Goal: Information Seeking & Learning: Compare options

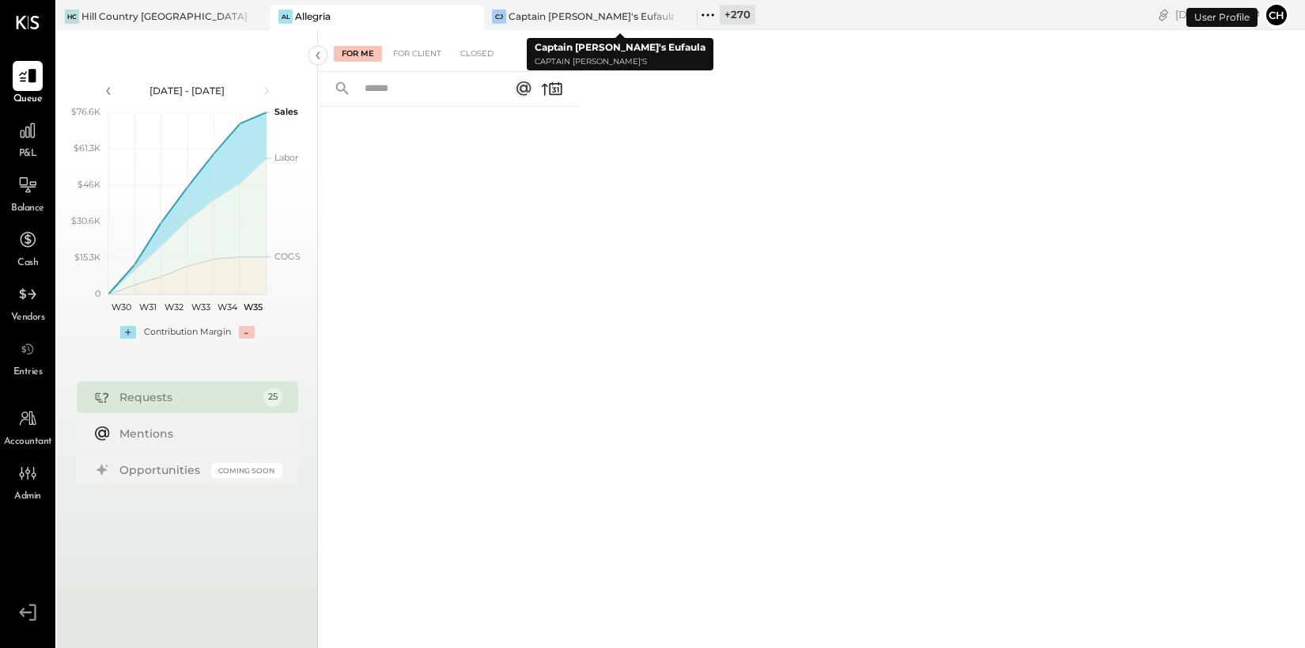
click at [475, 19] on icon at bounding box center [470, 16] width 20 height 19
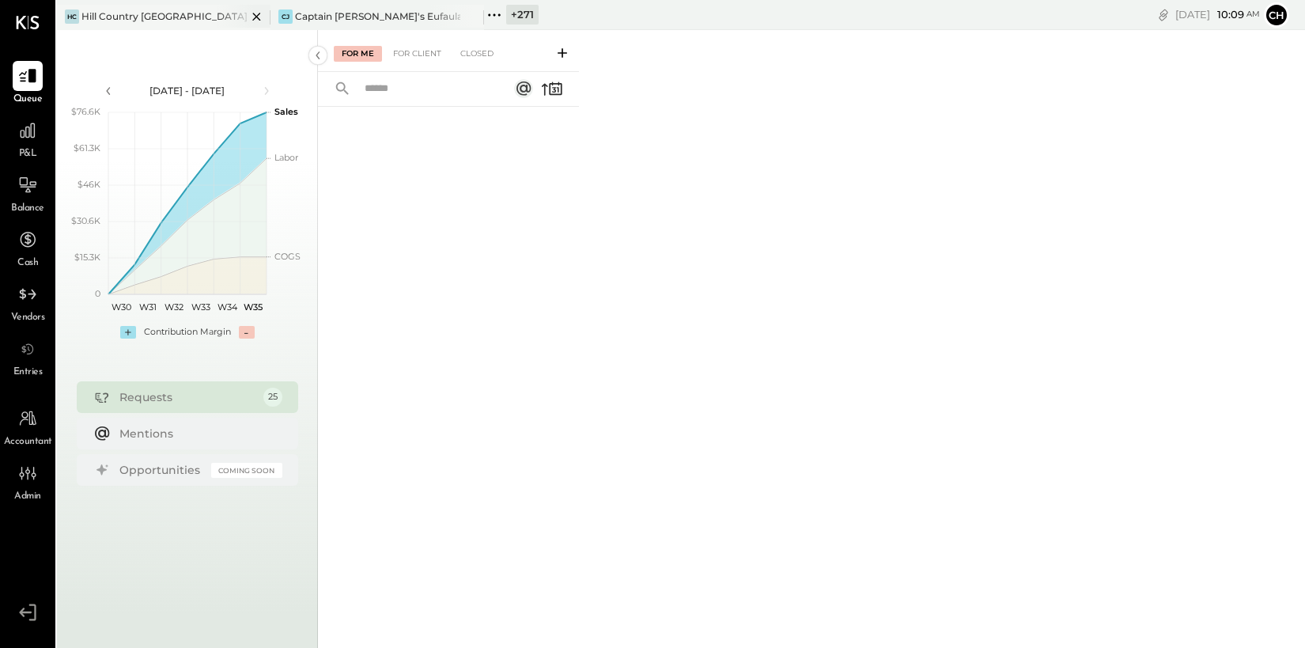
click at [255, 16] on icon at bounding box center [256, 17] width 8 height 8
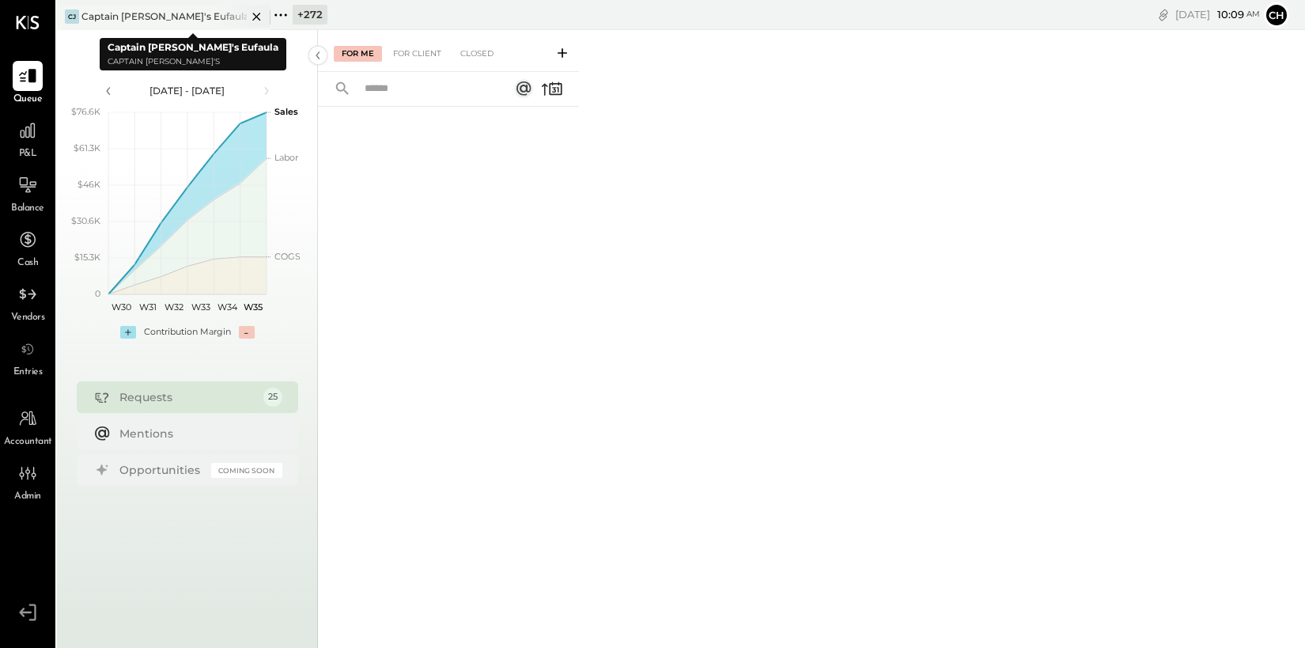
click at [254, 14] on icon at bounding box center [256, 17] width 8 height 8
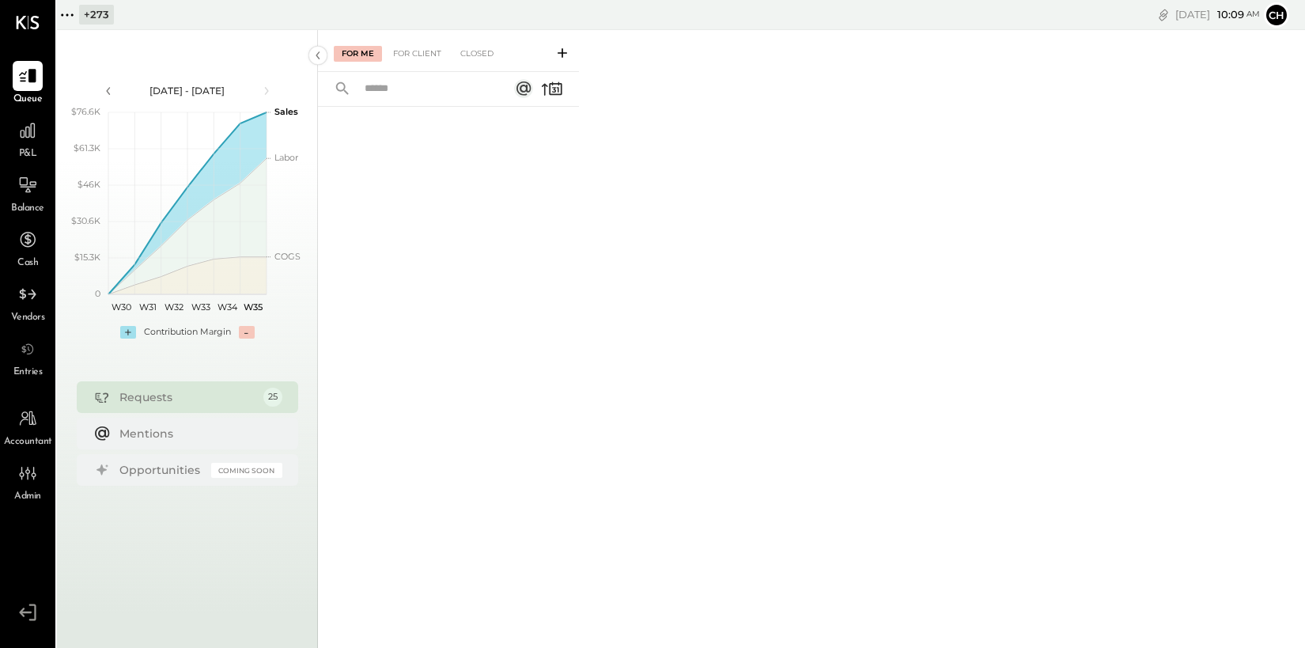
click at [67, 15] on icon at bounding box center [67, 14] width 2 height 2
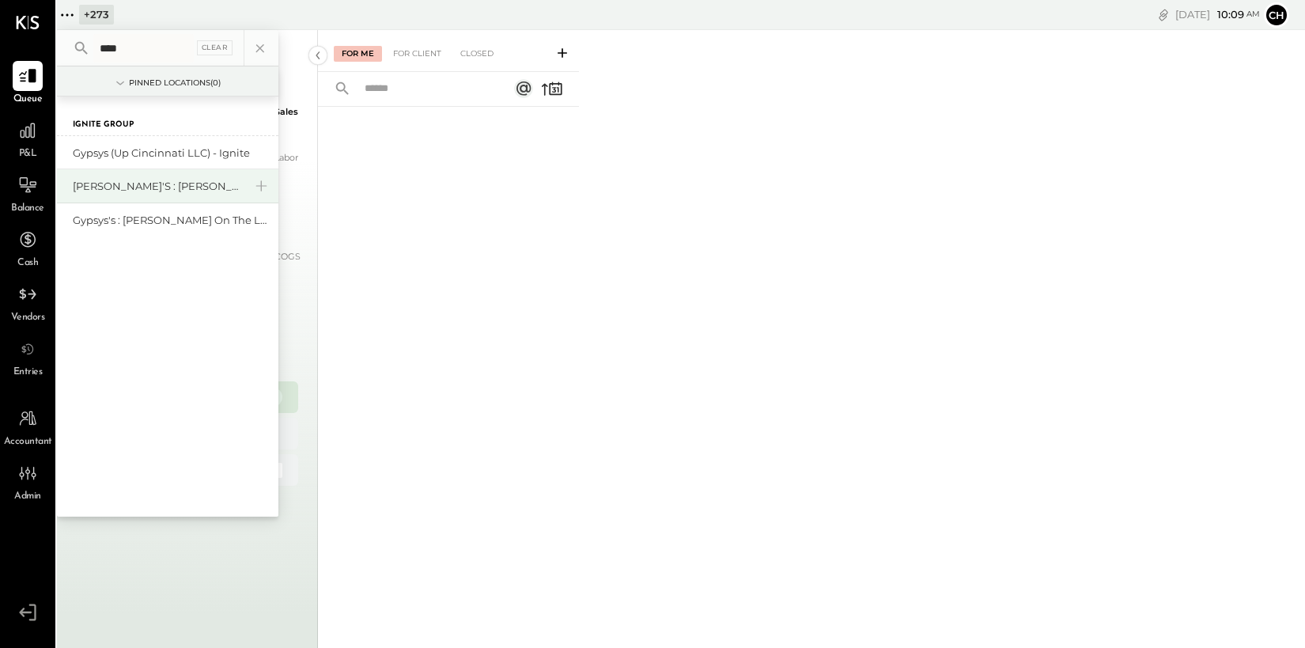
type input "****"
click at [148, 190] on div "[PERSON_NAME]'s : [PERSON_NAME]'s" at bounding box center [158, 186] width 171 height 15
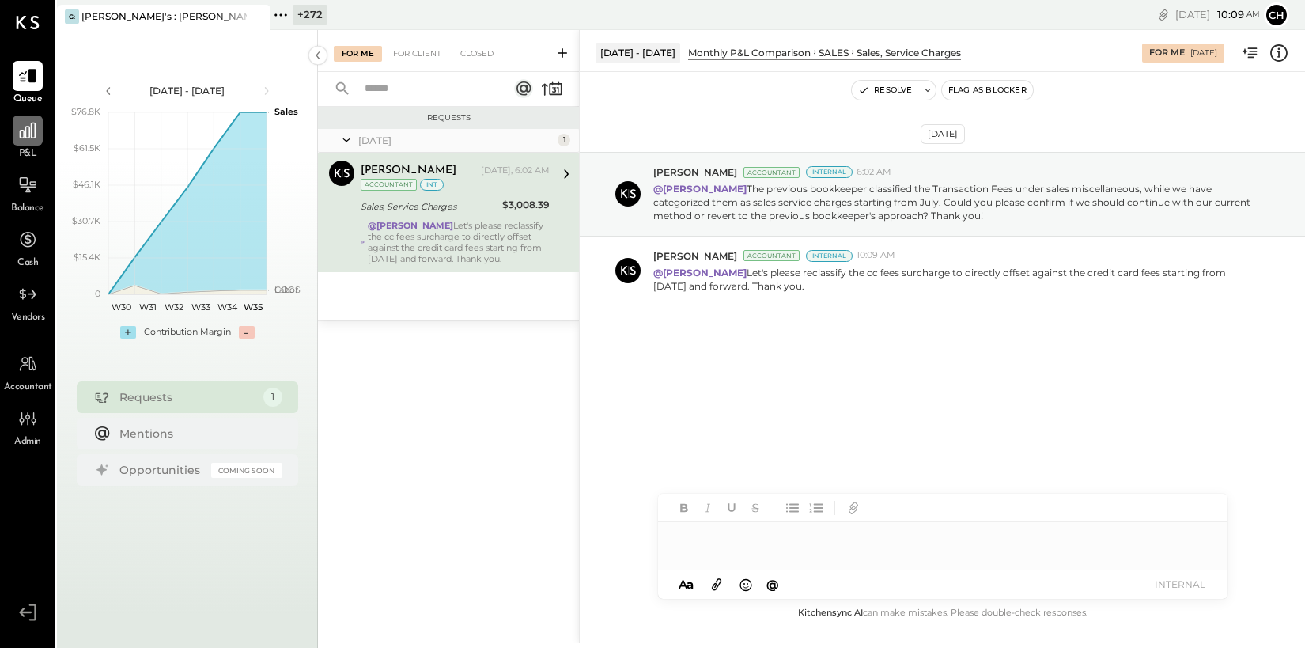
click at [28, 129] on icon at bounding box center [28, 131] width 16 height 16
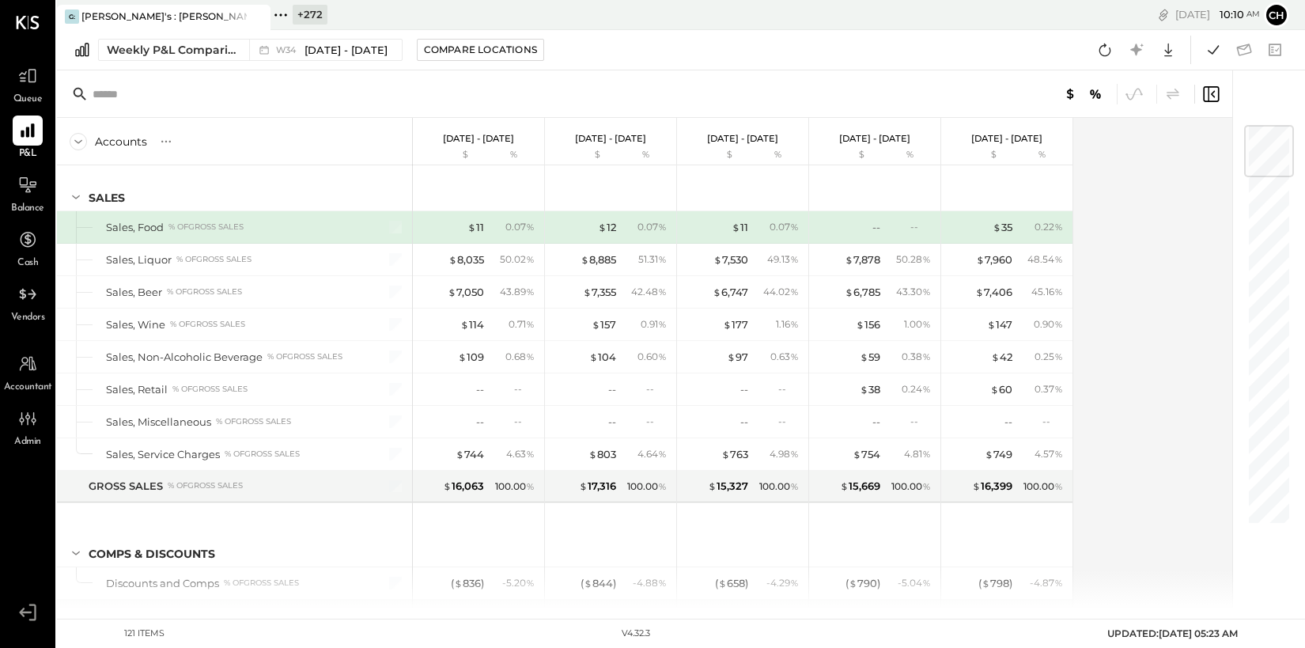
scroll to position [271, 0]
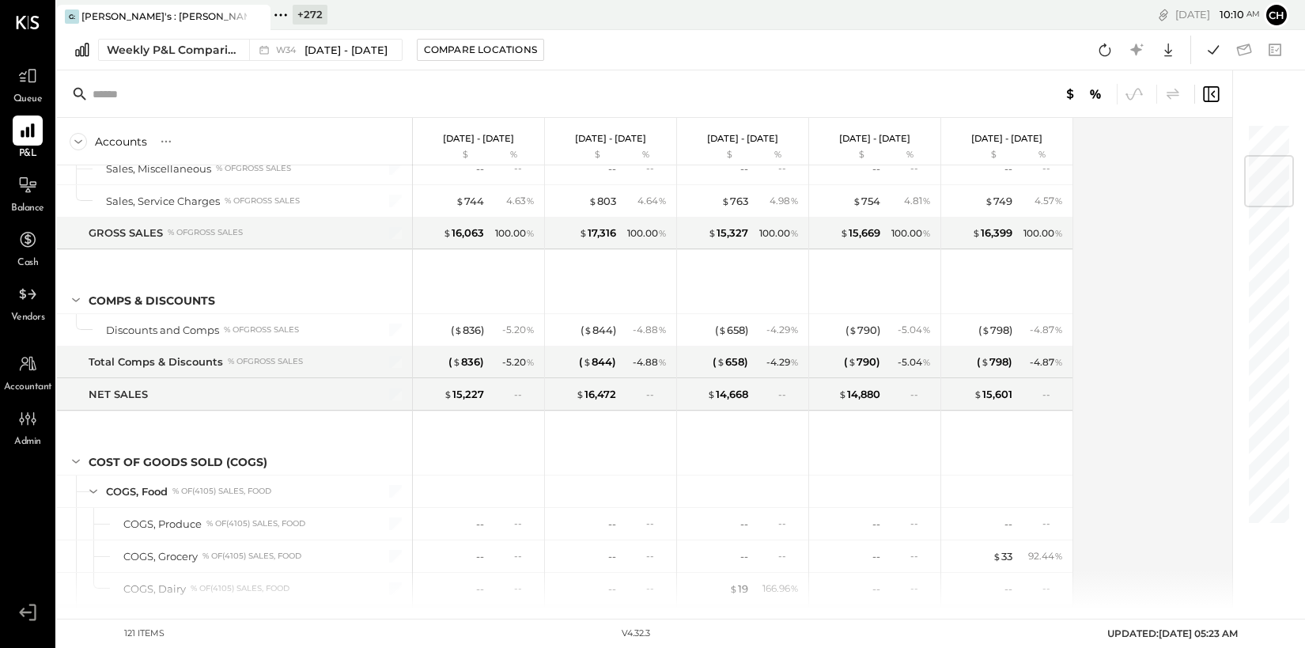
click at [277, 21] on icon at bounding box center [280, 15] width 21 height 21
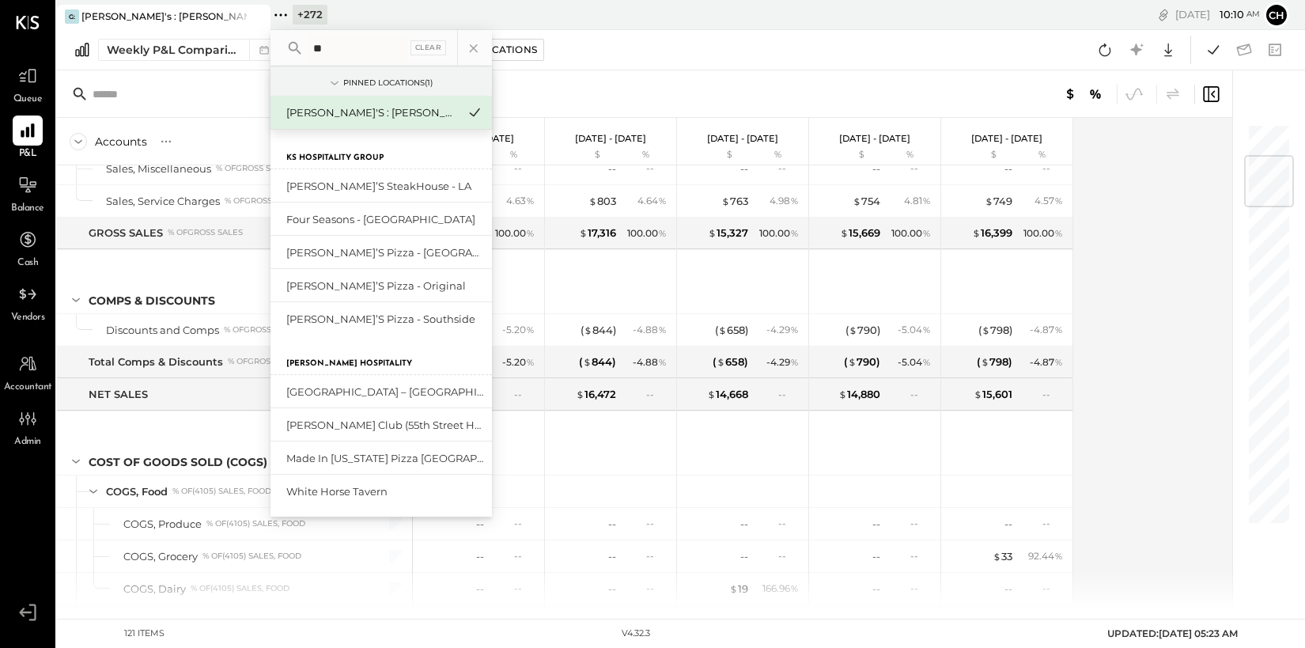
type input "*"
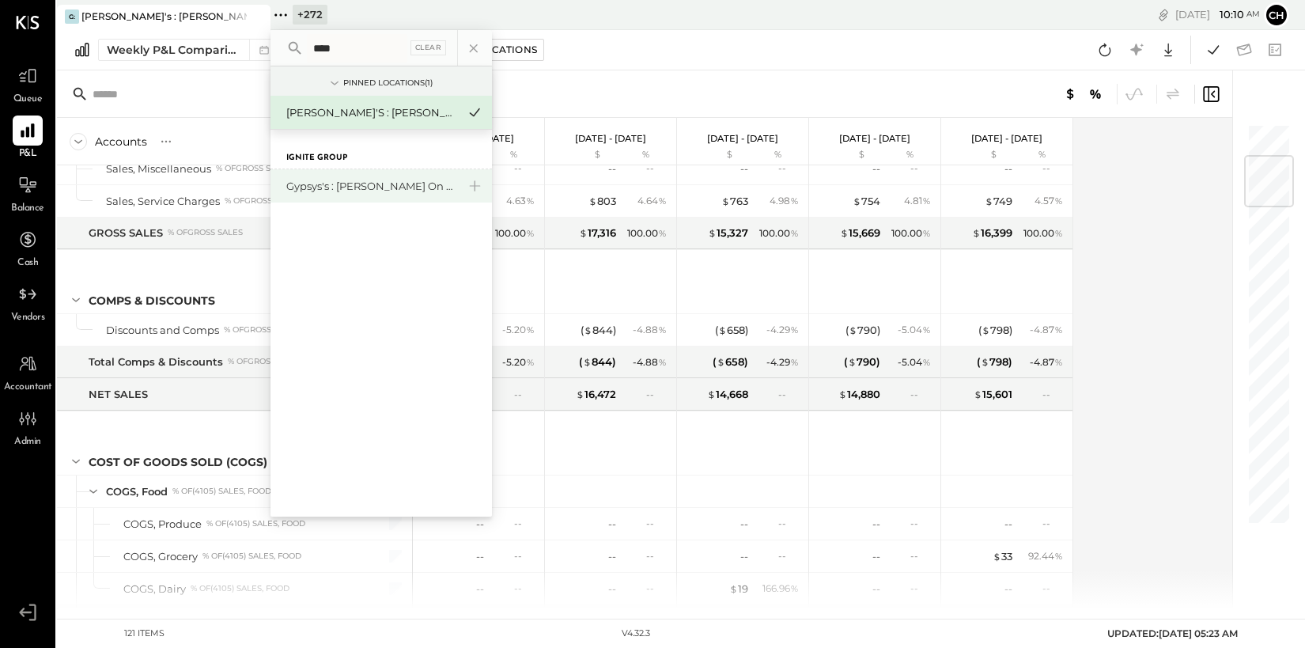
type input "***"
click at [341, 187] on div "Gypsys's : [PERSON_NAME] on the levee" at bounding box center [371, 186] width 171 height 15
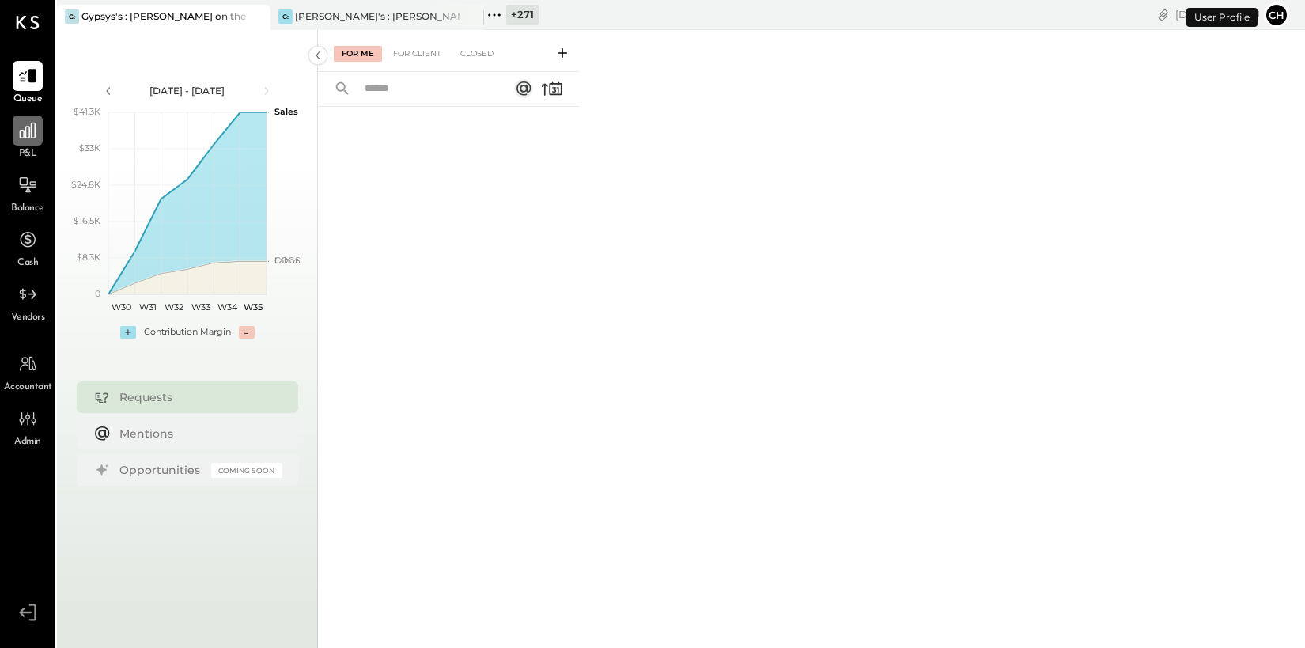
click at [36, 138] on icon at bounding box center [27, 130] width 21 height 21
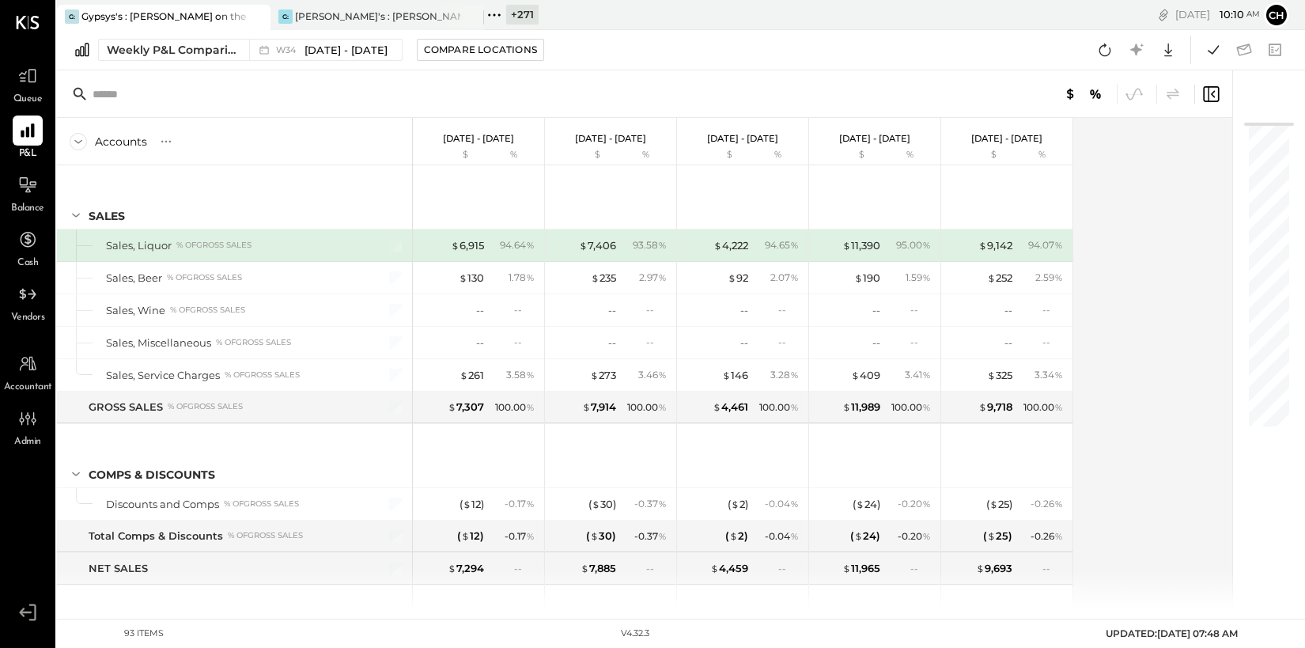
click at [498, 15] on icon at bounding box center [499, 14] width 2 height 2
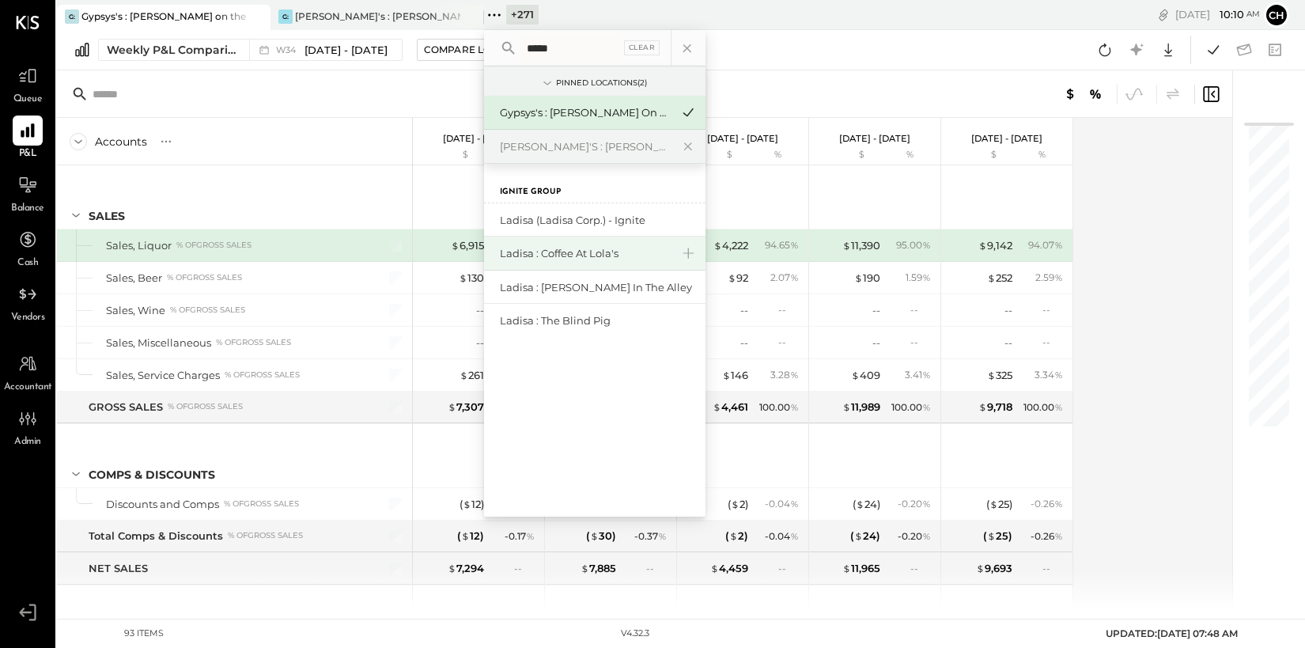
type input "*****"
click at [558, 251] on div "Ladisa : Coffee at Lola's" at bounding box center [585, 253] width 171 height 15
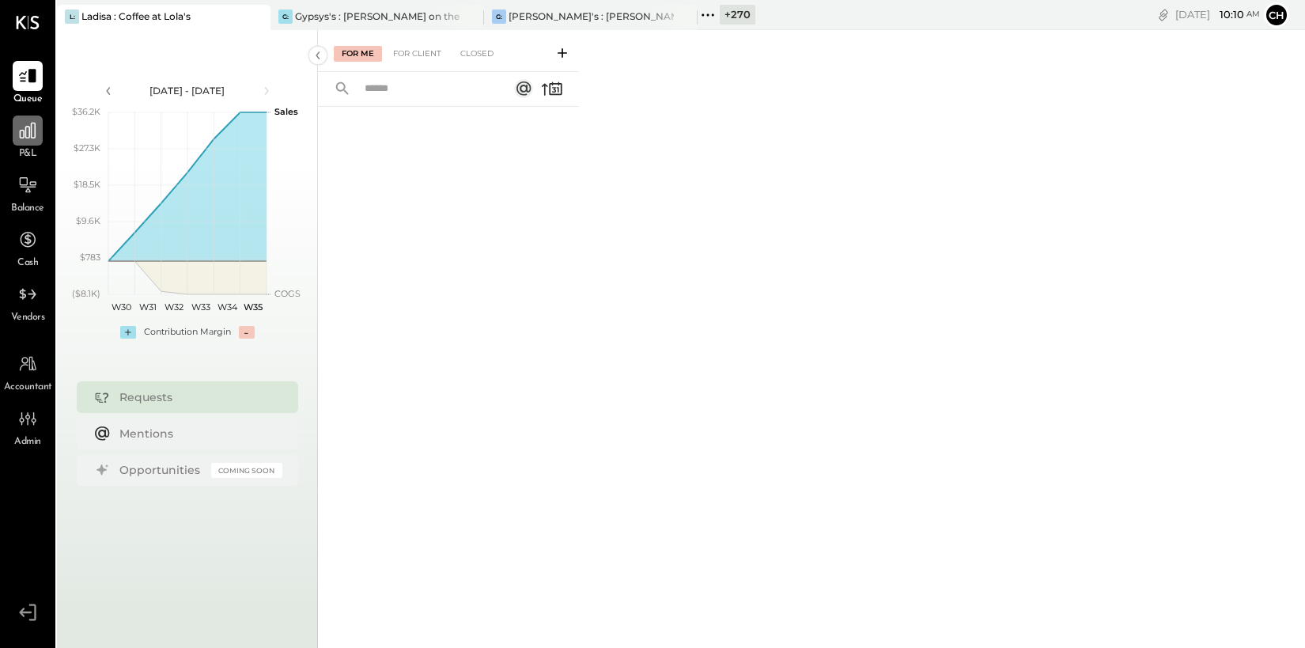
click at [25, 136] on icon at bounding box center [28, 131] width 16 height 16
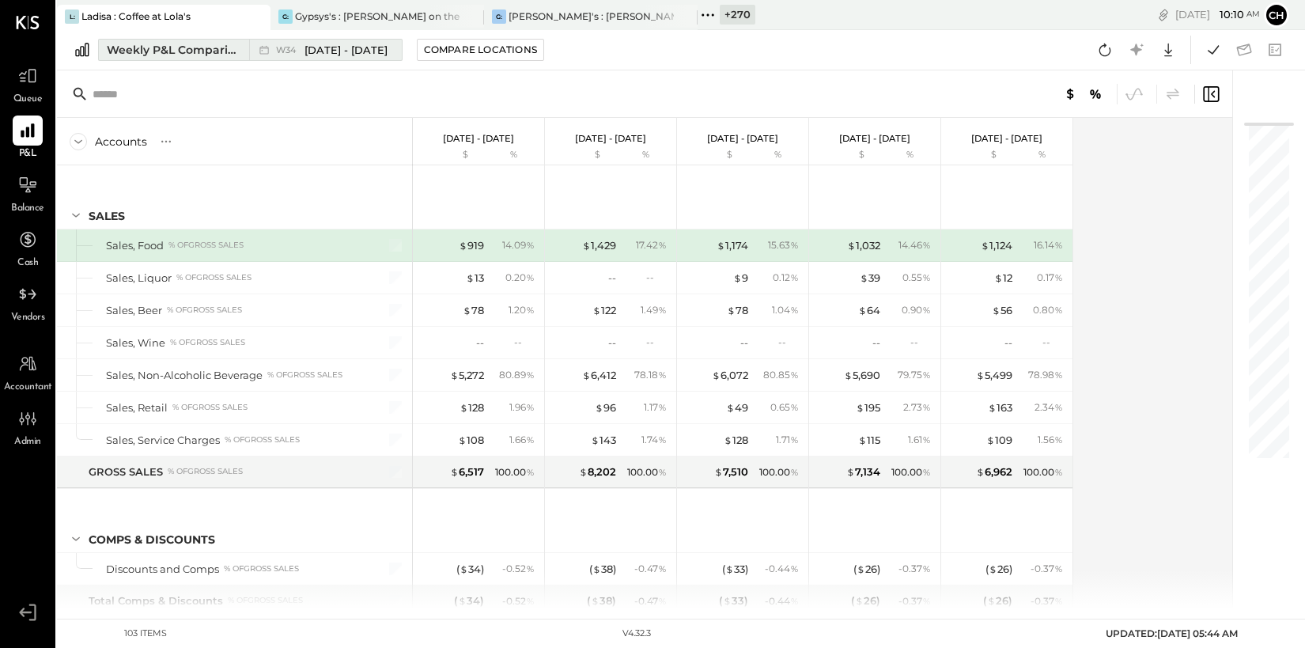
click at [202, 49] on div "Weekly P&L Comparison" at bounding box center [173, 50] width 133 height 16
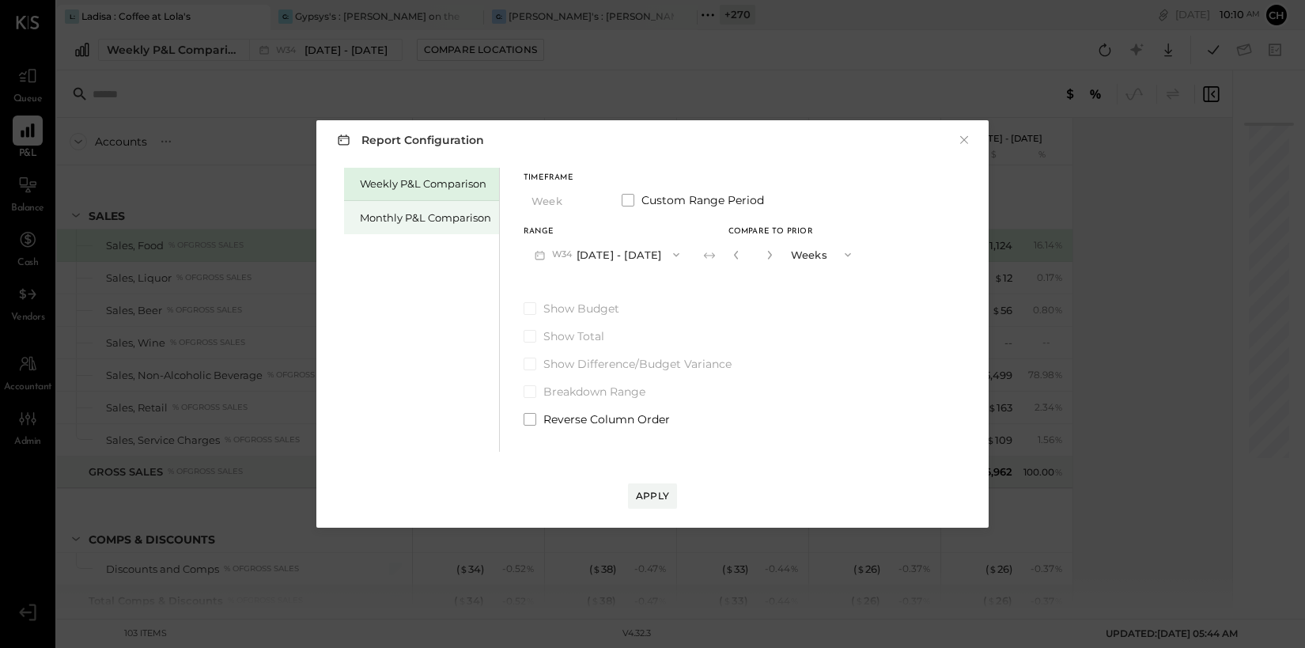
click at [391, 215] on div "Monthly P&L Comparison" at bounding box center [425, 217] width 131 height 15
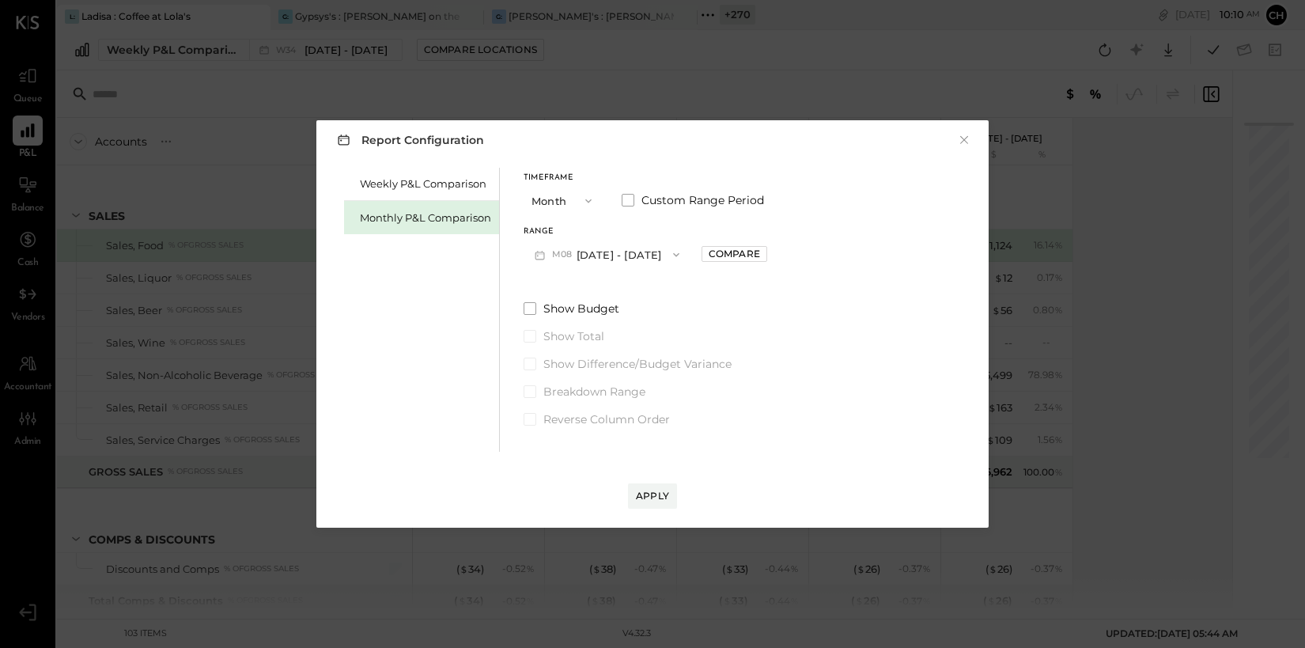
click at [652, 254] on button "M08 Aug 1 - 31, 2025" at bounding box center [606, 254] width 167 height 29
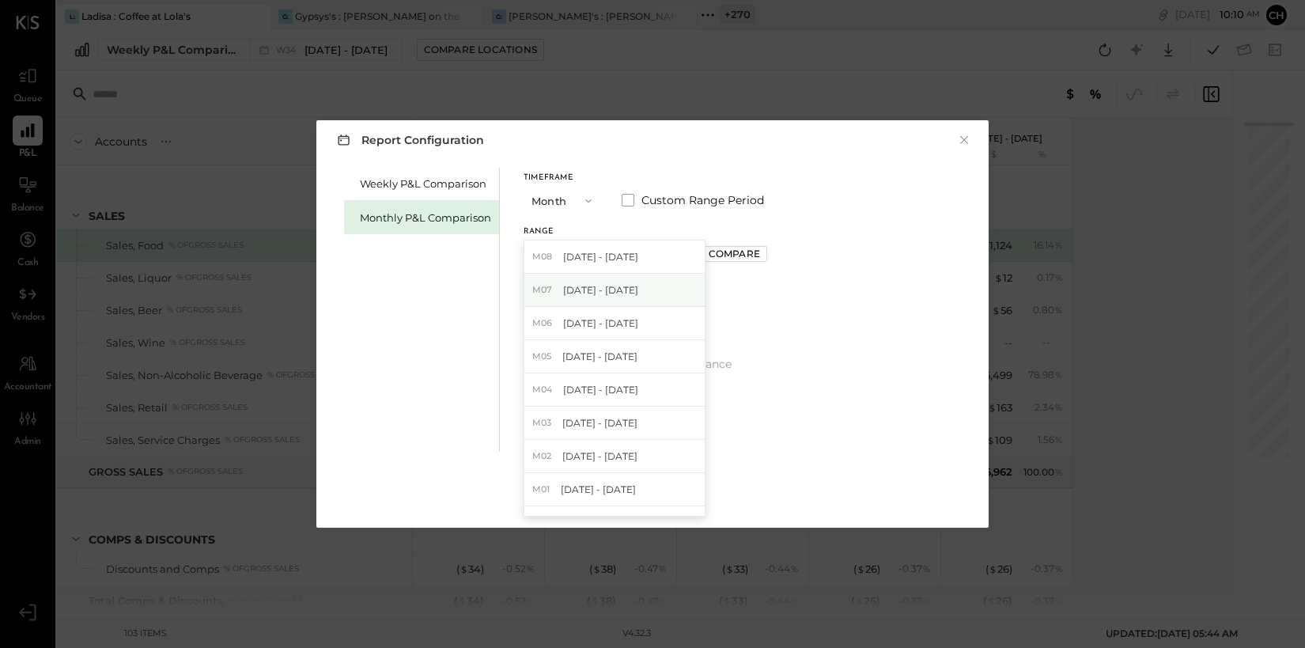
click at [642, 288] on div "M07 [DATE] - [DATE]" at bounding box center [614, 290] width 180 height 33
click at [657, 491] on div "Apply" at bounding box center [652, 495] width 33 height 13
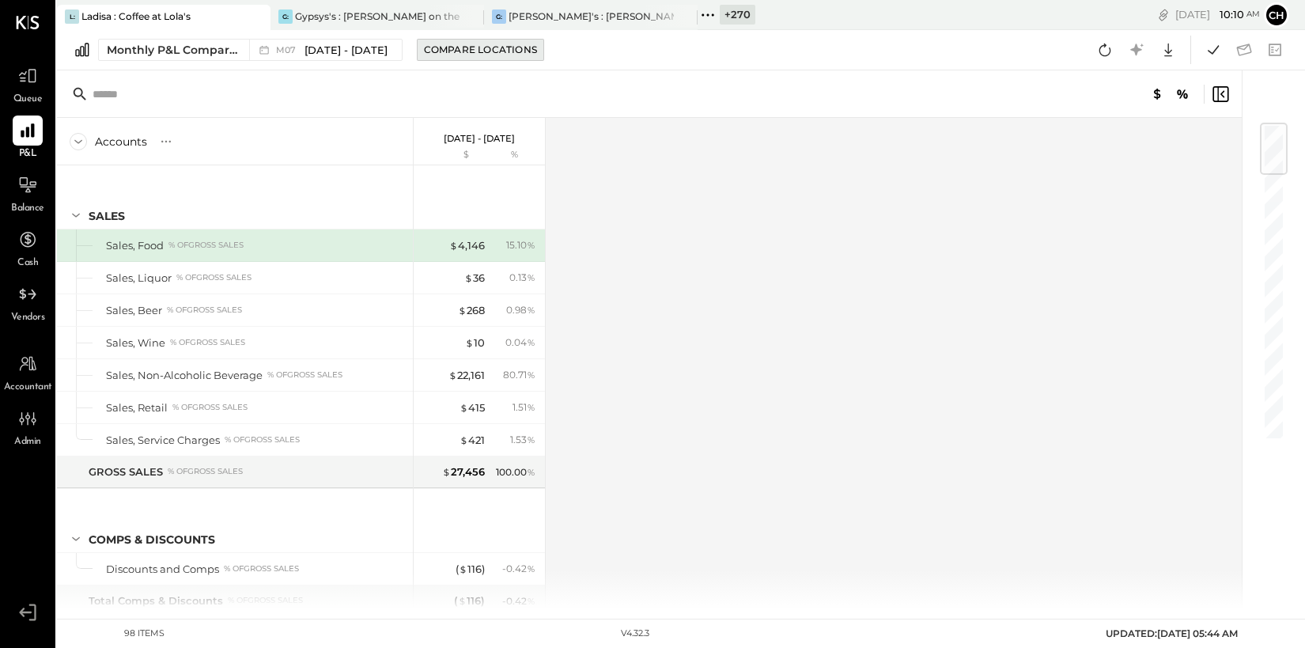
click at [453, 52] on div "Compare Locations" at bounding box center [480, 49] width 113 height 13
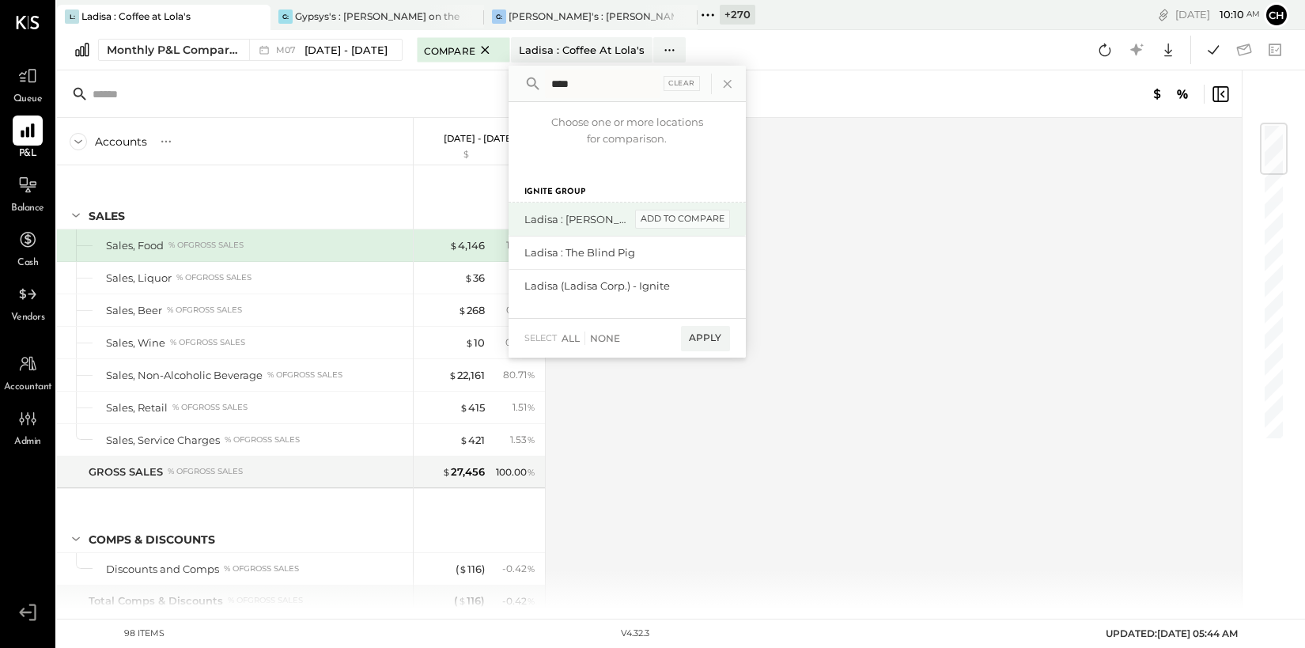
type input "****"
click at [661, 220] on div "add to compare" at bounding box center [682, 219] width 95 height 19
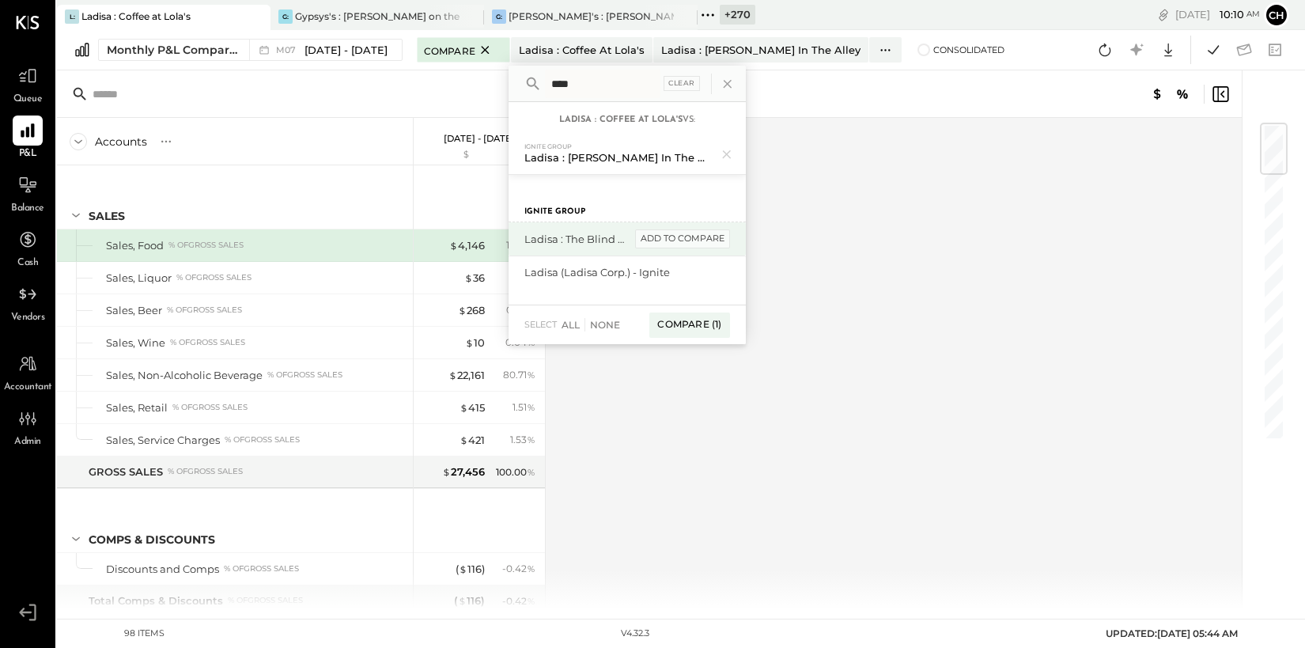
click at [665, 236] on div "add to compare" at bounding box center [682, 238] width 95 height 19
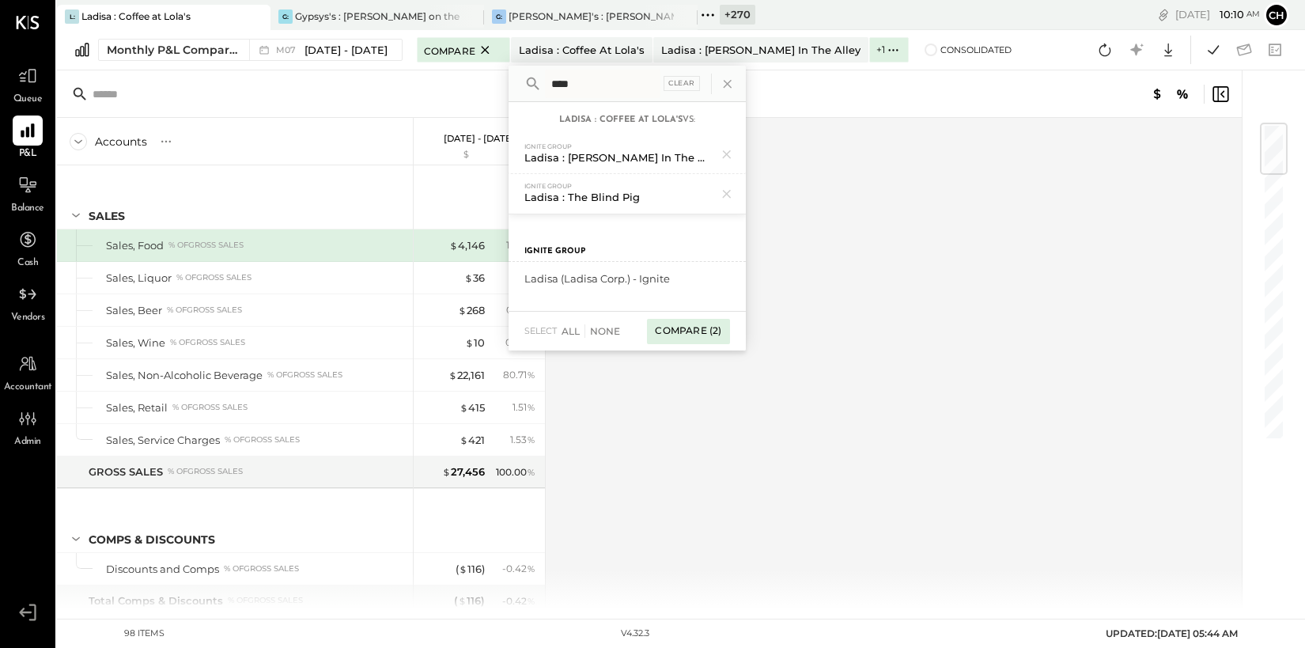
click at [671, 331] on div "Compare (2)" at bounding box center [688, 331] width 82 height 25
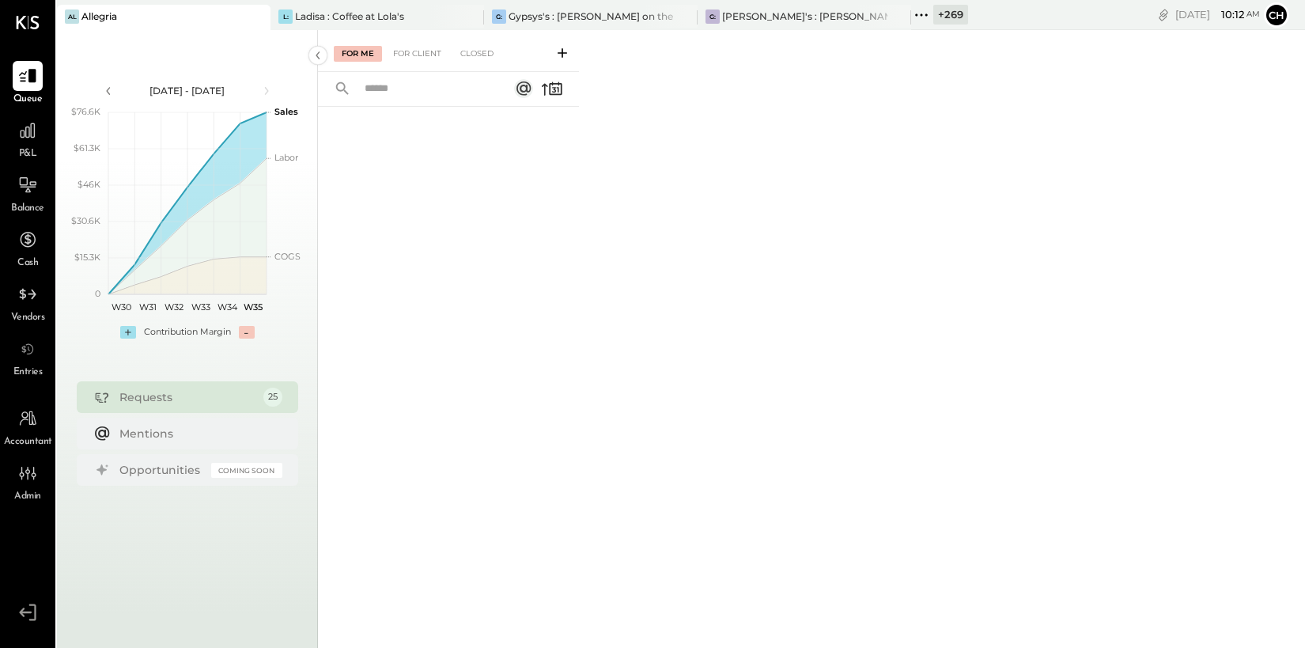
click at [911, 8] on icon at bounding box center [921, 15] width 21 height 21
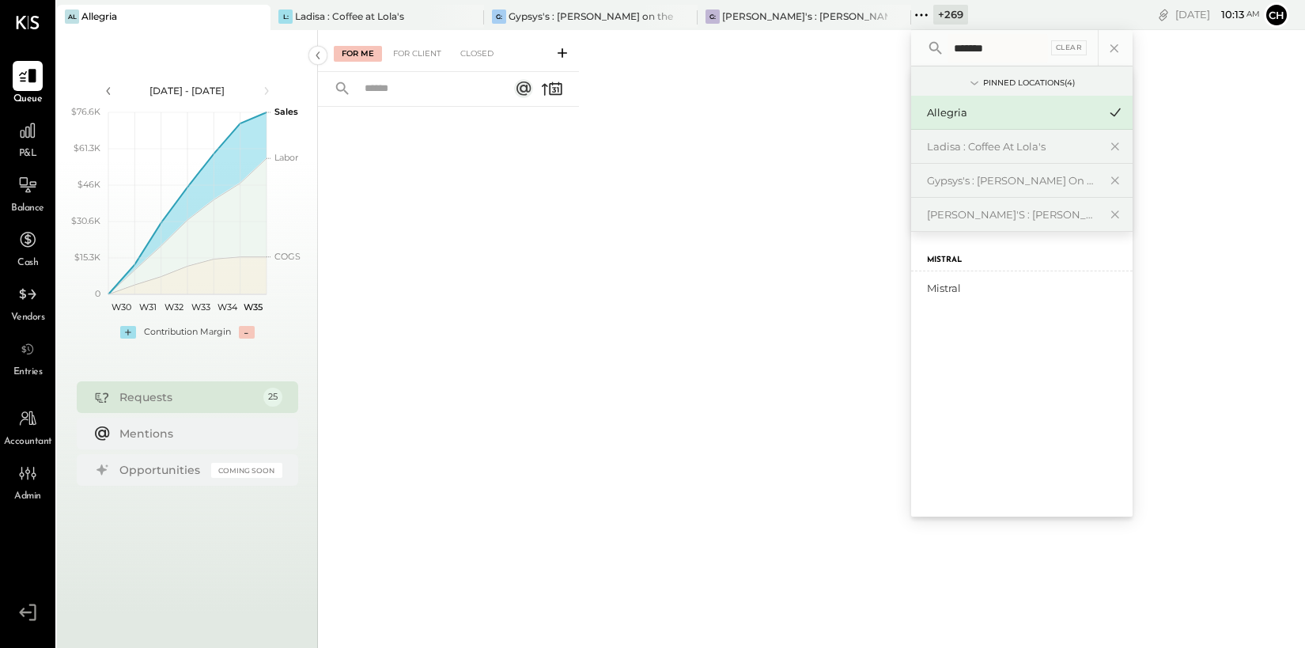
type input "*******"
click at [927, 289] on div "Mistral" at bounding box center [1012, 288] width 171 height 15
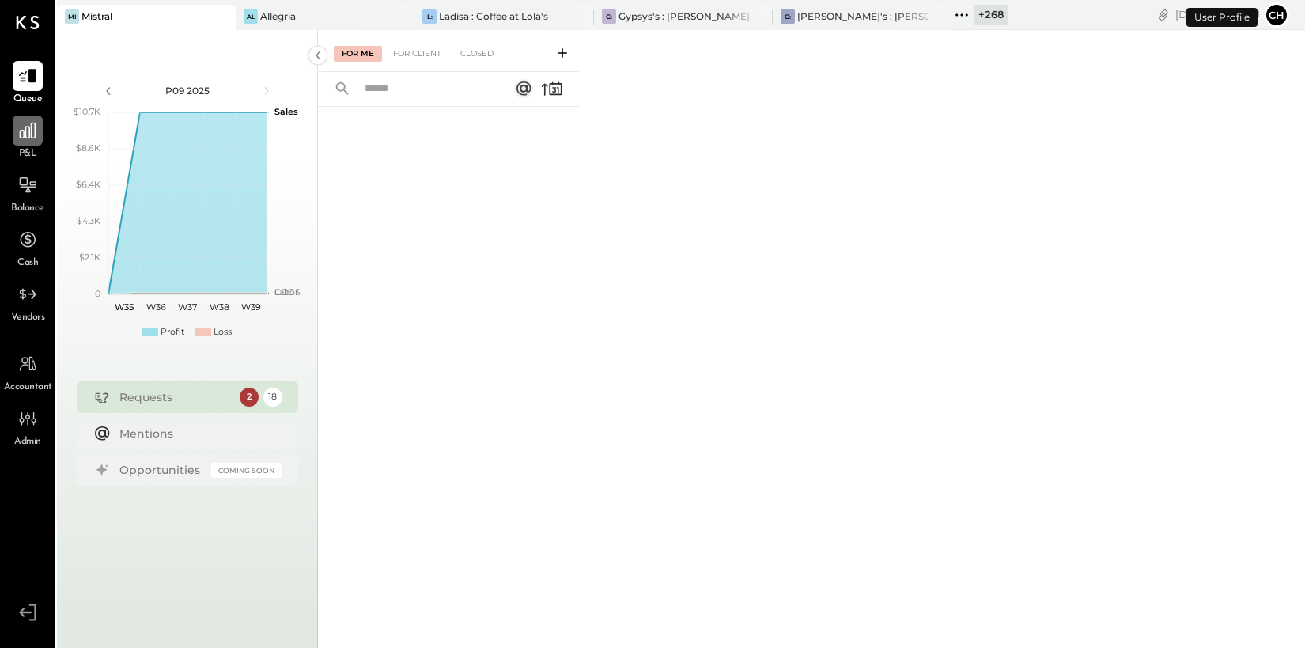
click at [14, 134] on div at bounding box center [28, 130] width 30 height 30
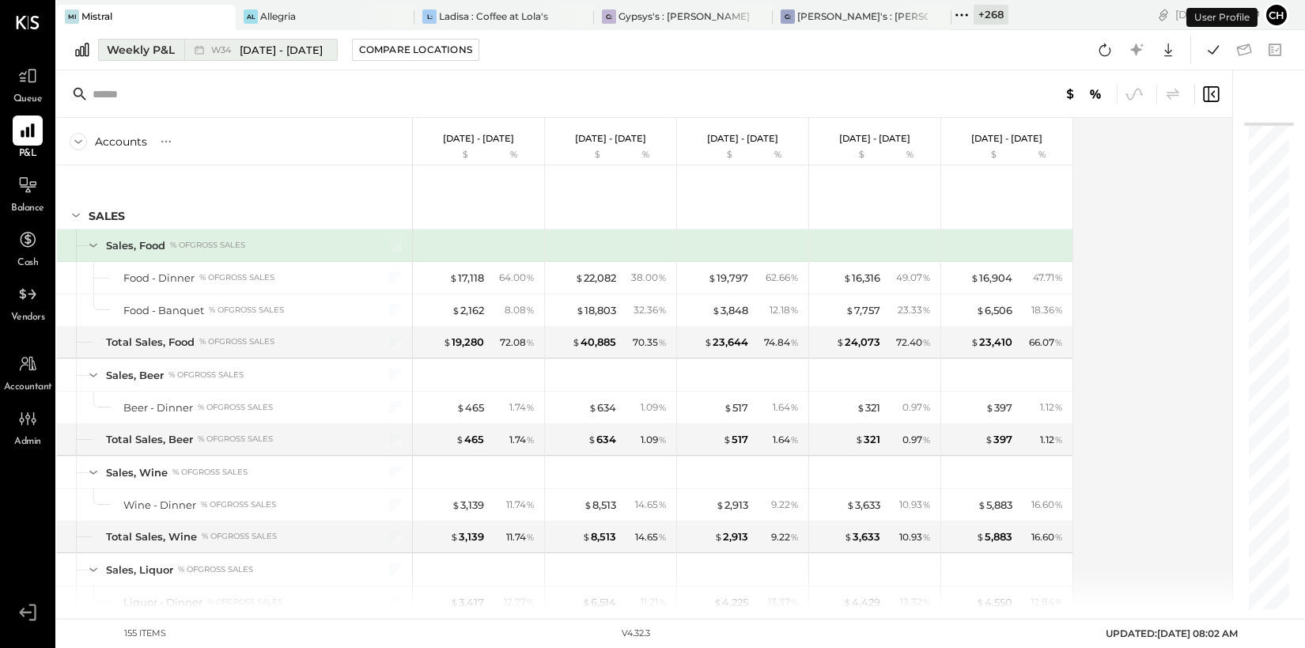
click at [259, 53] on span "[DATE] - [DATE]" at bounding box center [281, 50] width 83 height 15
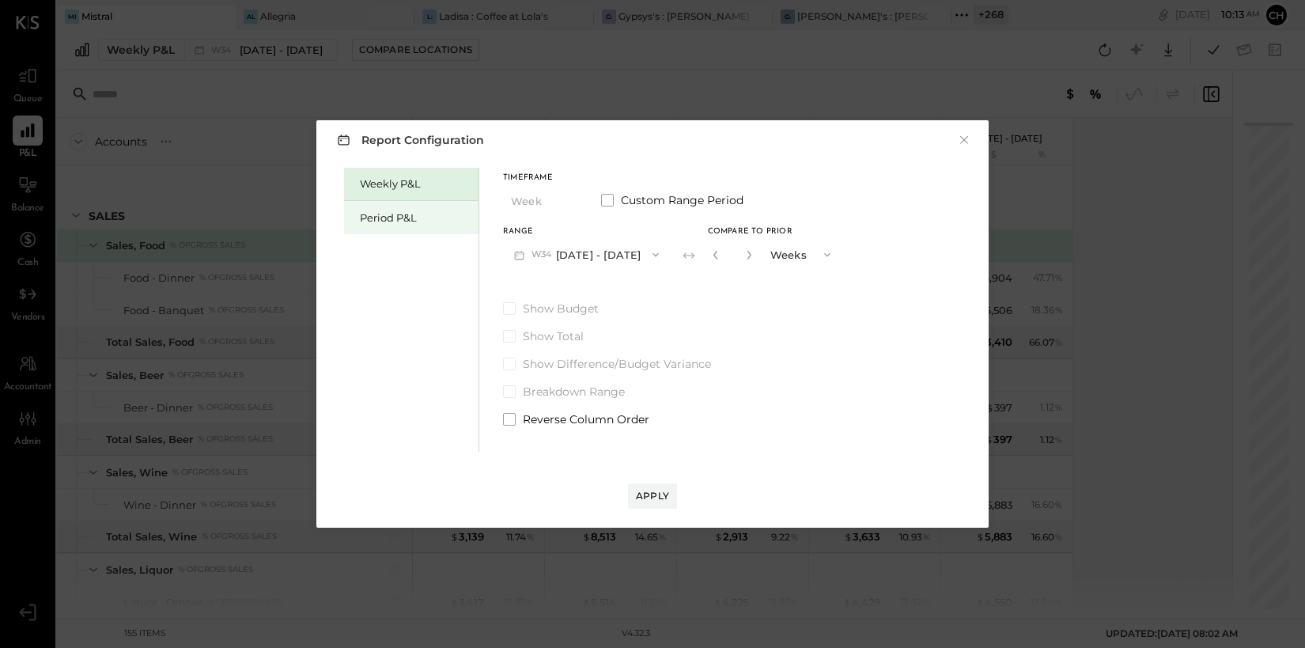
click at [402, 217] on div "Period P&L" at bounding box center [415, 217] width 111 height 15
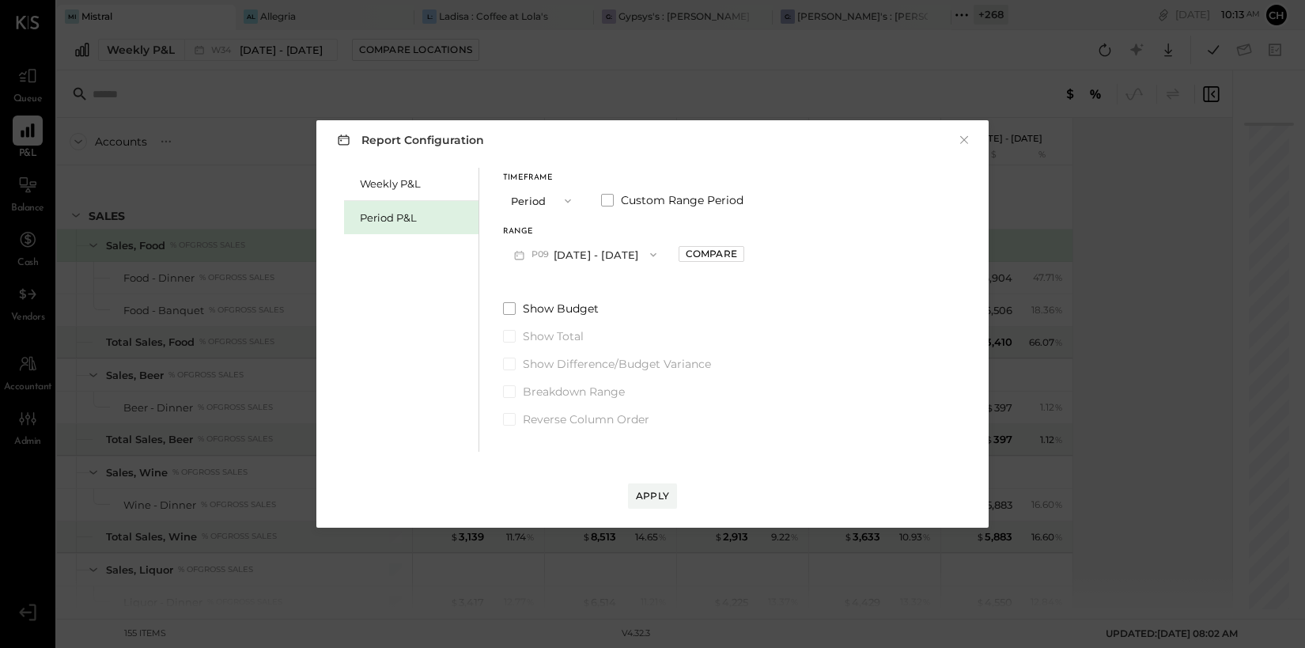
click at [591, 255] on button "P09 Aug 25 - Sep 28, 2025" at bounding box center [585, 254] width 164 height 29
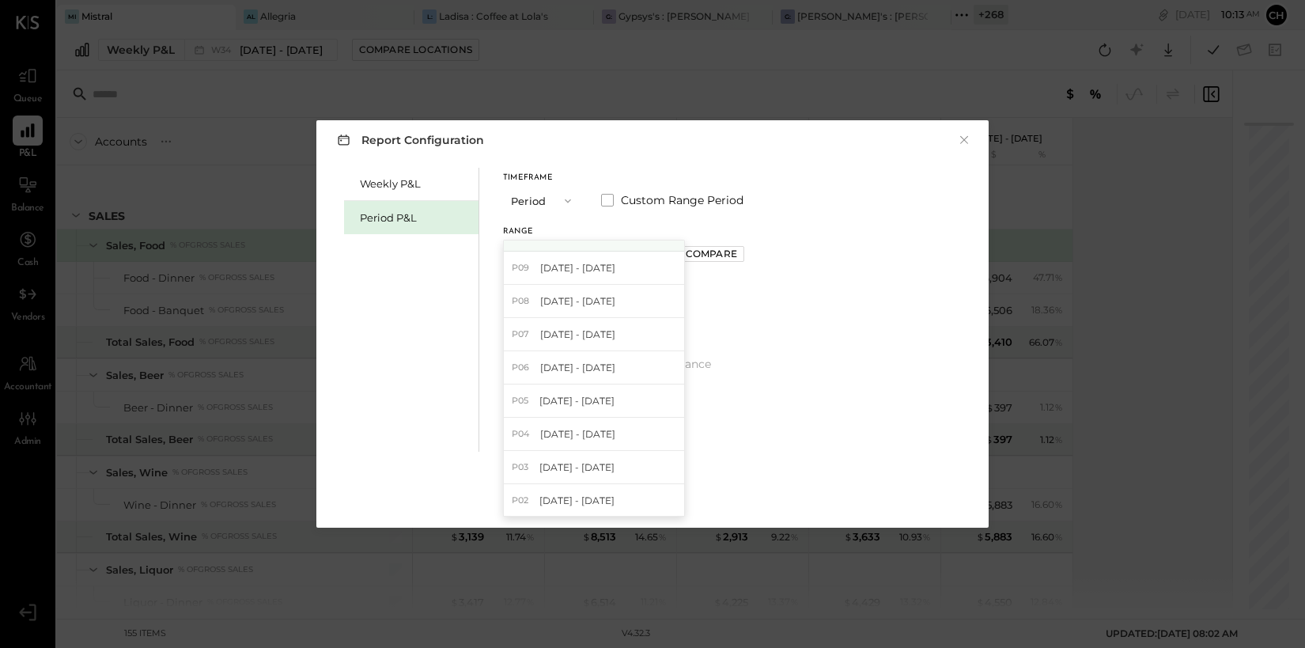
scroll to position [2383, 0]
click at [607, 362] on span "May 27 - Jun 30, 2019" at bounding box center [577, 363] width 75 height 13
click at [641, 495] on div "Apply" at bounding box center [652, 495] width 33 height 13
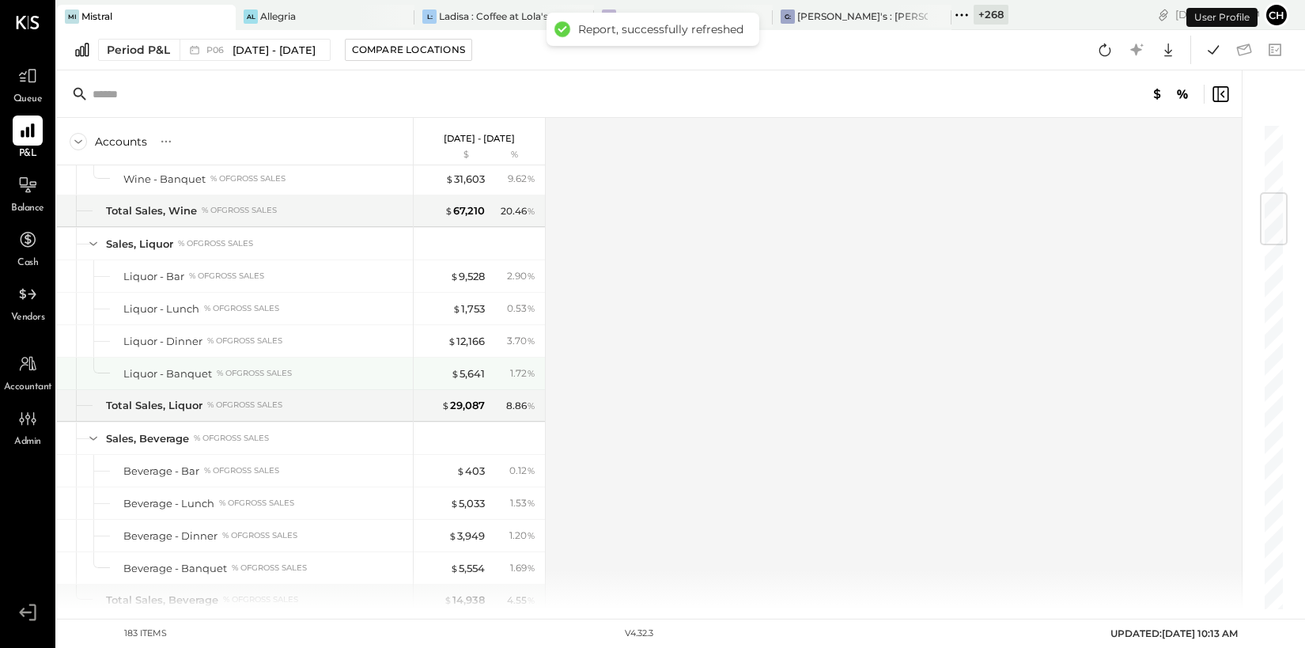
scroll to position [1041, 0]
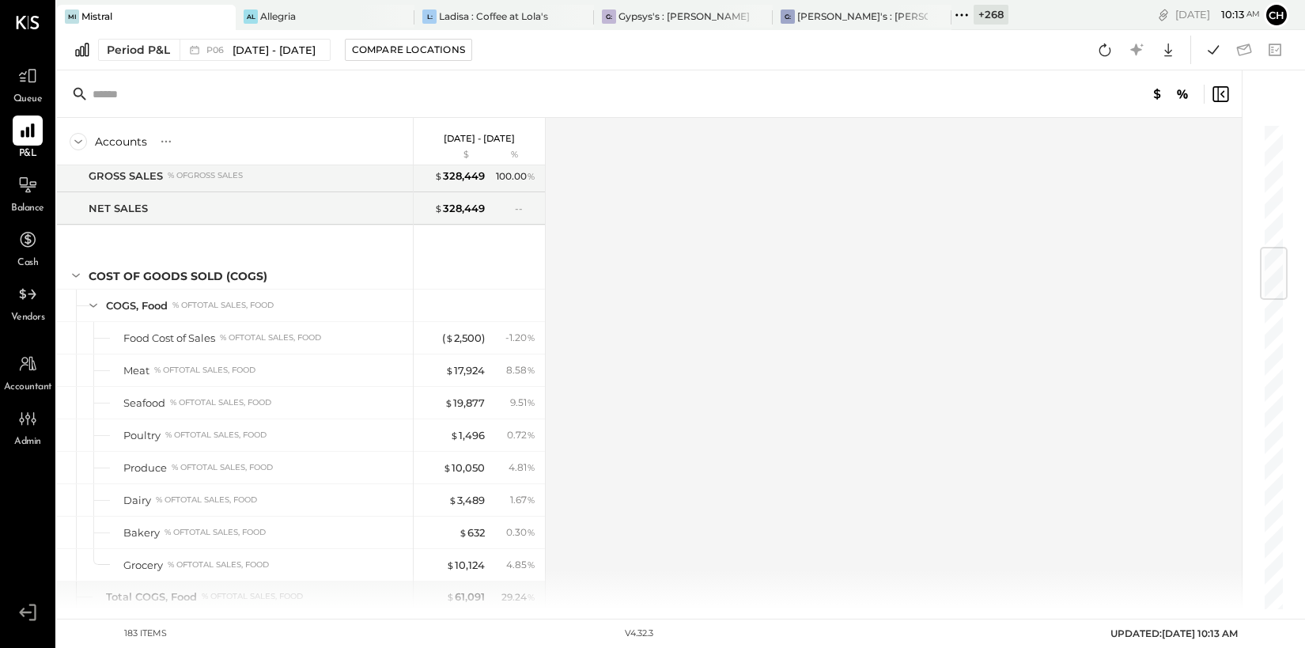
click at [951, 13] on icon at bounding box center [961, 15] width 21 height 21
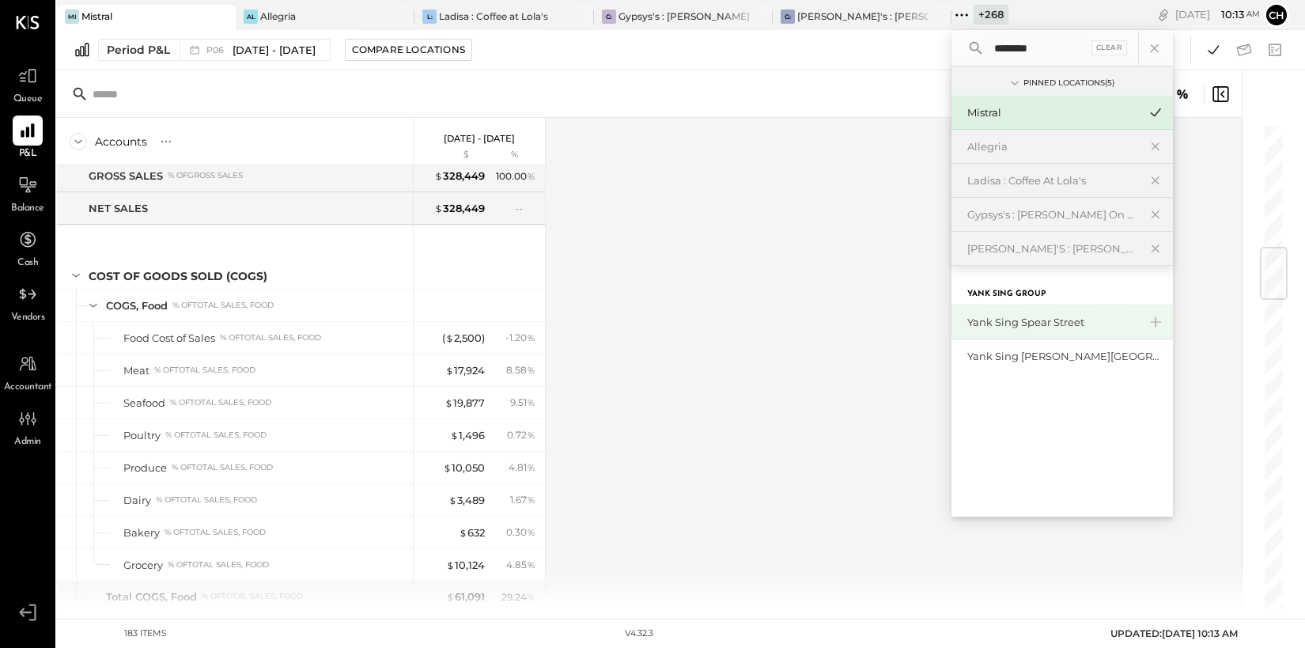
type input "********"
click at [967, 324] on div "Yank Sing Spear Street" at bounding box center [1052, 322] width 171 height 15
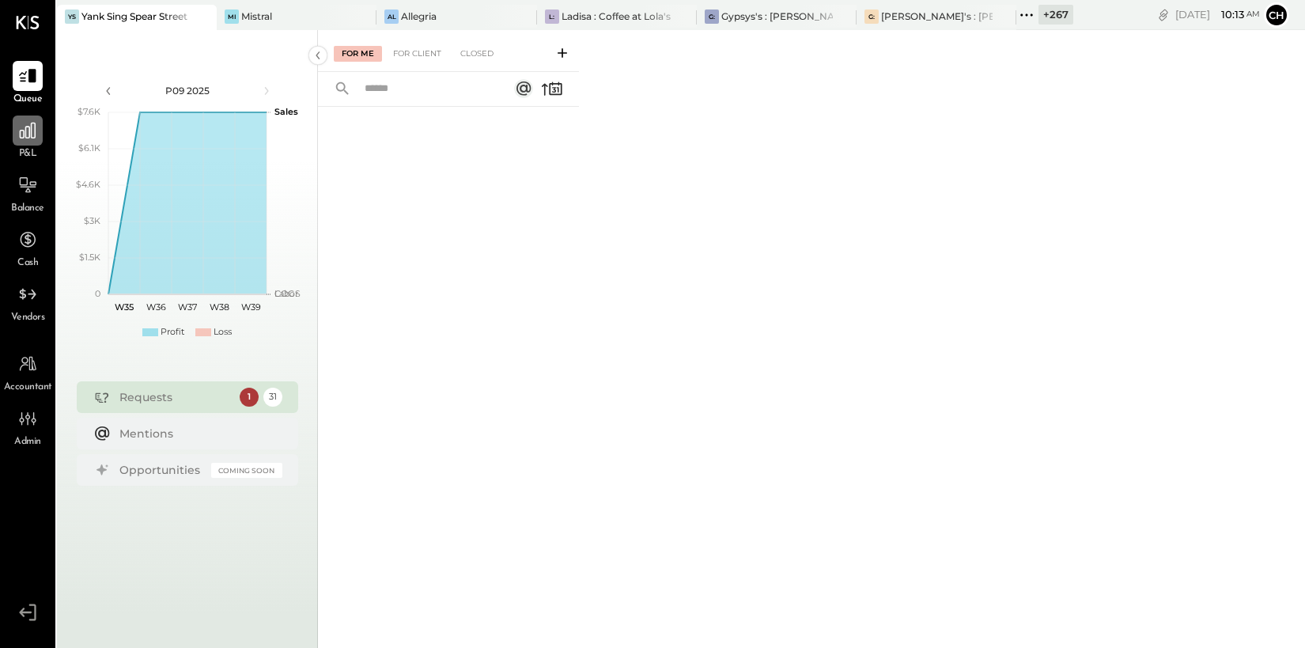
click at [32, 127] on icon at bounding box center [27, 130] width 21 height 21
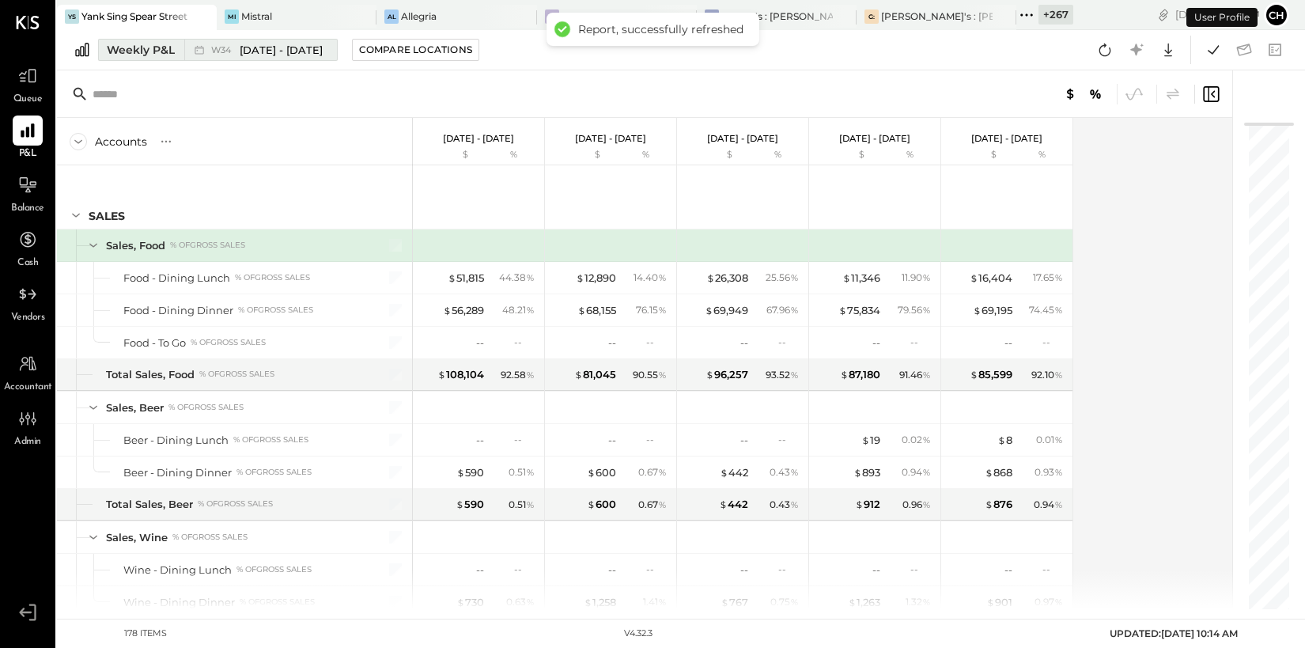
click at [278, 52] on span "[DATE] - [DATE]" at bounding box center [281, 50] width 83 height 15
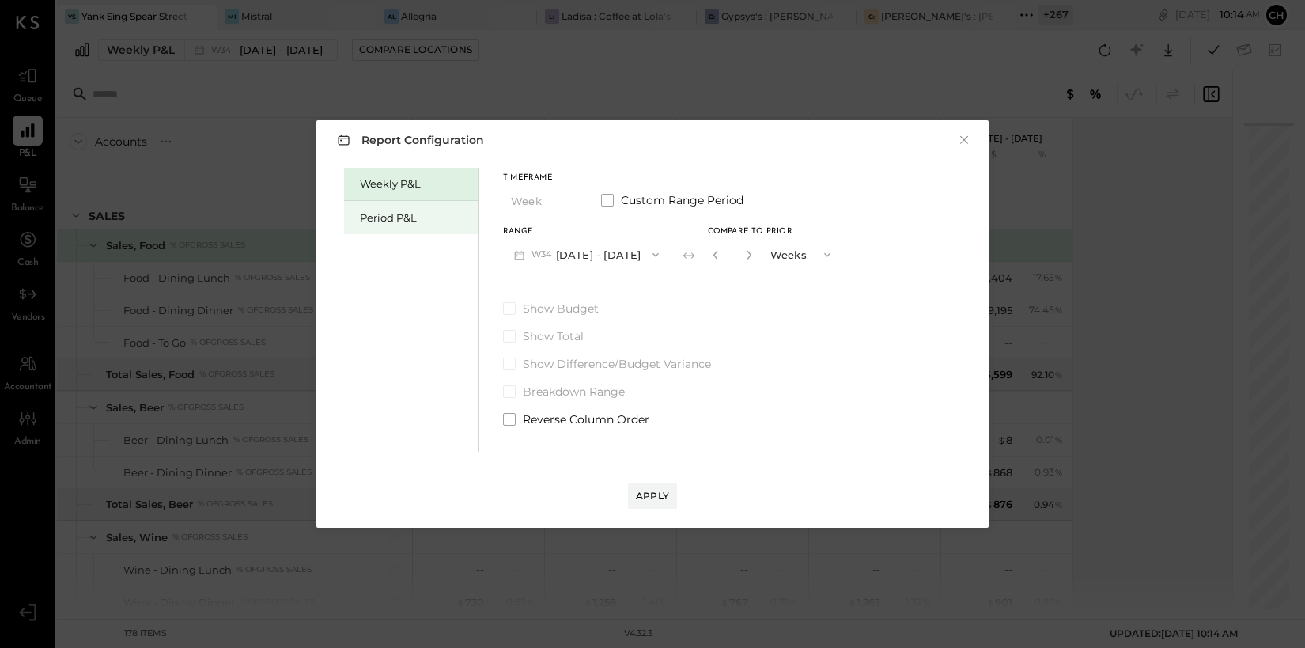
click at [422, 225] on div "Period P&L" at bounding box center [411, 217] width 134 height 33
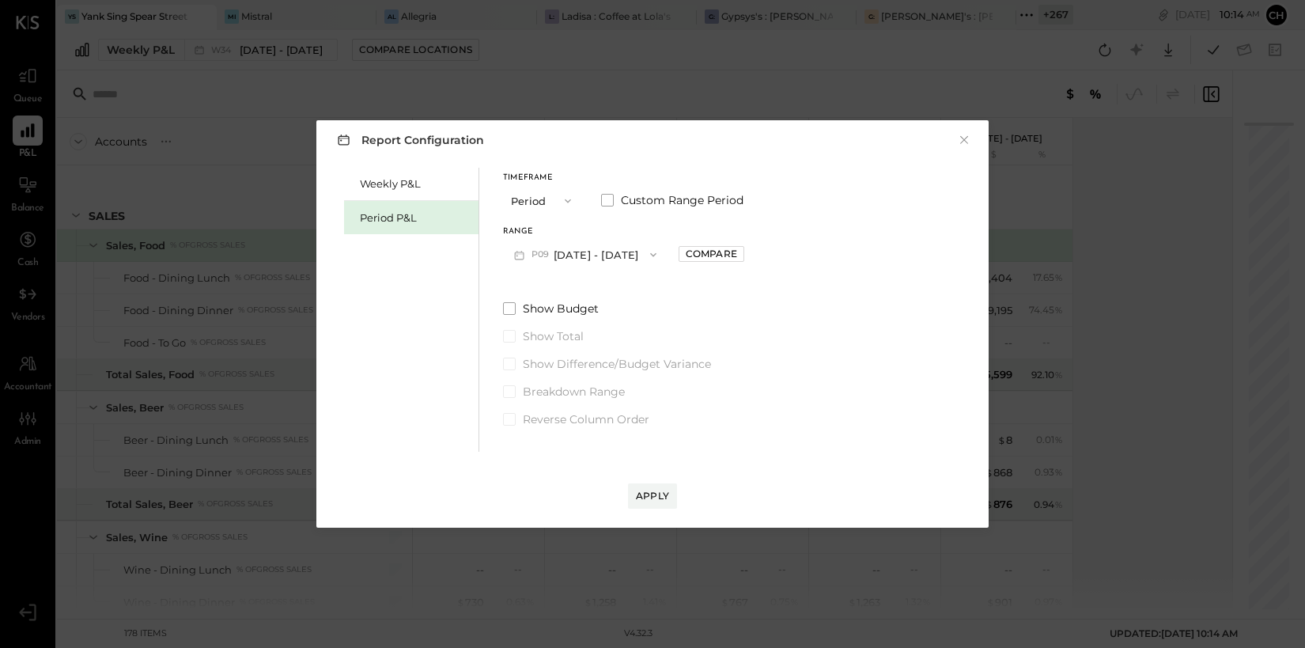
click at [563, 252] on button "P09 Aug 25 - Sep 28, 2025" at bounding box center [585, 254] width 164 height 29
click at [966, 138] on button "×" at bounding box center [964, 140] width 14 height 16
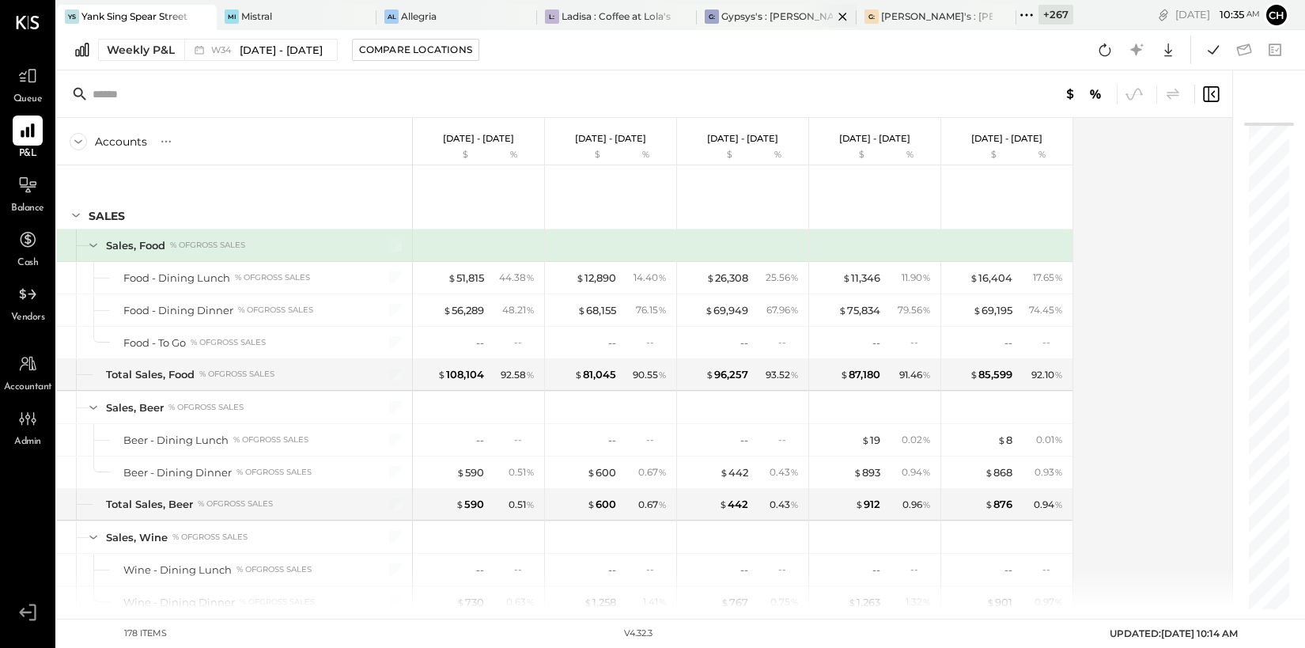
click at [729, 18] on div "Gypsys's : [PERSON_NAME] on the levee" at bounding box center [776, 15] width 111 height 13
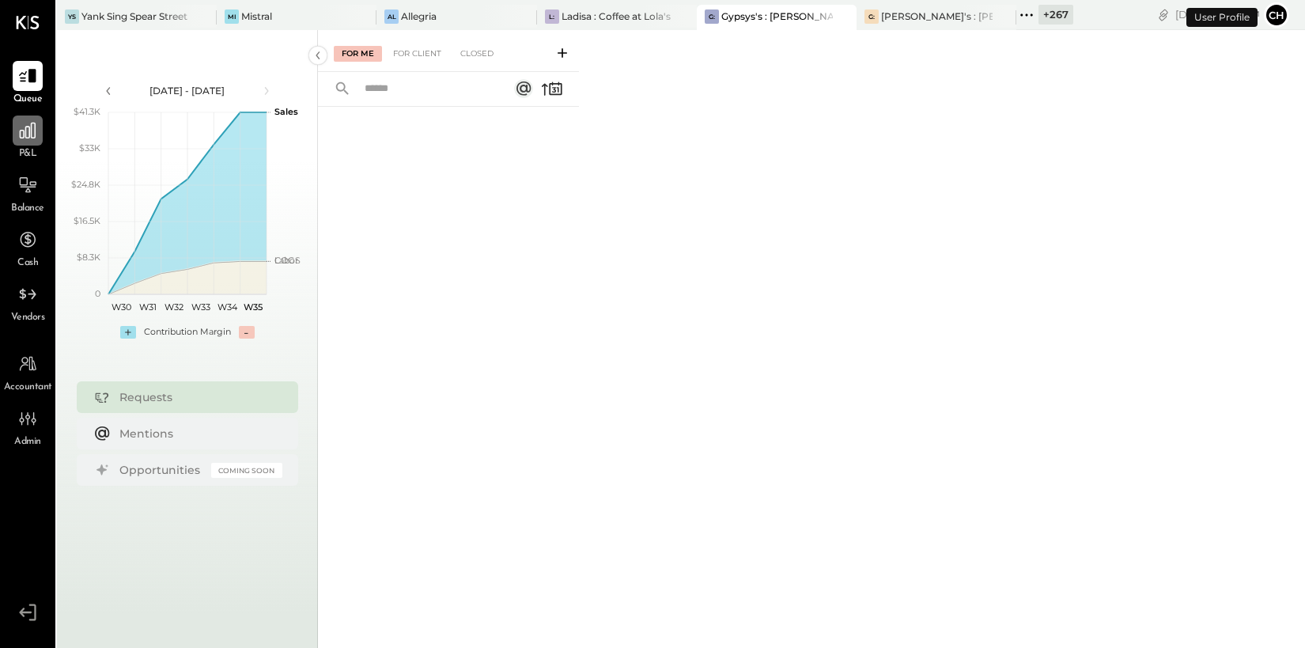
click at [31, 138] on icon at bounding box center [28, 131] width 16 height 16
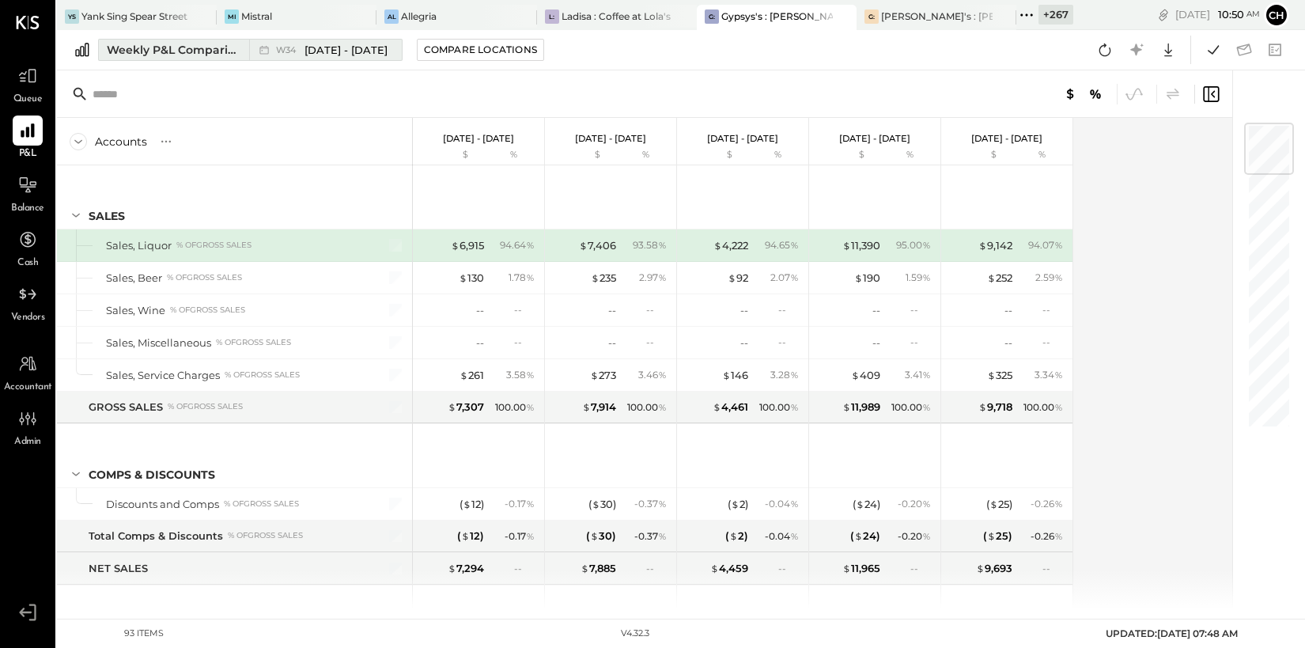
click at [159, 51] on div "Weekly P&L Comparison" at bounding box center [173, 50] width 133 height 16
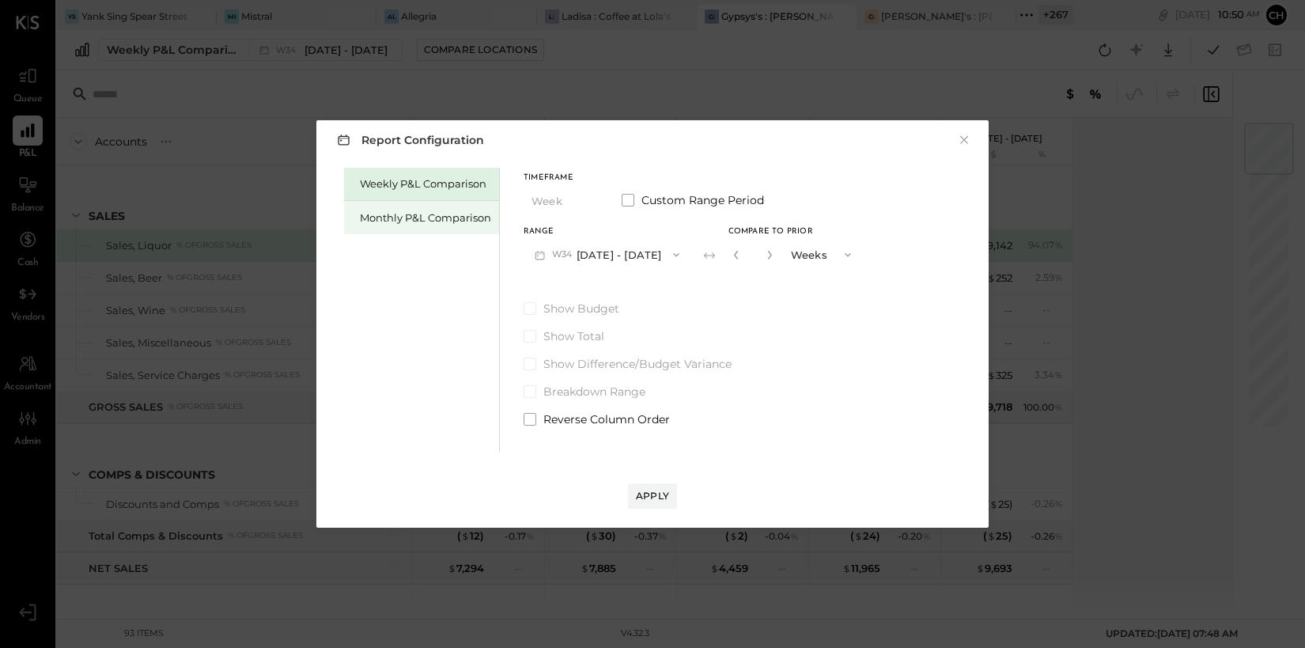
click at [400, 212] on div "Monthly P&L Comparison" at bounding box center [425, 217] width 131 height 15
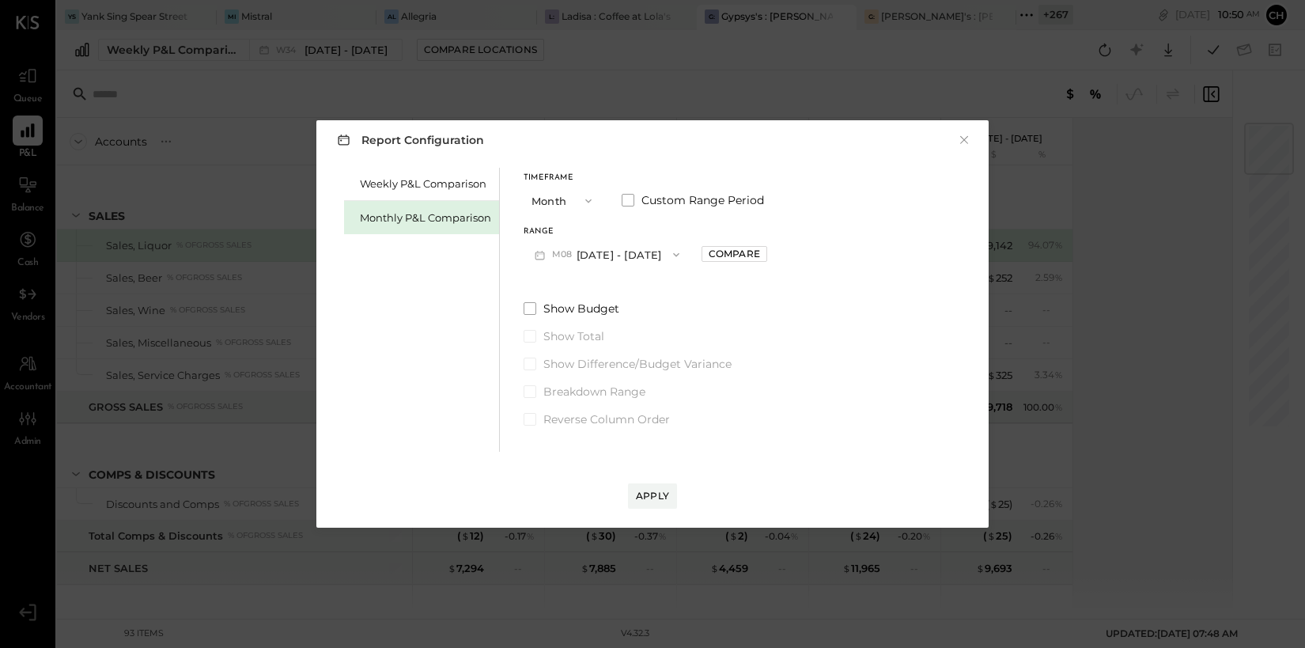
click at [617, 249] on button "M08 [DATE] - [DATE]" at bounding box center [606, 254] width 167 height 29
drag, startPoint x: 624, startPoint y: 285, endPoint x: 637, endPoint y: 282, distance: 13.0
click at [625, 285] on span "[DATE] - [DATE]" at bounding box center [600, 289] width 75 height 13
click at [731, 249] on div "Compare" at bounding box center [734, 253] width 51 height 13
click at [765, 253] on icon "button" at bounding box center [769, 254] width 9 height 9
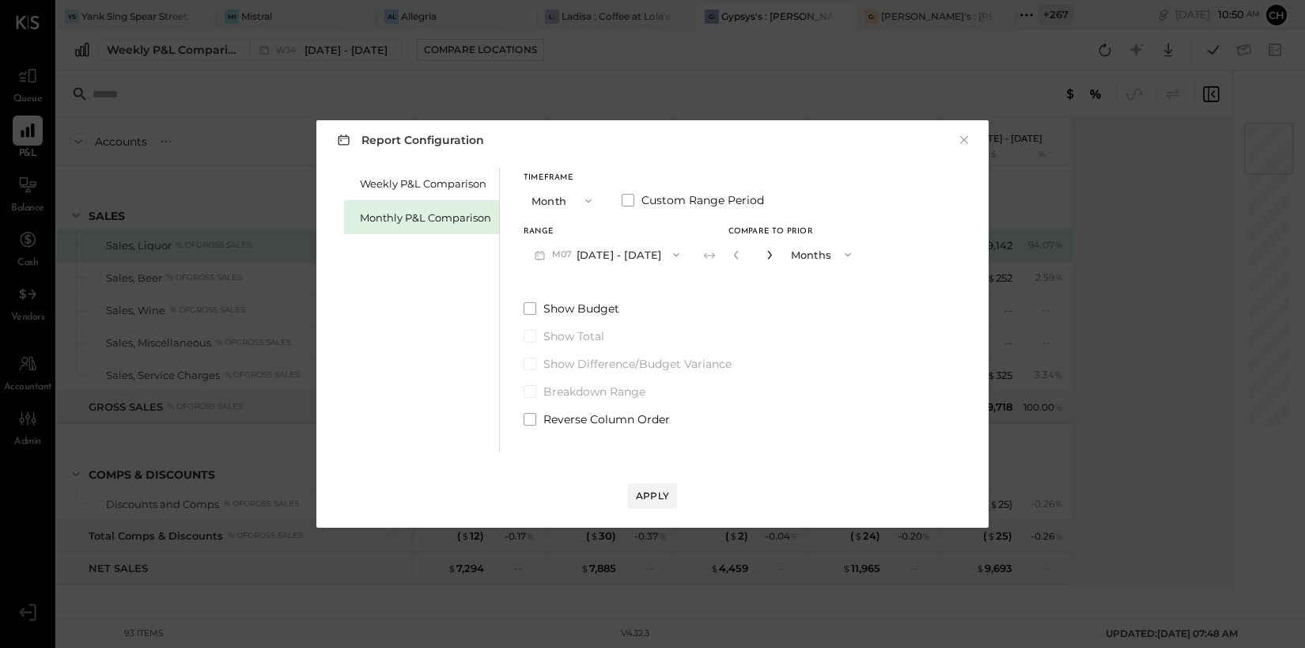
click at [765, 253] on icon "button" at bounding box center [769, 254] width 9 height 9
type input "*"
click at [657, 499] on div "Apply" at bounding box center [652, 495] width 33 height 13
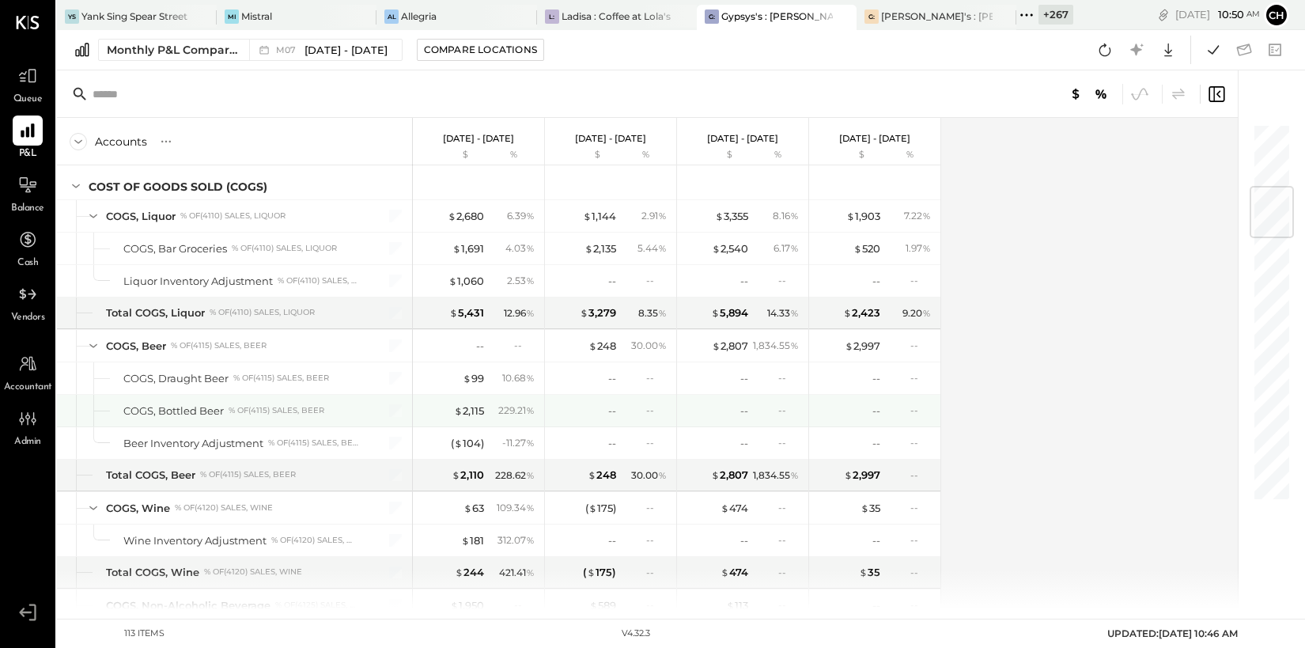
scroll to position [535, 0]
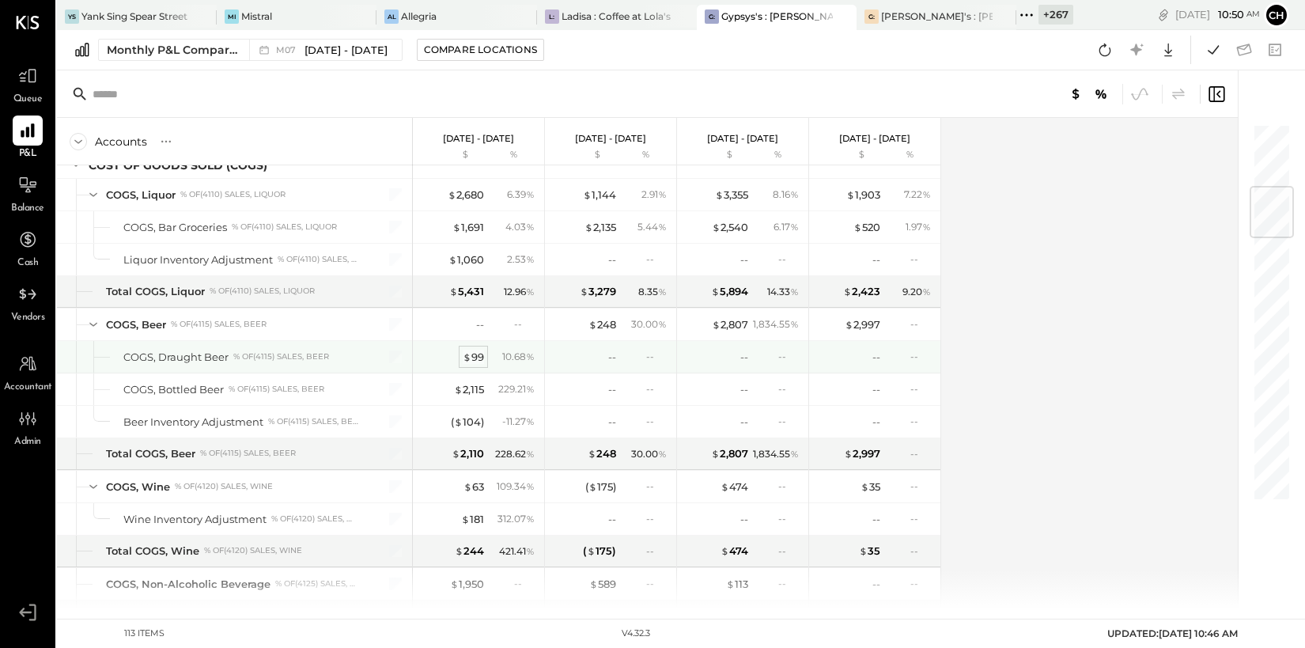
click at [478, 354] on div "$ 99" at bounding box center [473, 357] width 21 height 15
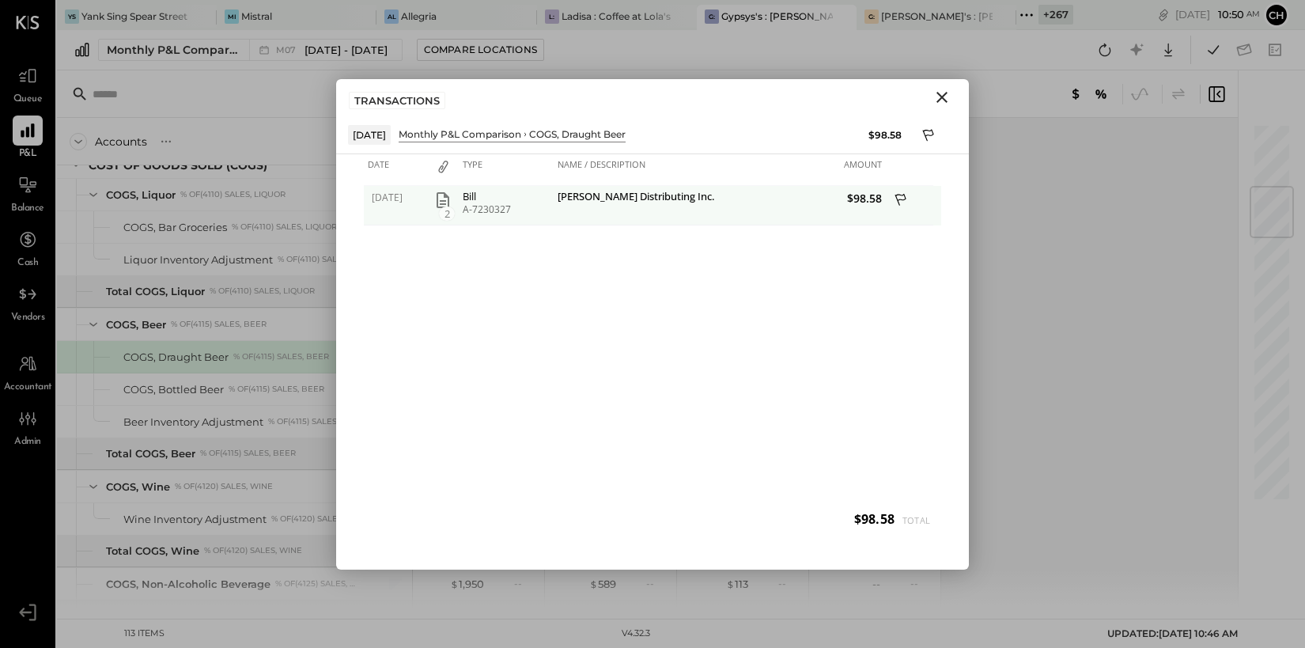
click at [437, 195] on icon "button" at bounding box center [442, 200] width 13 height 16
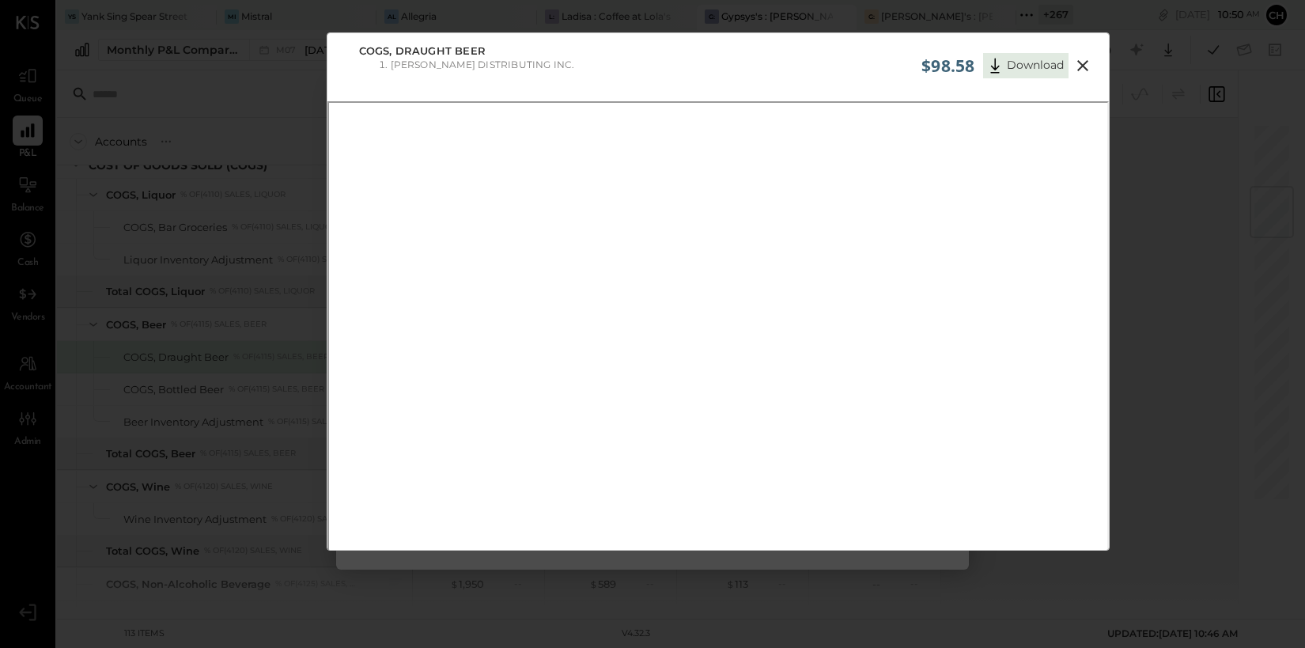
click at [1080, 64] on icon at bounding box center [1082, 65] width 19 height 19
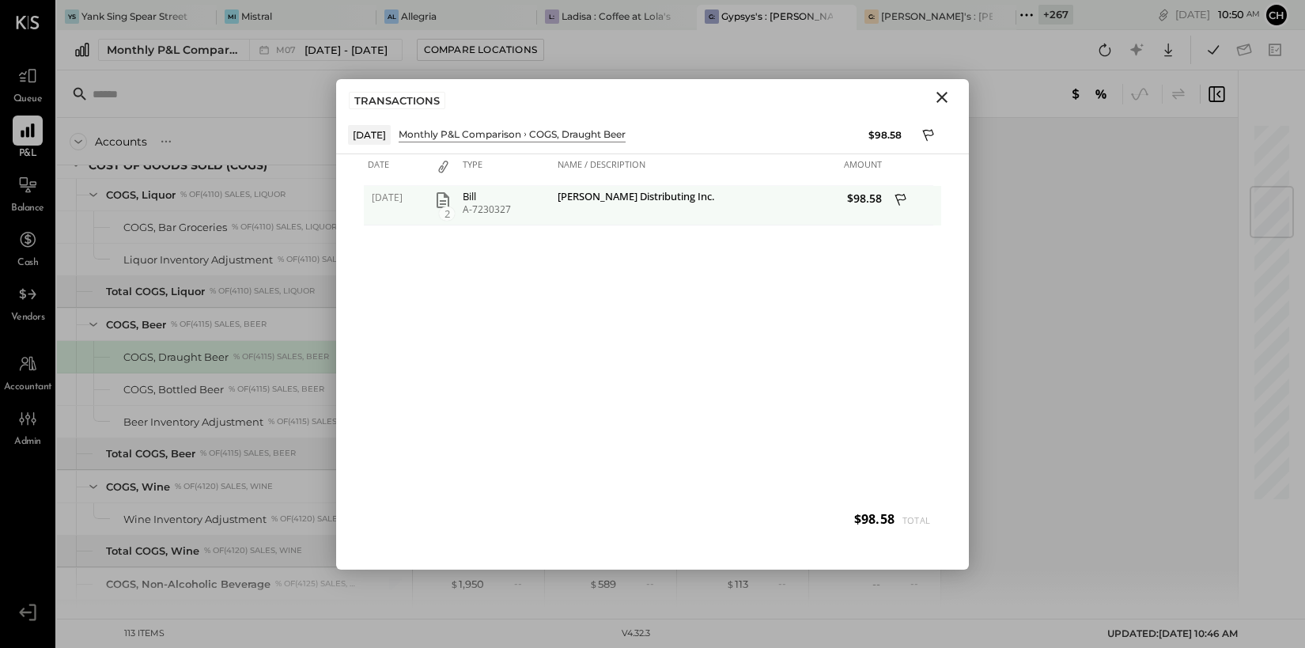
click at [436, 197] on icon "button" at bounding box center [442, 200] width 19 height 19
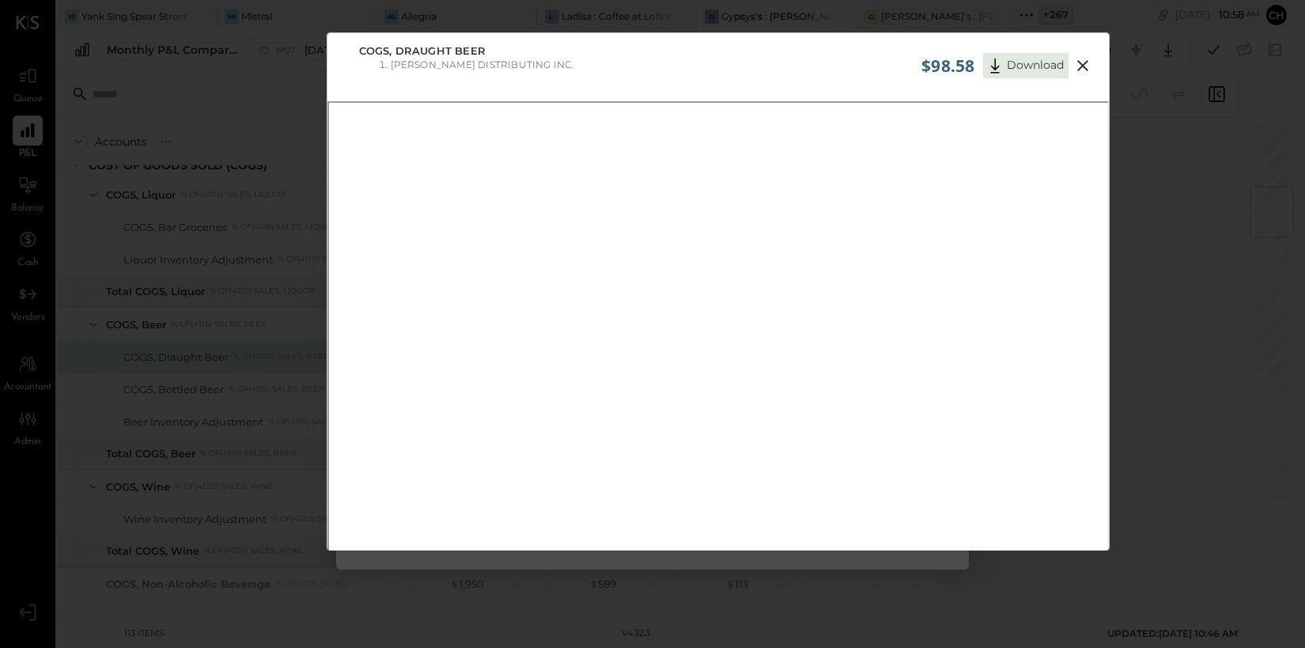
click at [1085, 61] on icon at bounding box center [1082, 65] width 11 height 11
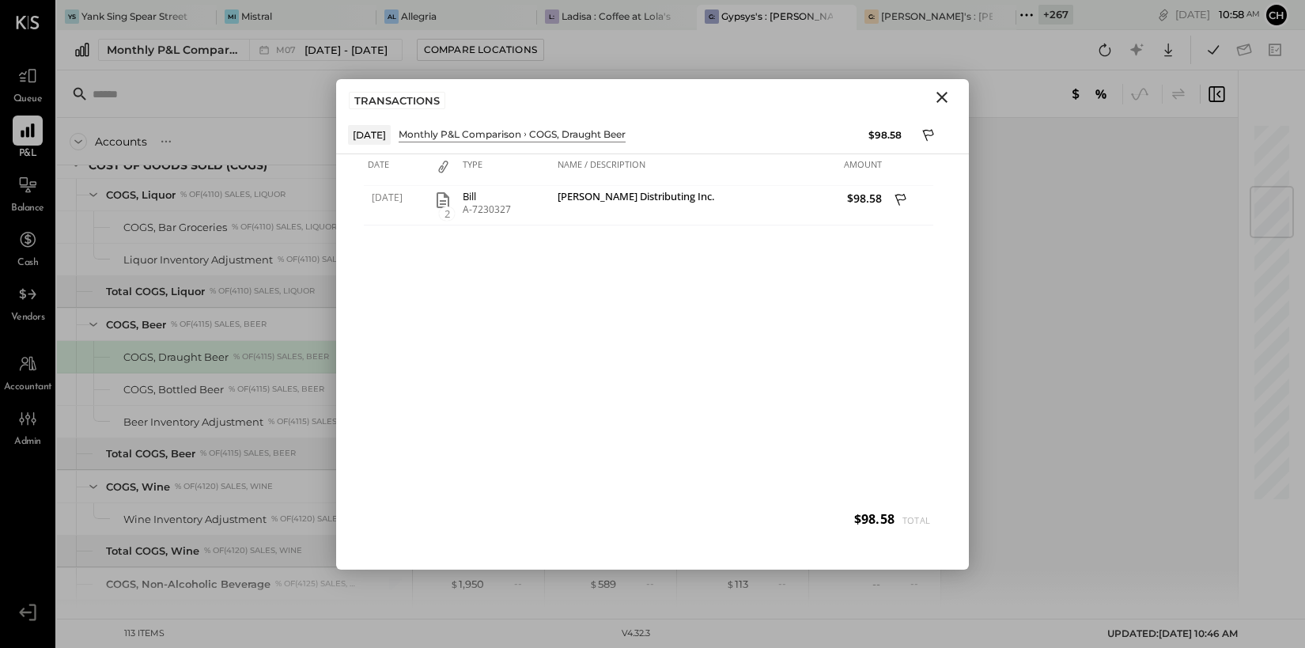
click at [922, 100] on div "TRANSACTIONS" at bounding box center [652, 97] width 633 height 36
click at [933, 98] on icon "Close" at bounding box center [941, 97] width 19 height 19
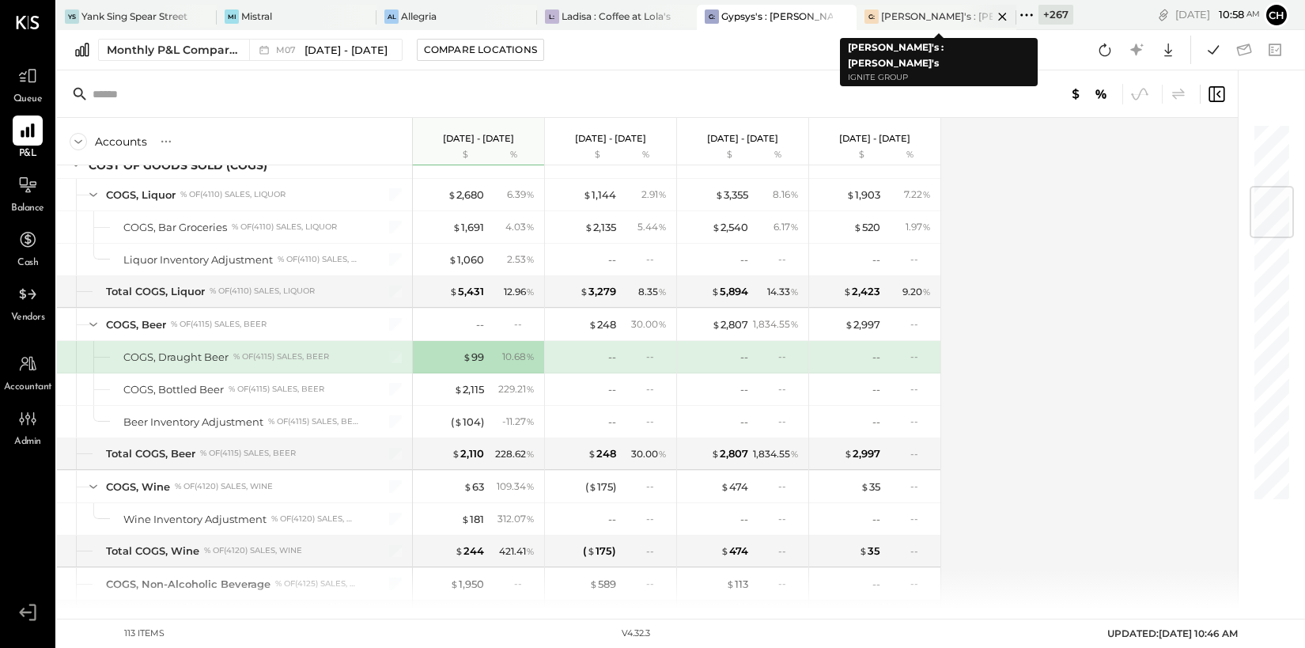
click at [992, 13] on icon at bounding box center [1002, 16] width 20 height 19
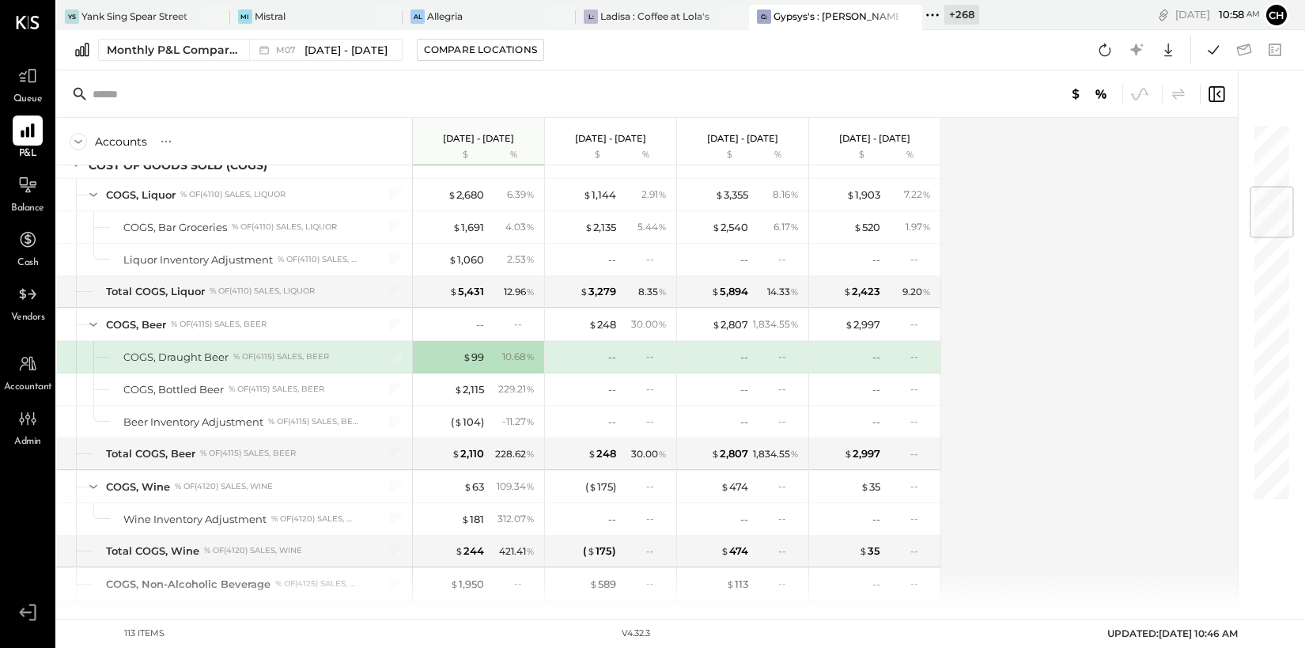
click at [898, 13] on icon at bounding box center [908, 16] width 20 height 19
click at [734, 9] on div "Ladisa : Coffee at Lola's" at bounding box center [704, 15] width 109 height 13
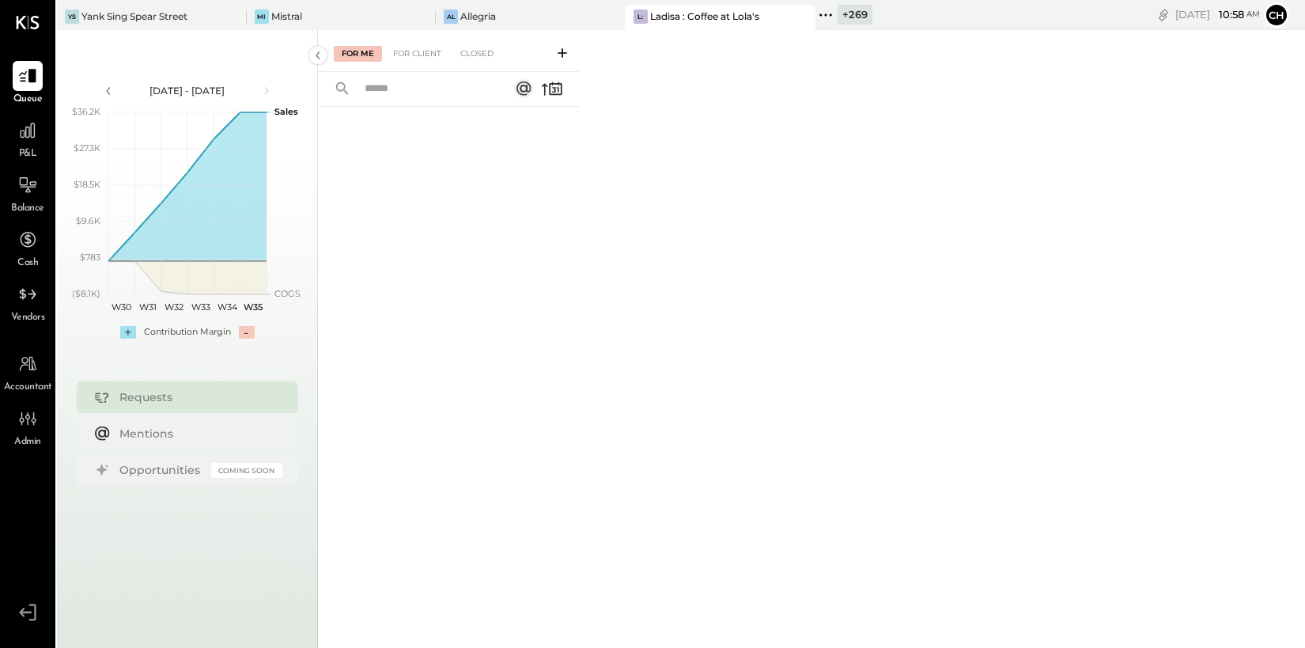
click at [12, 131] on div "P&L" at bounding box center [28, 138] width 46 height 46
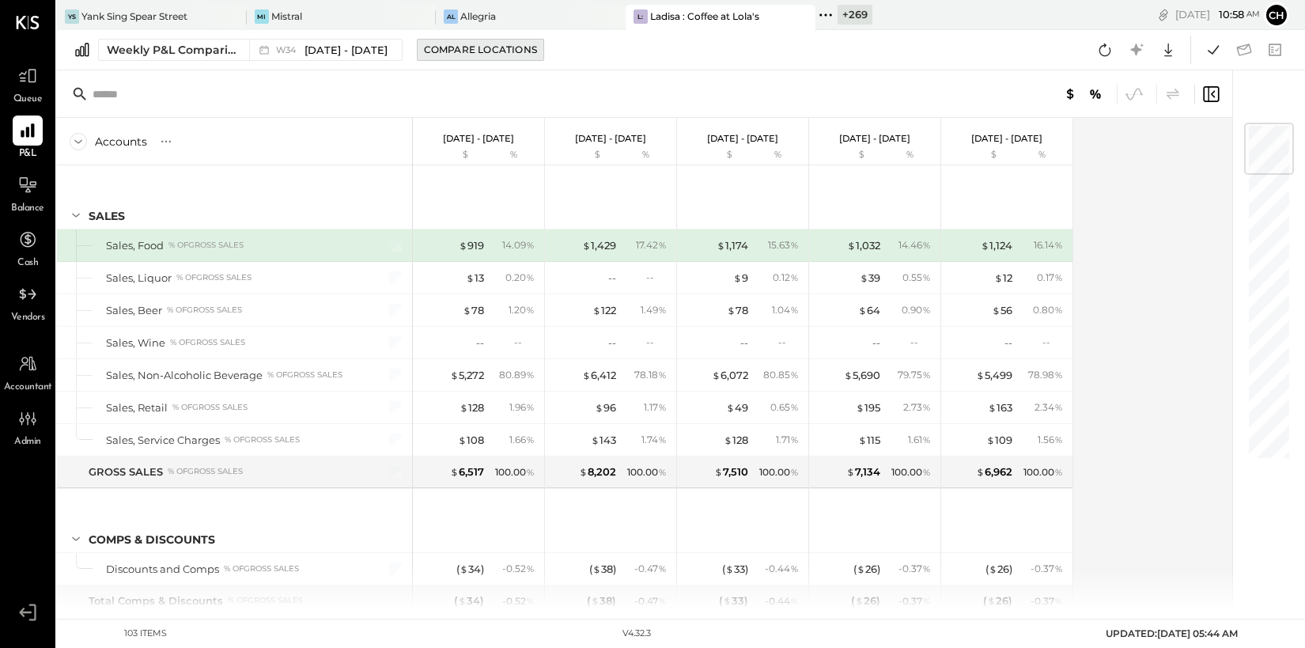
click at [481, 47] on div "Compare Locations" at bounding box center [480, 49] width 113 height 13
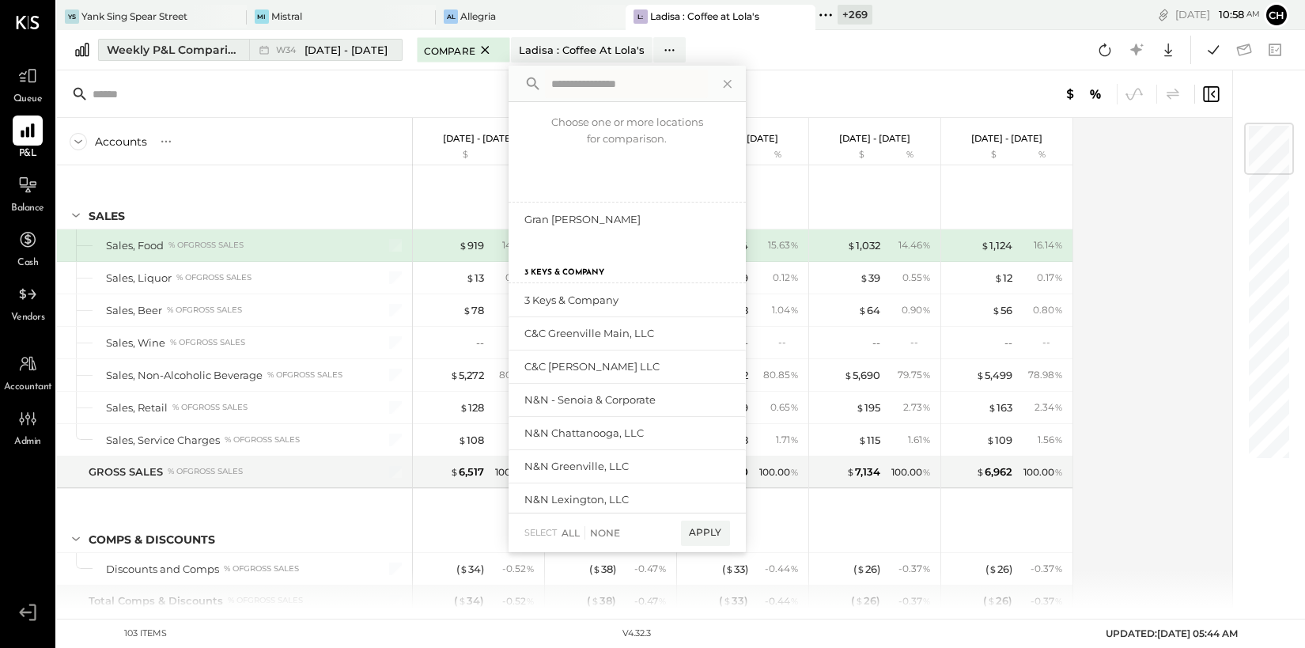
click at [191, 51] on div "Weekly P&L Comparison" at bounding box center [173, 50] width 133 height 16
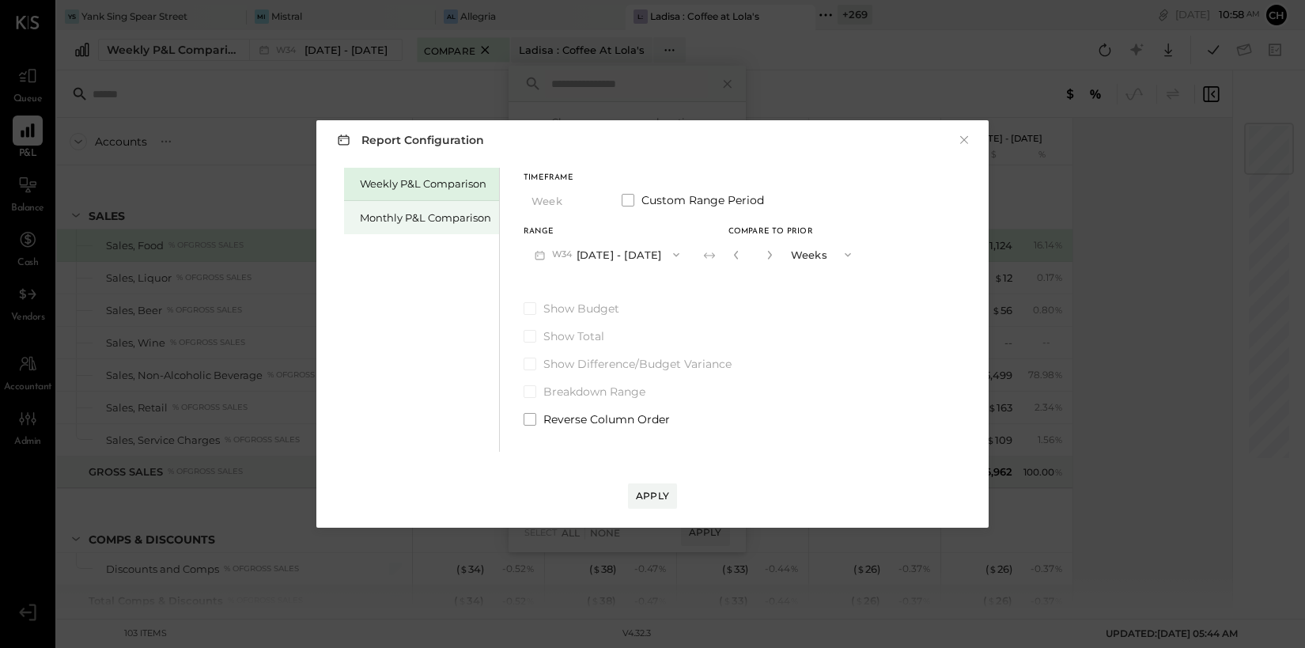
click at [406, 217] on div "Monthly P&L Comparison" at bounding box center [425, 217] width 131 height 15
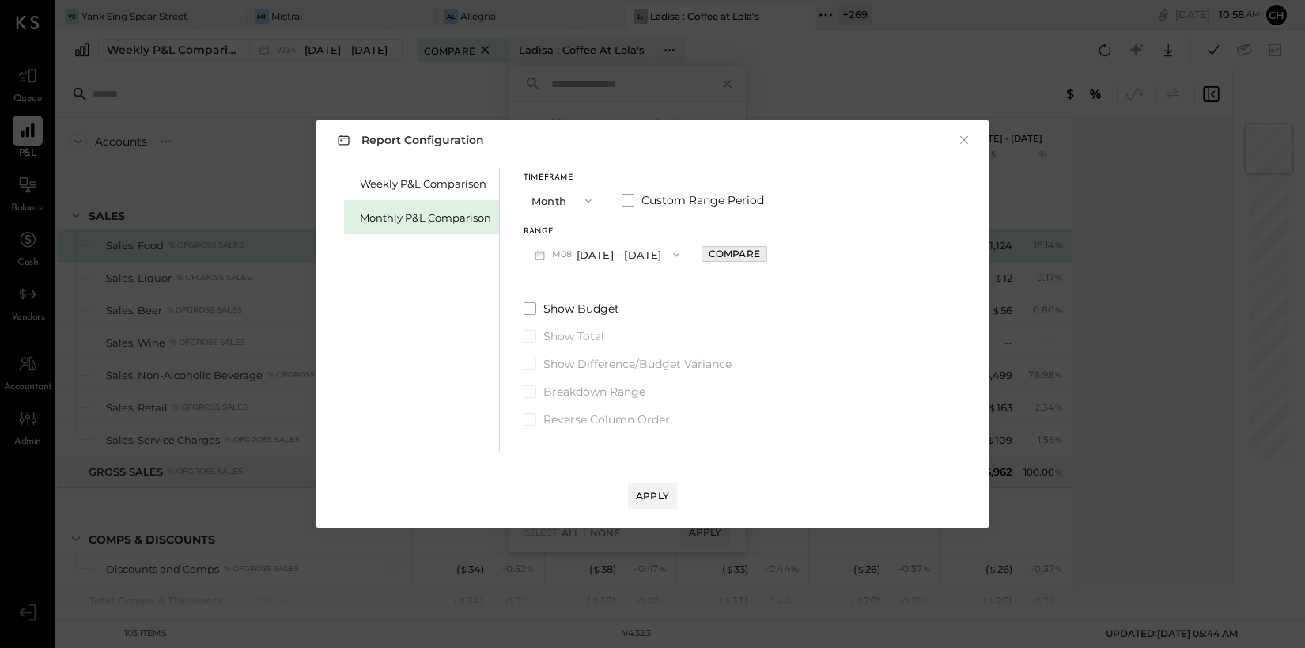
click at [713, 254] on div "Compare" at bounding box center [734, 253] width 51 height 13
click at [731, 254] on icon "button" at bounding box center [735, 254] width 9 height 9
click at [665, 497] on div "Apply" at bounding box center [652, 495] width 33 height 13
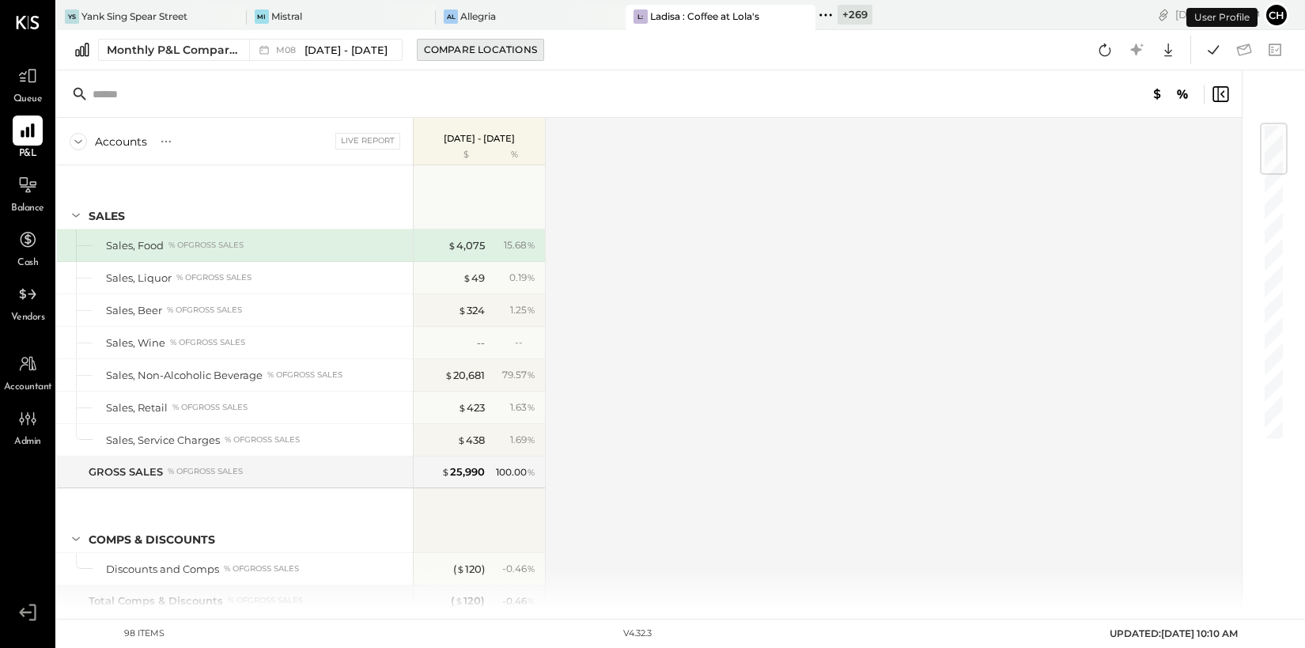
click at [472, 52] on div "Compare Locations" at bounding box center [480, 49] width 113 height 13
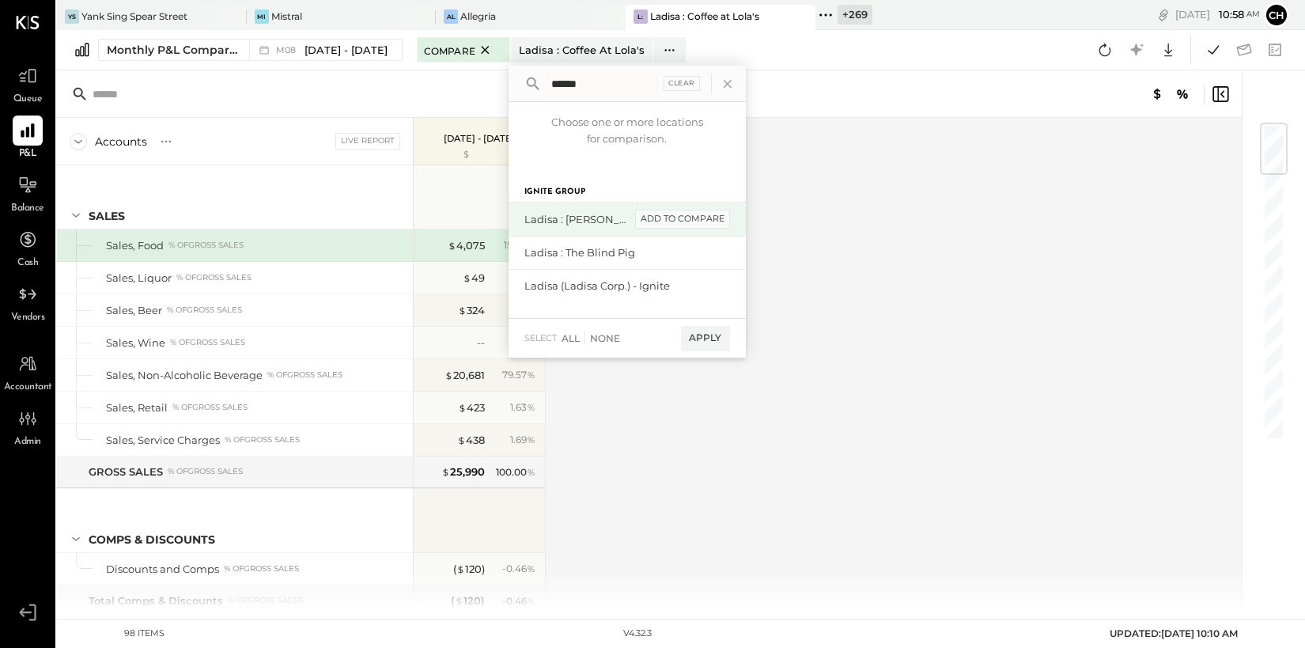
type input "******"
click at [699, 217] on div "add to compare" at bounding box center [682, 219] width 95 height 19
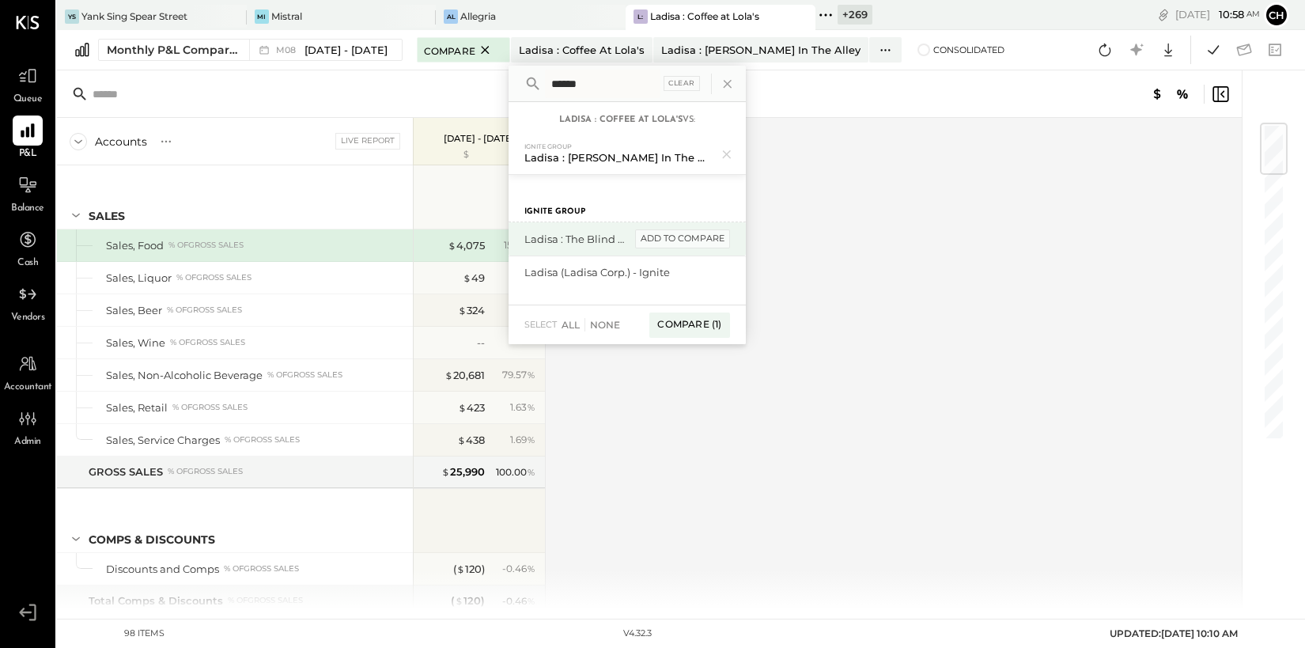
click at [699, 236] on div "add to compare" at bounding box center [682, 238] width 95 height 19
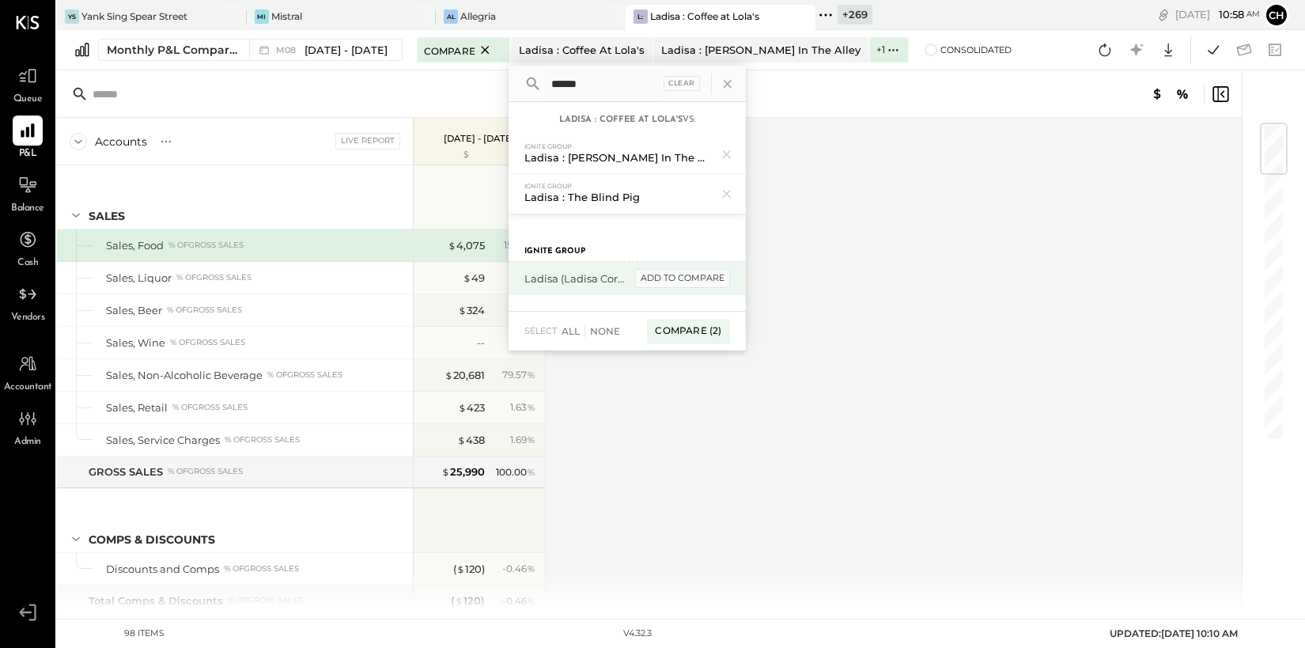
click at [698, 270] on div "add to compare" at bounding box center [682, 278] width 95 height 19
click at [687, 334] on div "Compare (3)" at bounding box center [688, 335] width 82 height 25
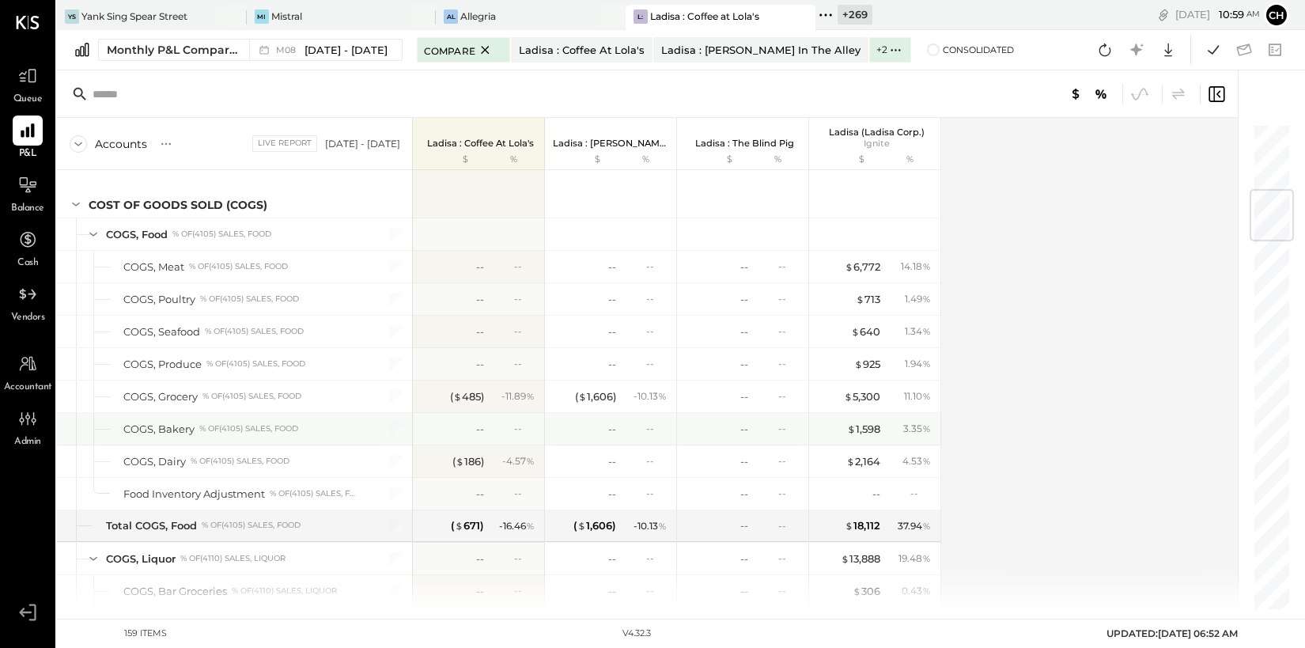
scroll to position [561, 0]
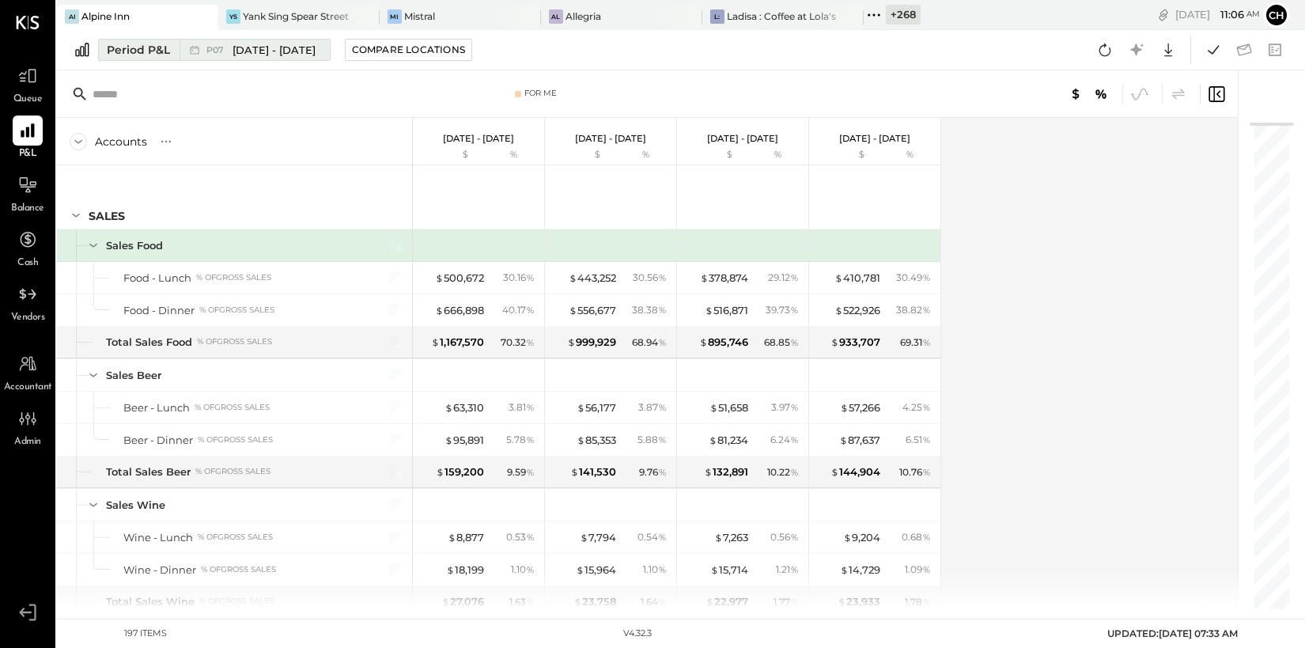
click at [283, 51] on span "Jun 30 - Aug 3, 2025" at bounding box center [273, 50] width 83 height 15
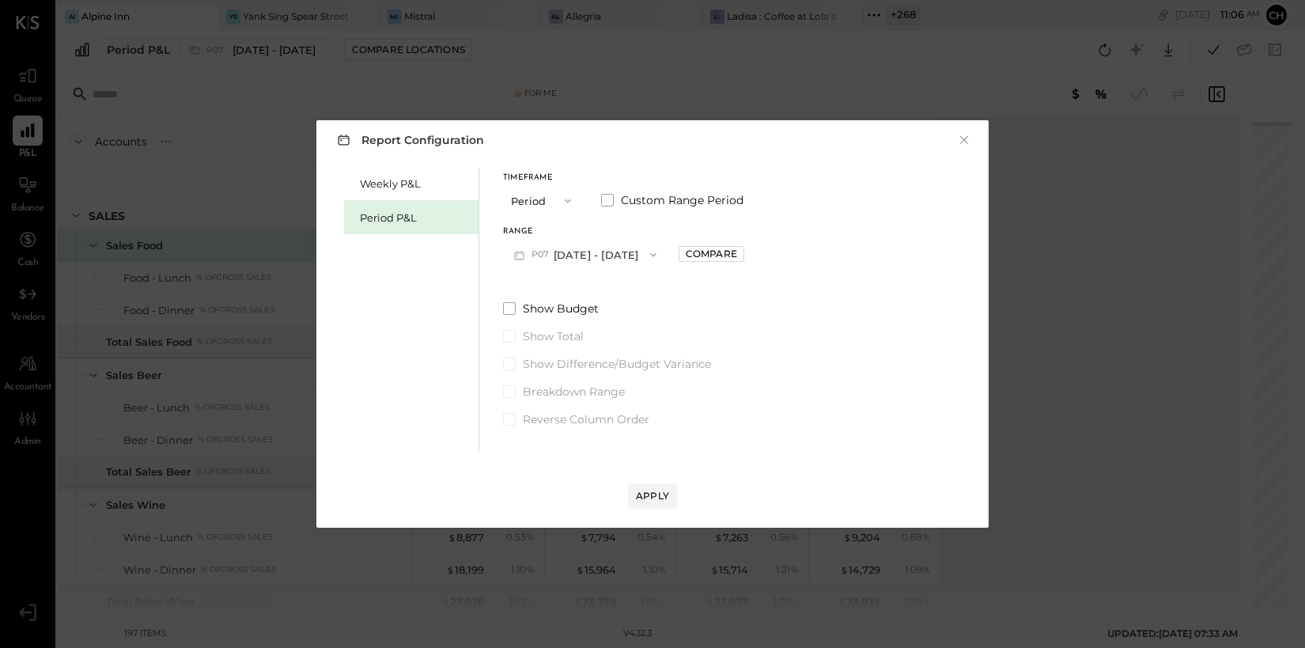
click at [572, 250] on button "P07 Jun 30 - Aug 3, 2025" at bounding box center [585, 254] width 164 height 29
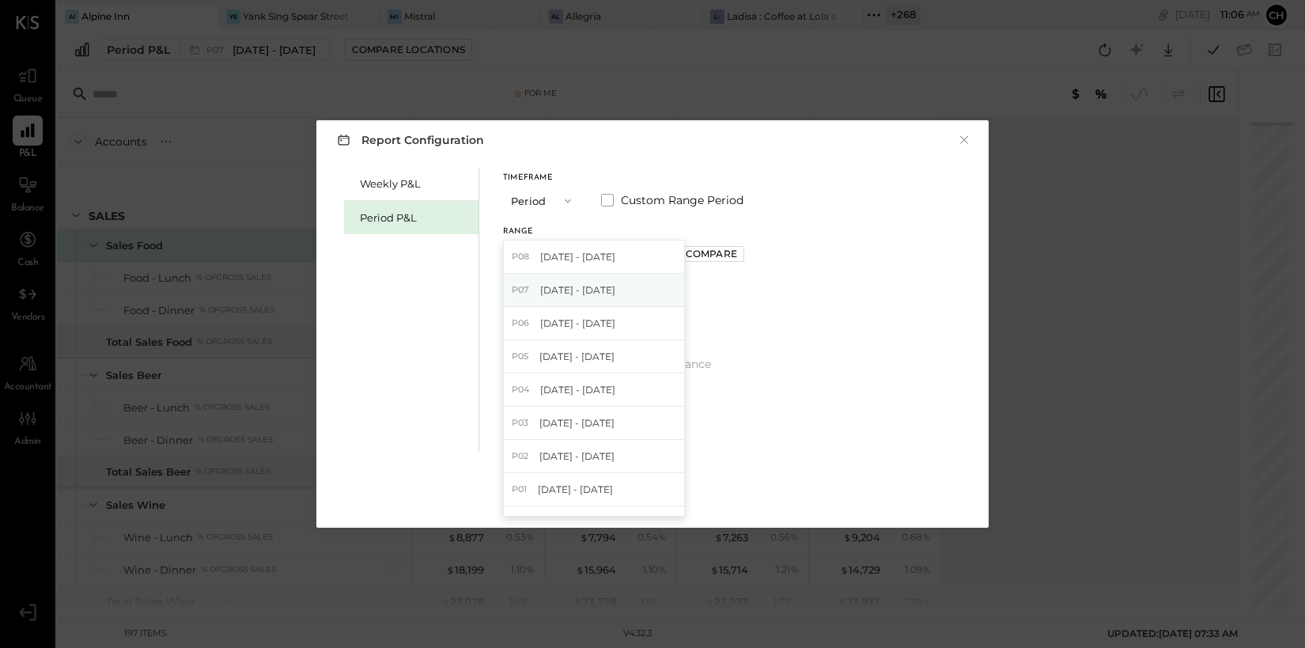
click at [590, 279] on div "P07 Jun 30 - Aug 3, 2025" at bounding box center [594, 290] width 180 height 33
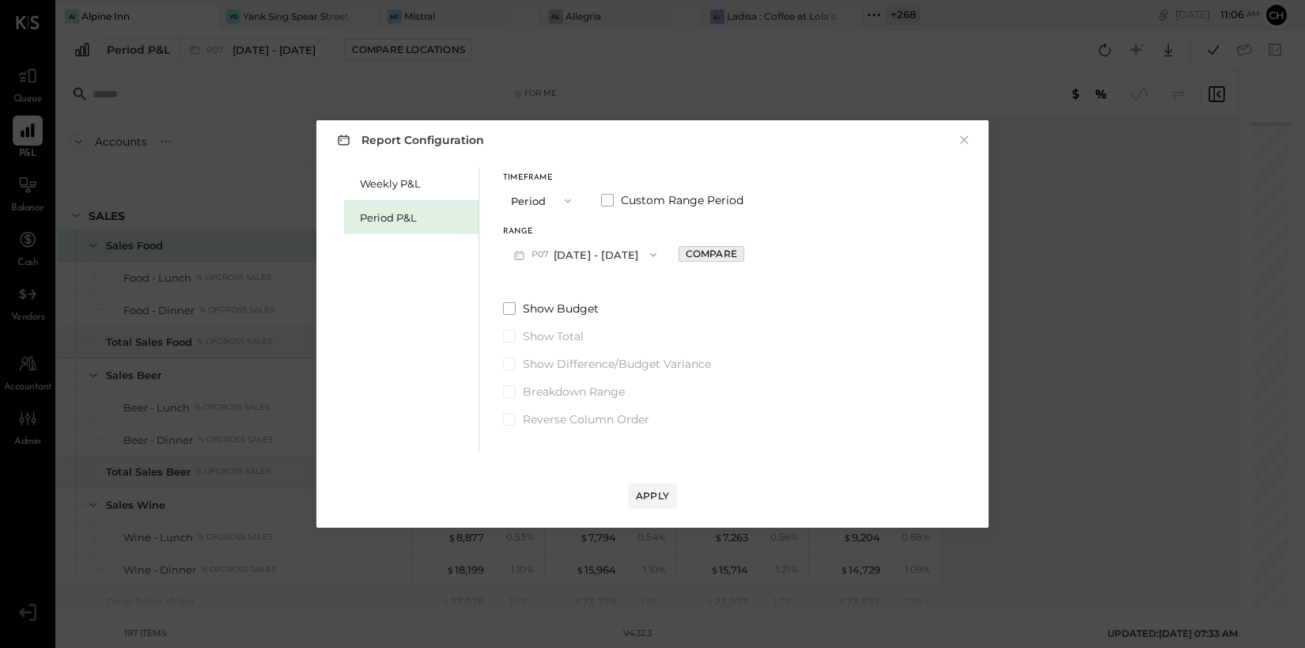
click at [728, 256] on div "Compare" at bounding box center [711, 253] width 51 height 13
click at [659, 488] on button "Apply" at bounding box center [652, 495] width 49 height 25
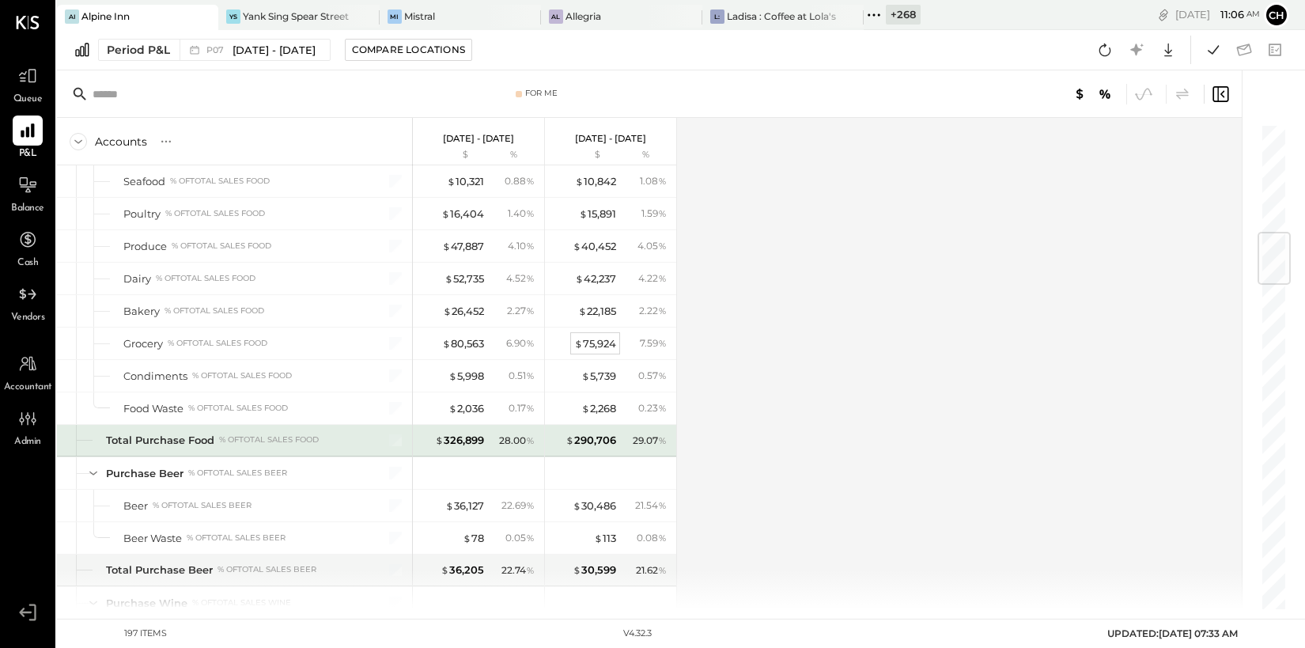
scroll to position [807, 0]
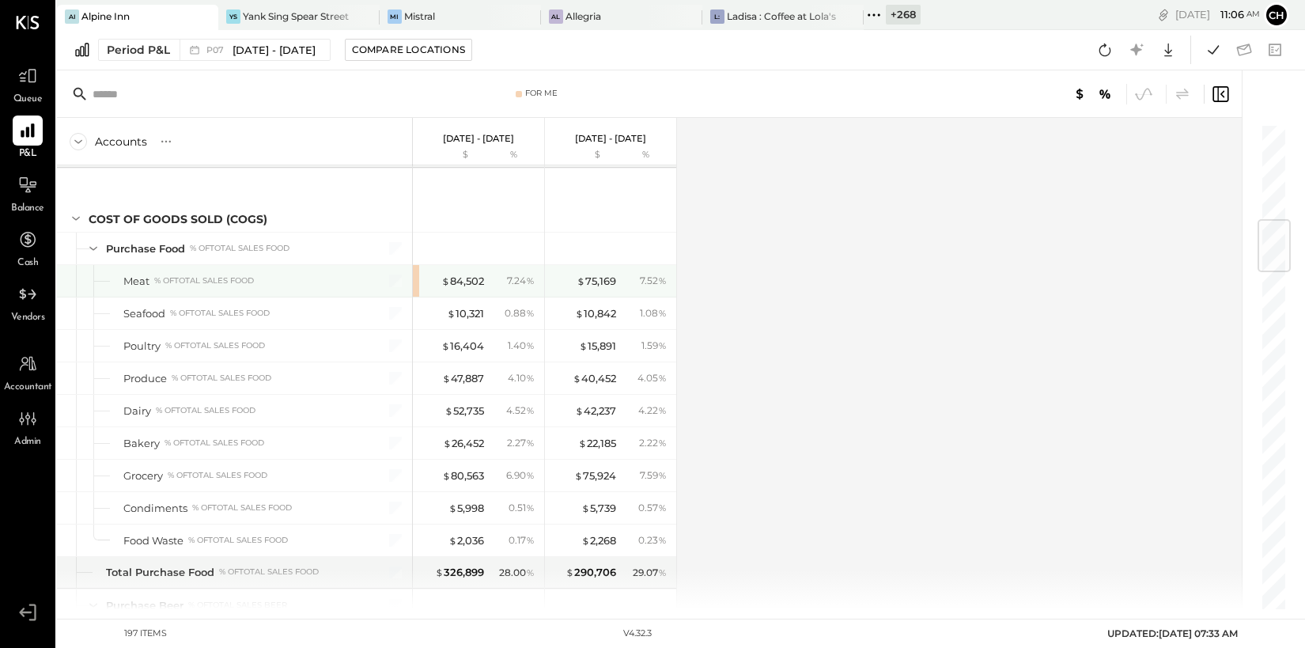
click at [438, 290] on div "$ 84,502 7.24 %" at bounding box center [480, 281] width 119 height 32
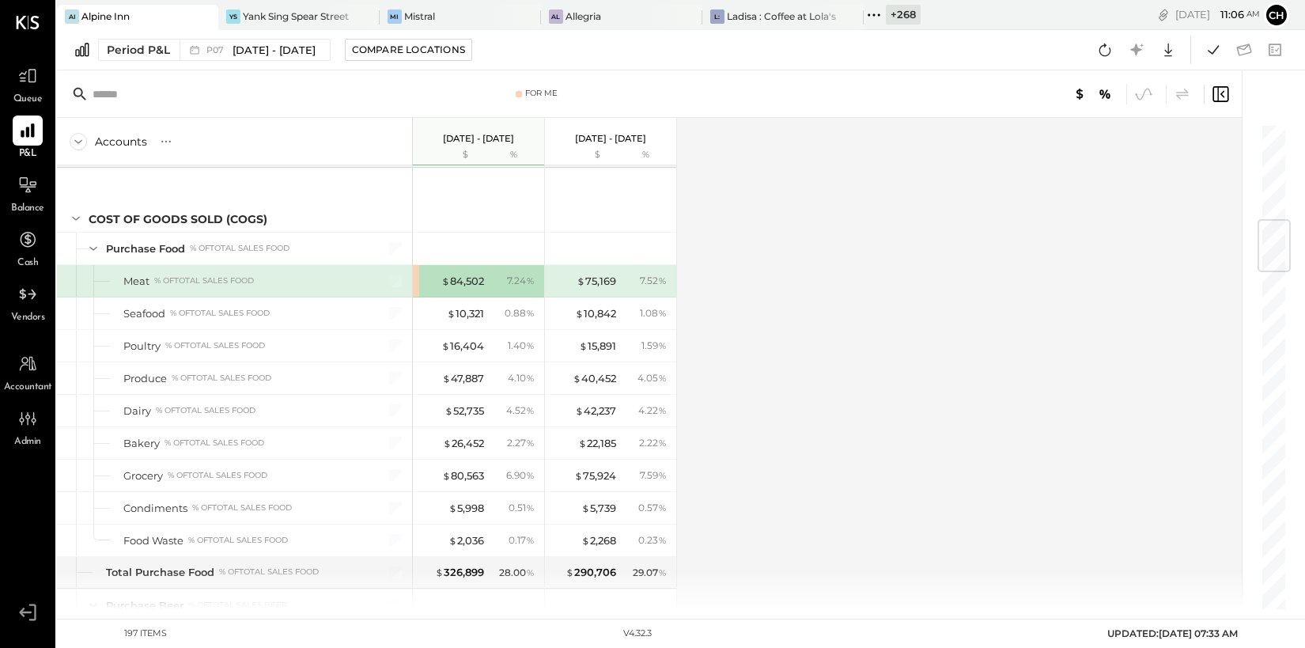
click at [432, 274] on div "$ 84,502" at bounding box center [452, 281] width 63 height 15
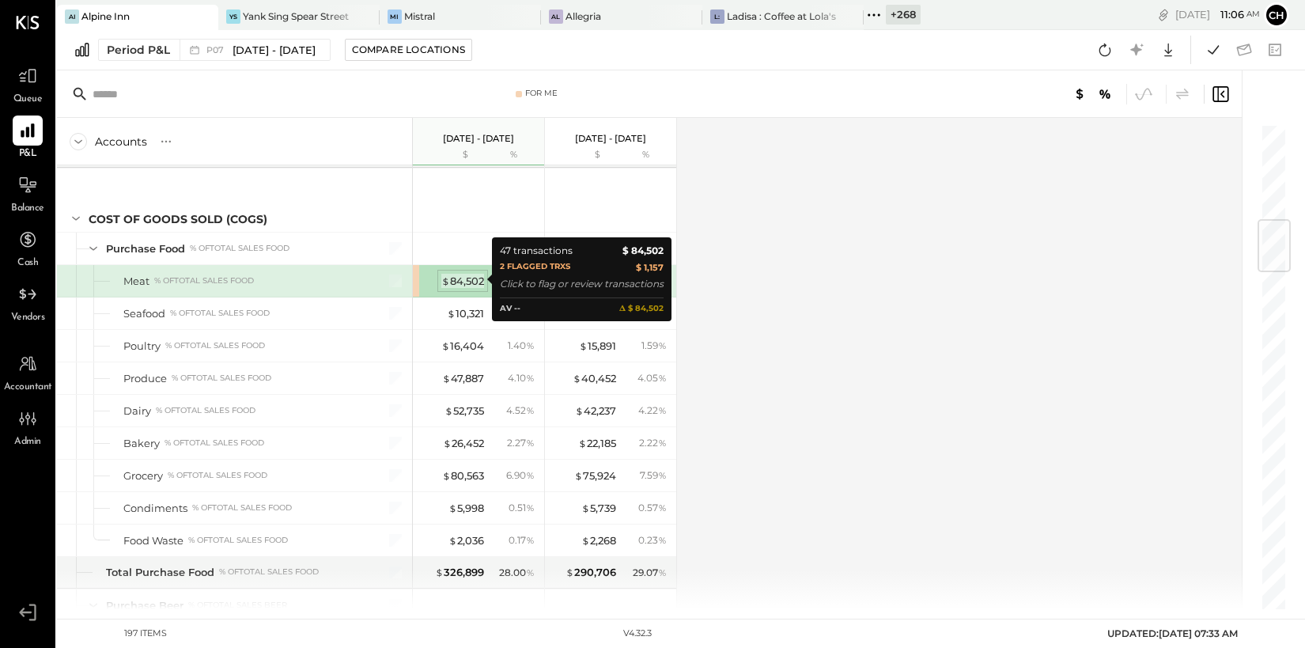
click at [459, 276] on div "$ 84,502" at bounding box center [462, 281] width 43 height 15
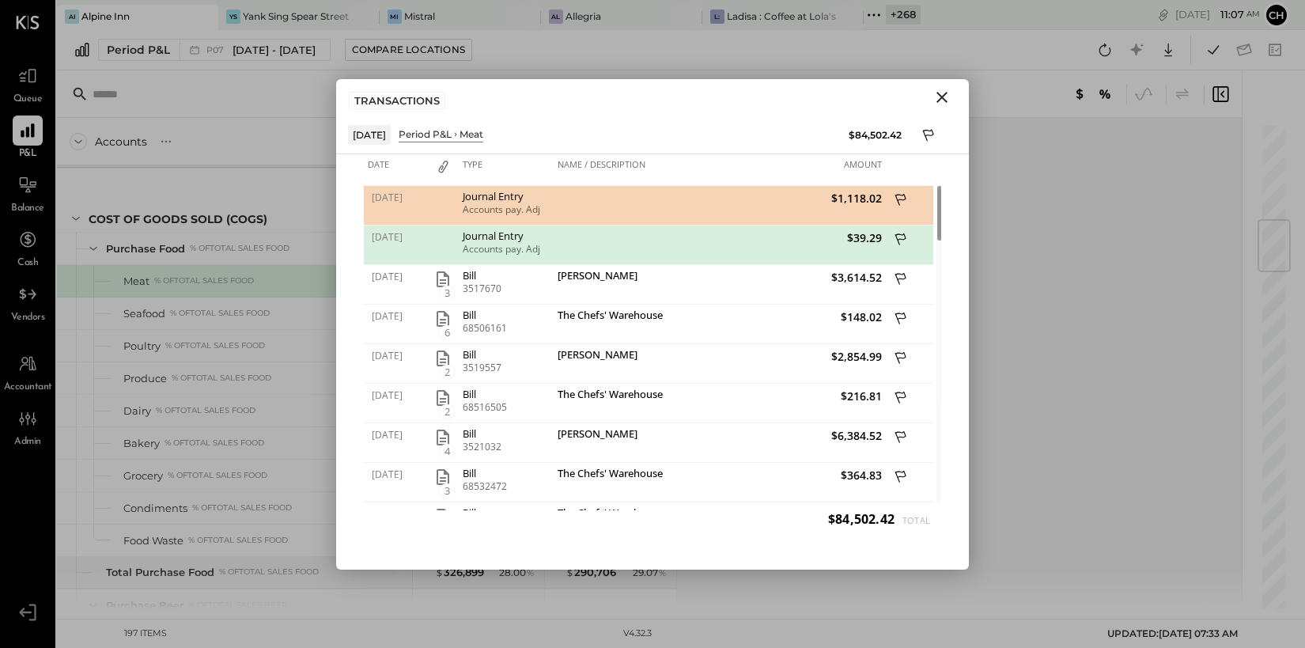
click at [944, 93] on icon "Close" at bounding box center [941, 97] width 19 height 19
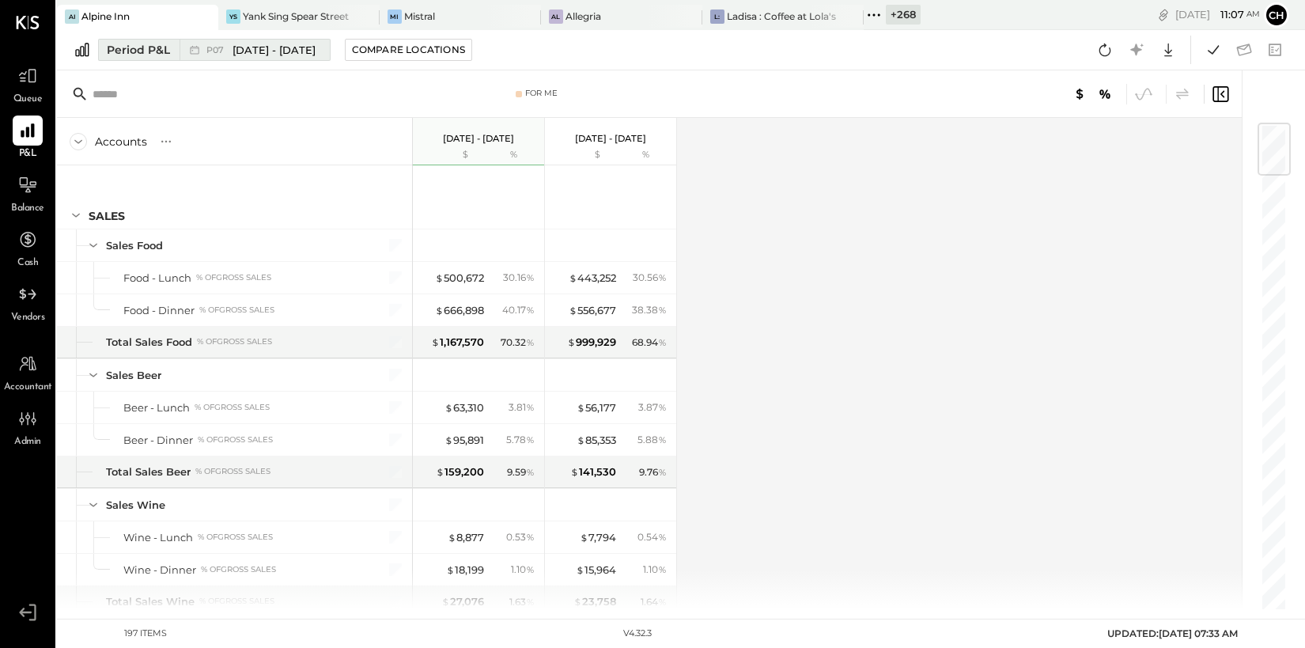
click at [196, 51] on icon at bounding box center [195, 50] width 16 height 16
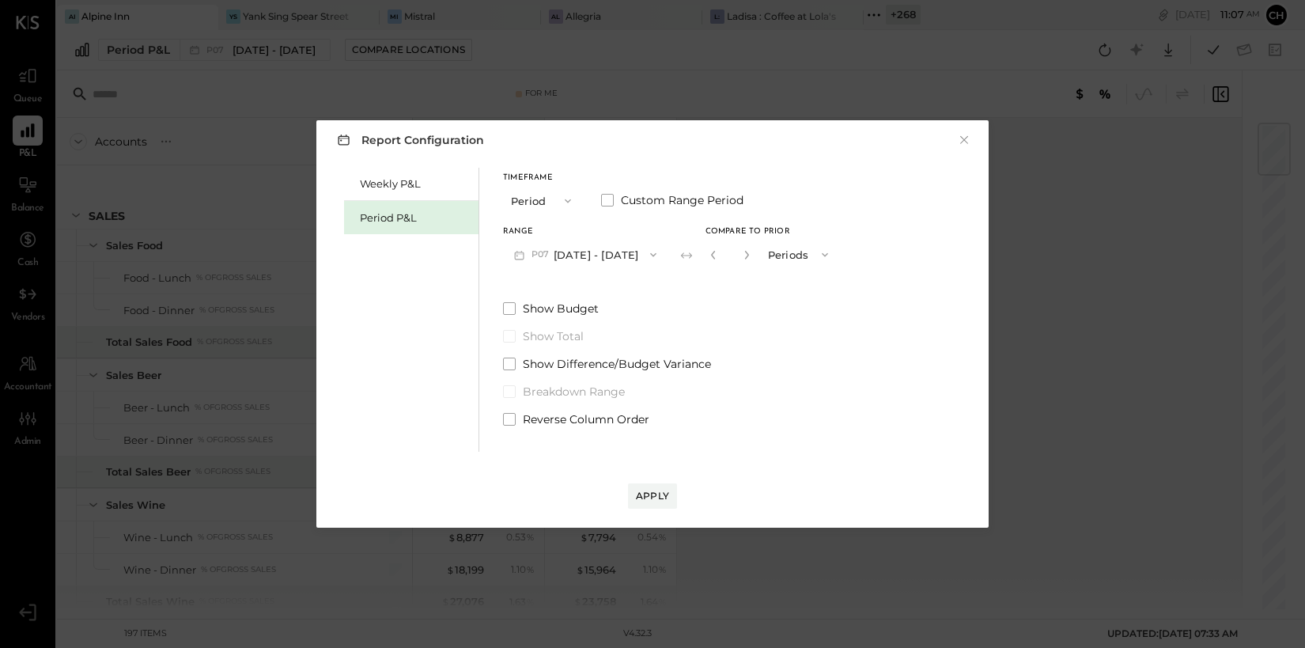
click at [631, 250] on button "P07 Jun 30 - Aug 3, 2025" at bounding box center [585, 254] width 164 height 29
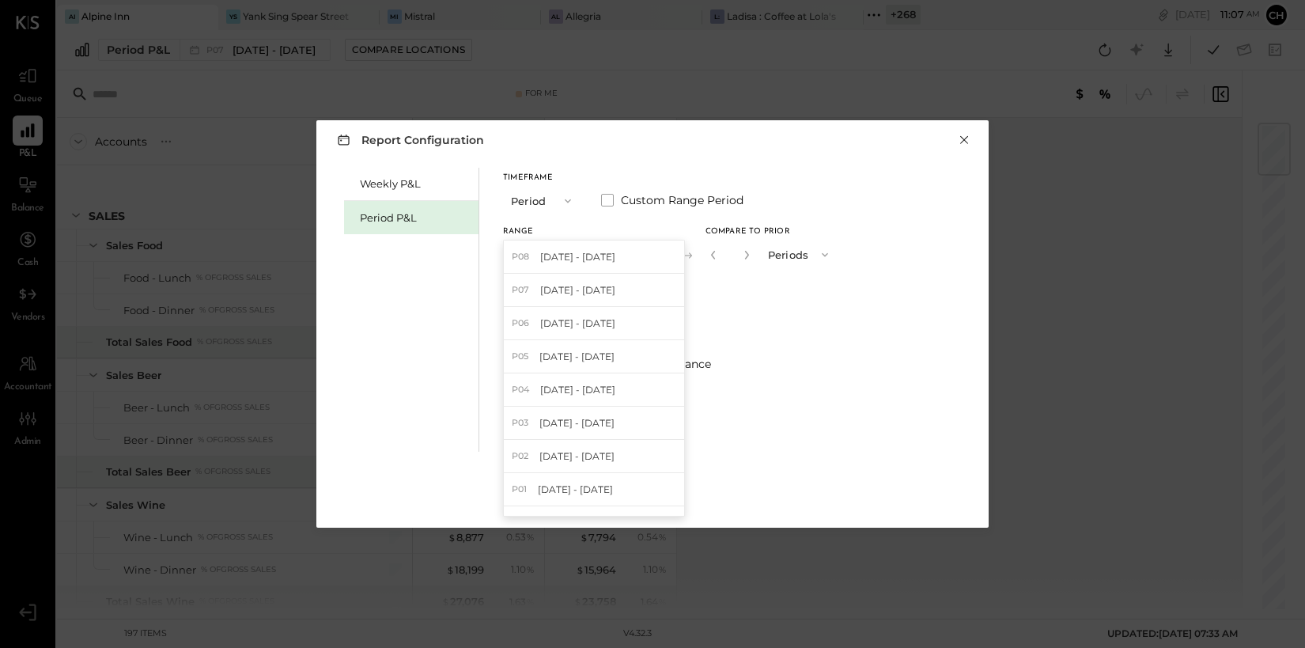
click at [968, 138] on button "×" at bounding box center [964, 140] width 14 height 16
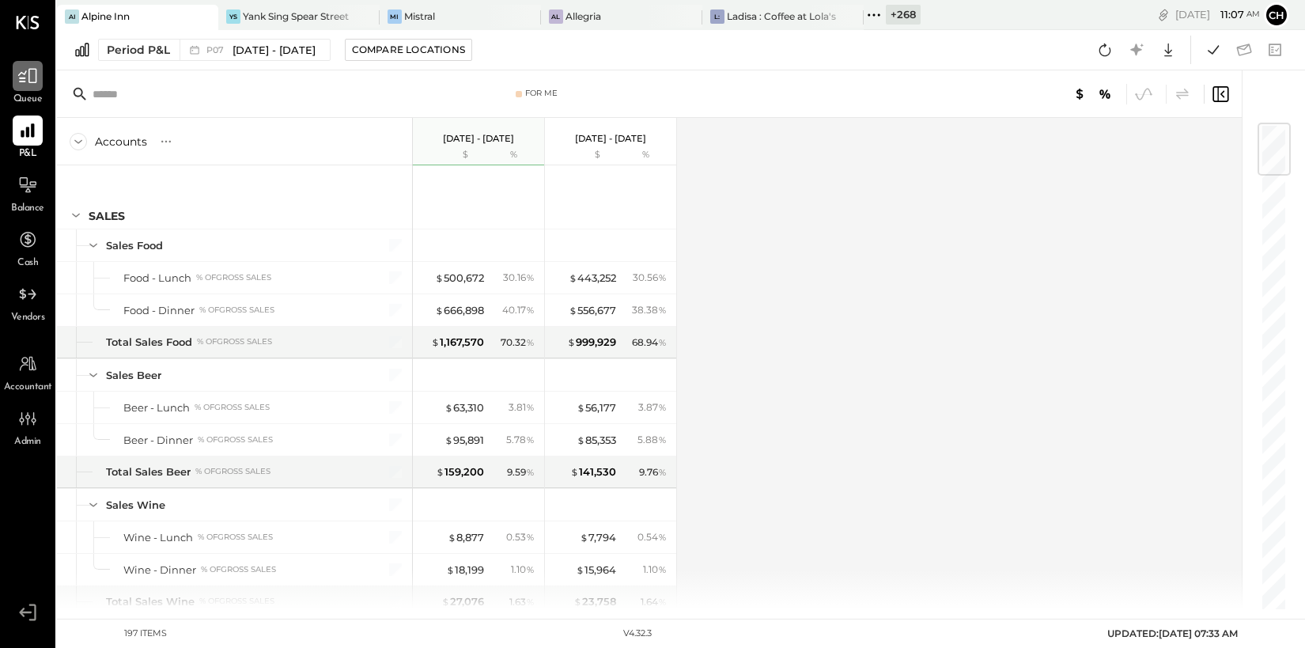
click at [25, 77] on icon at bounding box center [27, 76] width 21 height 21
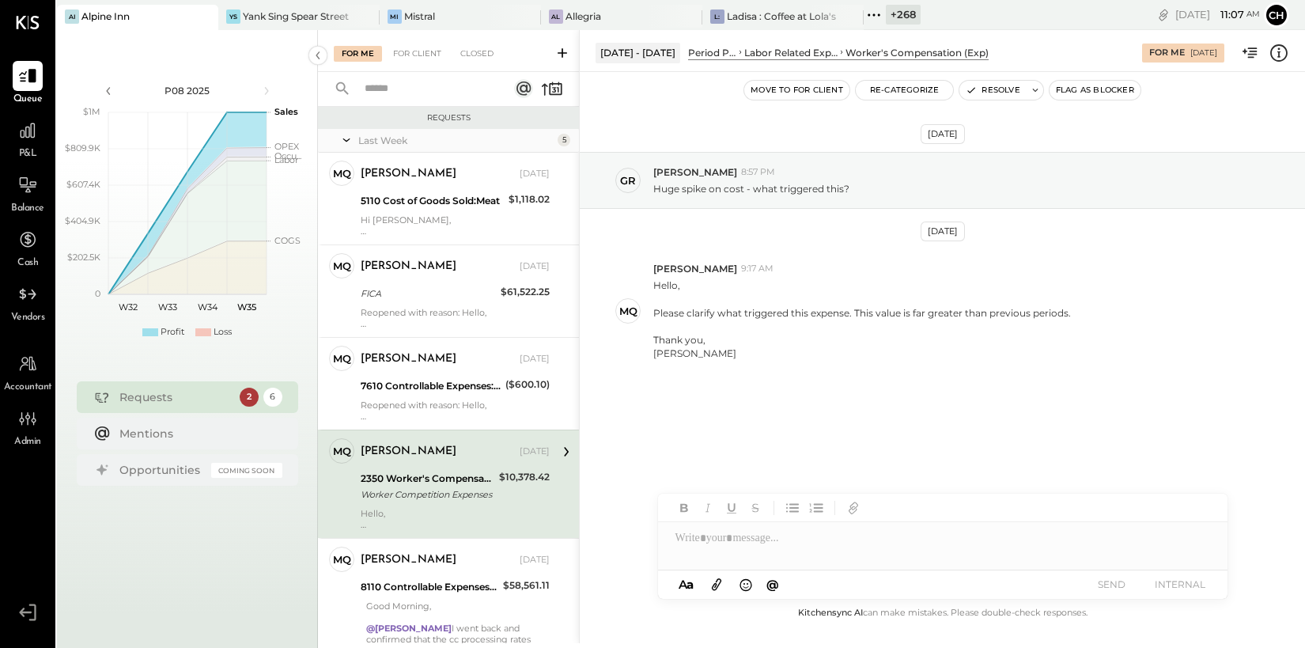
click at [217, 399] on div "Requests" at bounding box center [175, 397] width 112 height 16
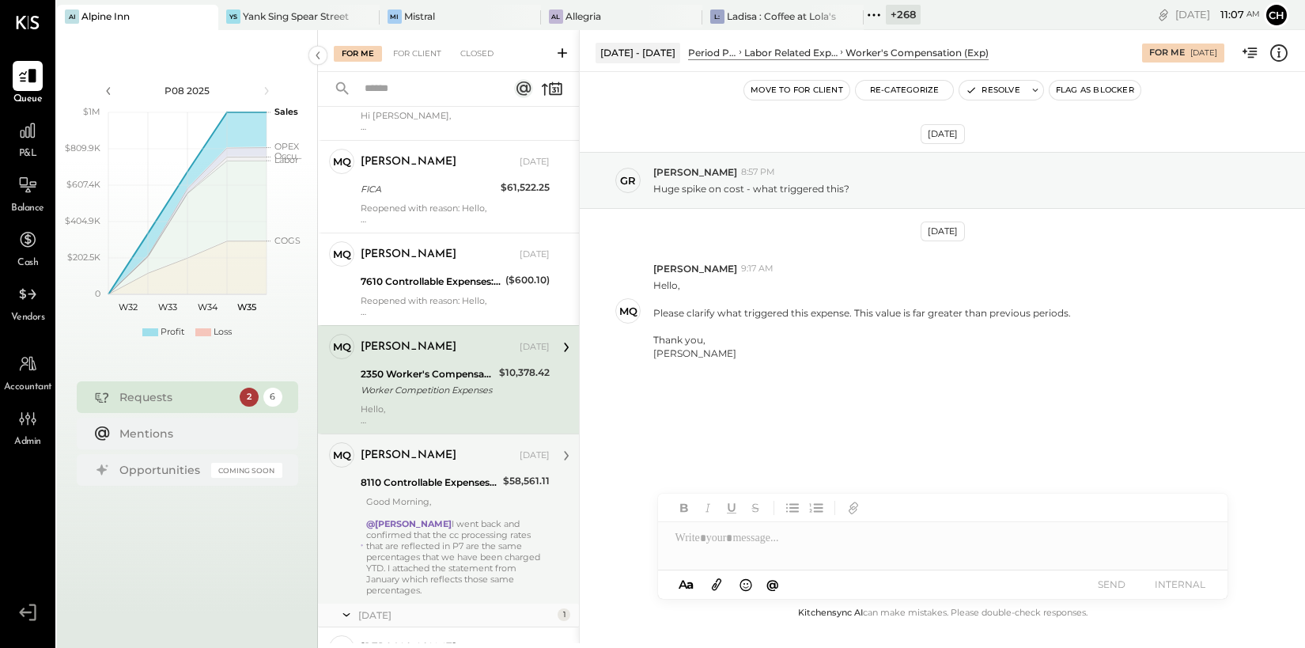
click at [474, 527] on div "@greg I went back and confirmed that the cc processing rates that are reflected…" at bounding box center [457, 556] width 183 height 77
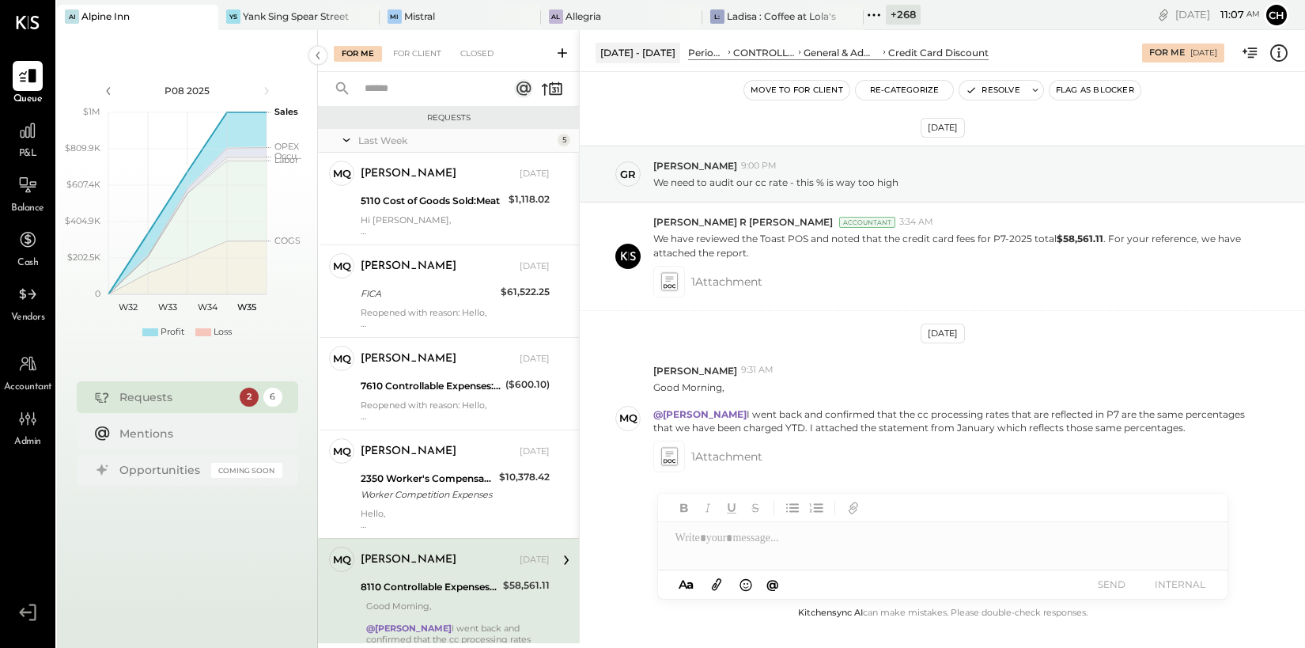
click at [452, 492] on div "Worker Competition Expenses" at bounding box center [428, 494] width 134 height 16
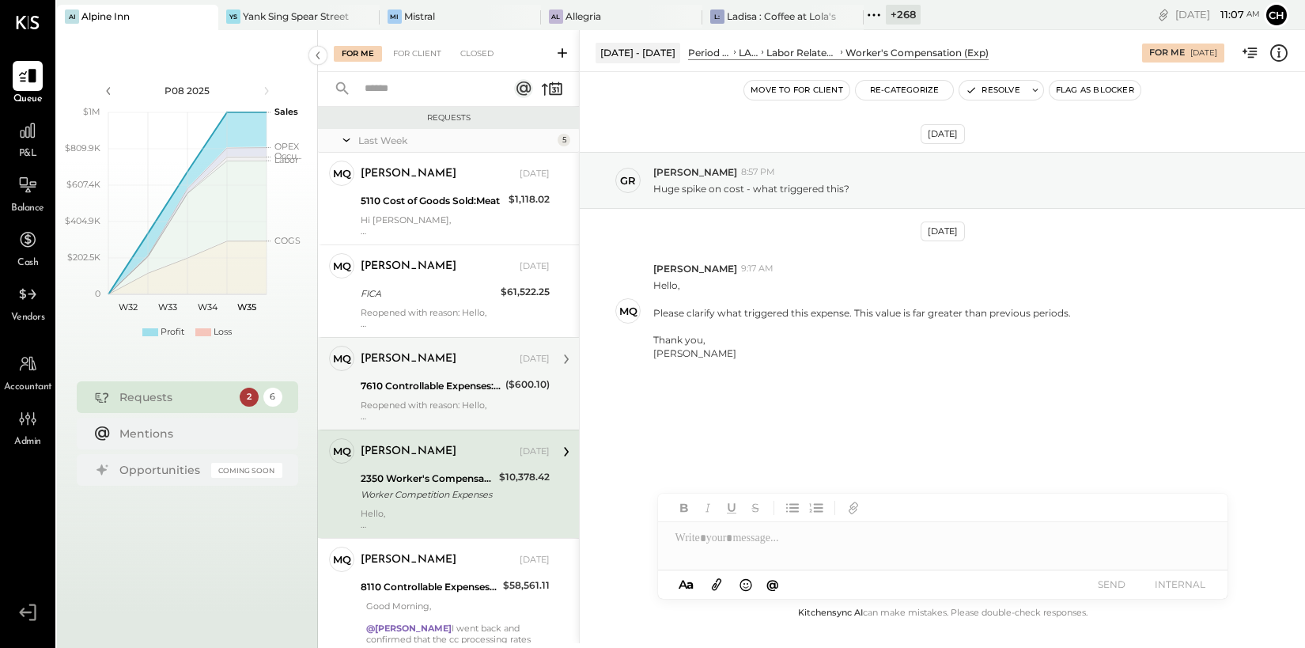
click at [427, 401] on div "Reopened with reason: Hello, This issue was closed without a response. Please c…" at bounding box center [455, 410] width 189 height 22
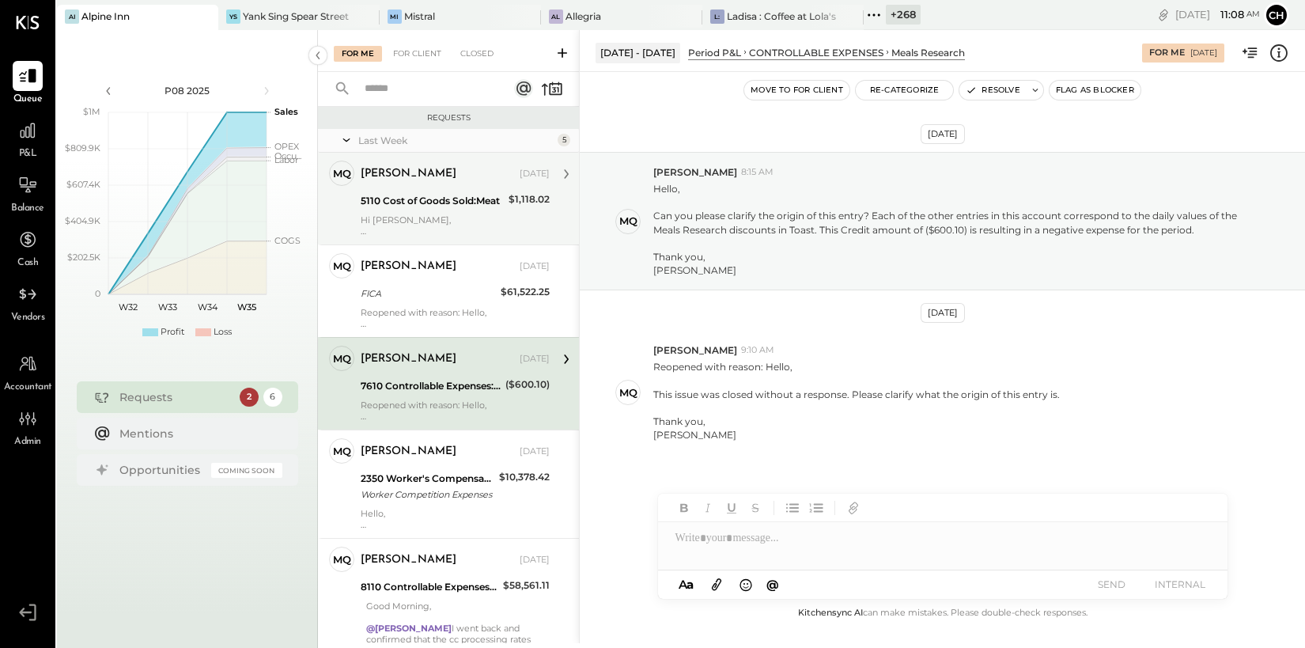
click at [432, 217] on div "Hi Rizwan, I am not sure what this means.Is this expense from an out of period …" at bounding box center [455, 225] width 189 height 22
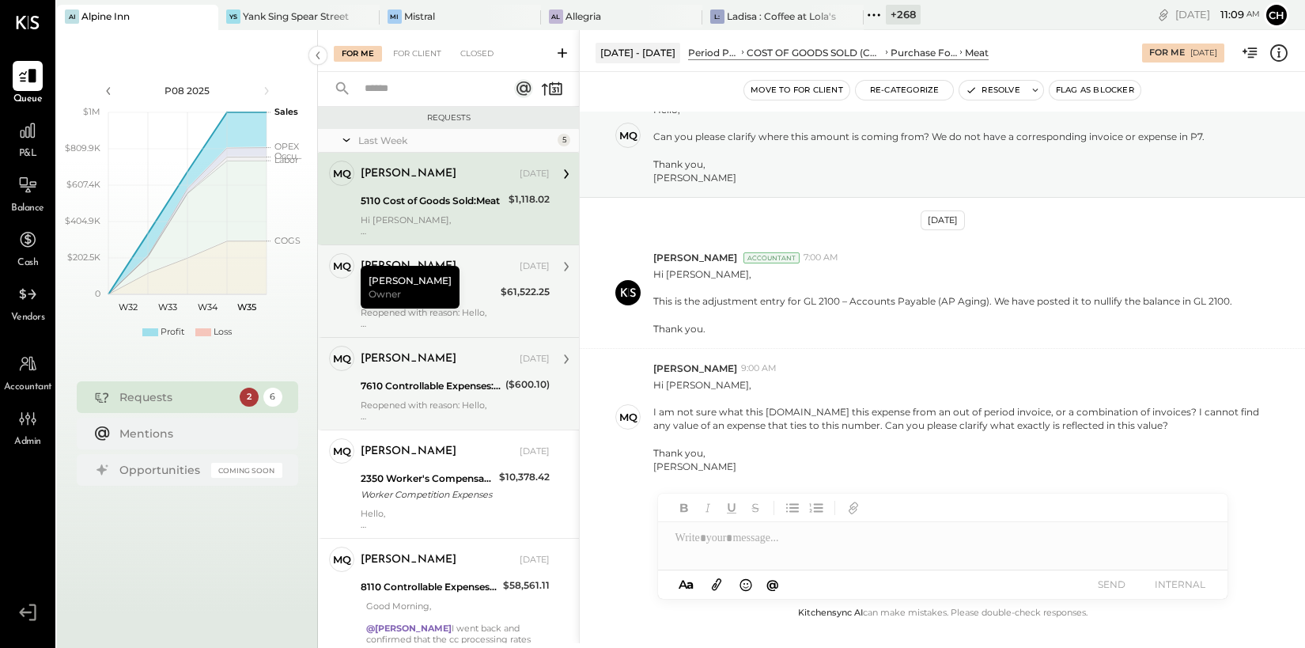
scroll to position [6, 0]
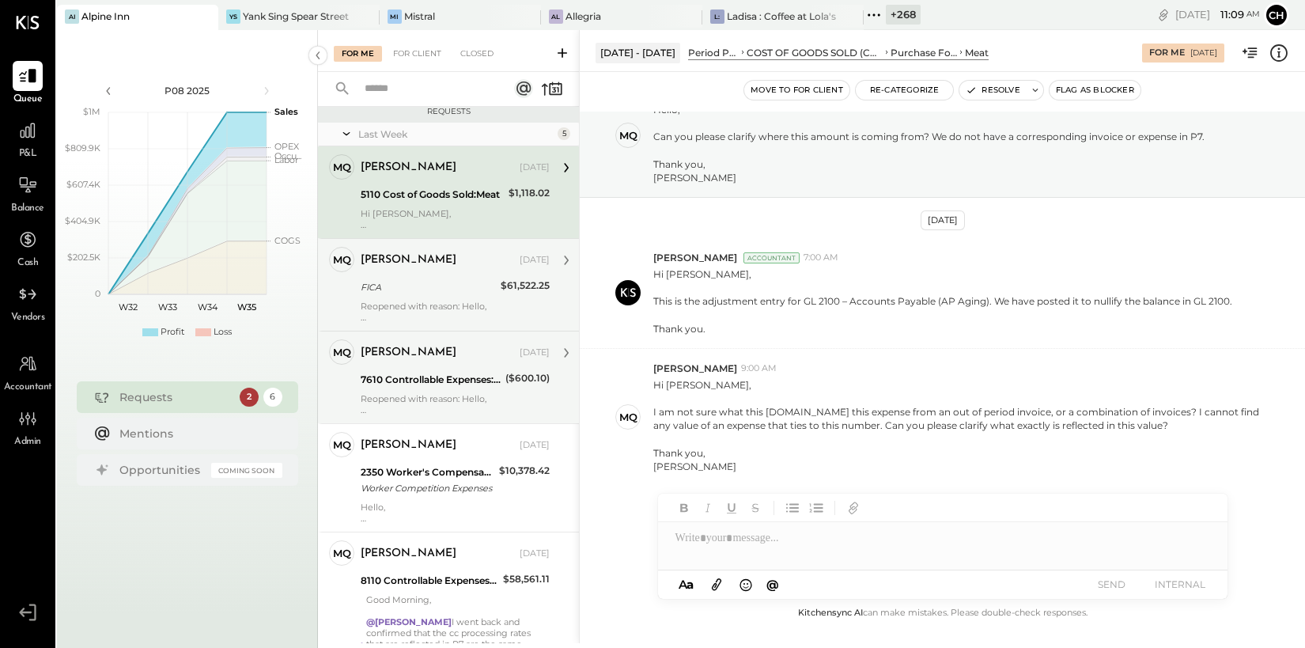
click at [460, 296] on div "Michelle Qadri Aug 25, 2025 FICA $61,522.25 Reopened with reason: Hello, The fl…" at bounding box center [455, 285] width 189 height 76
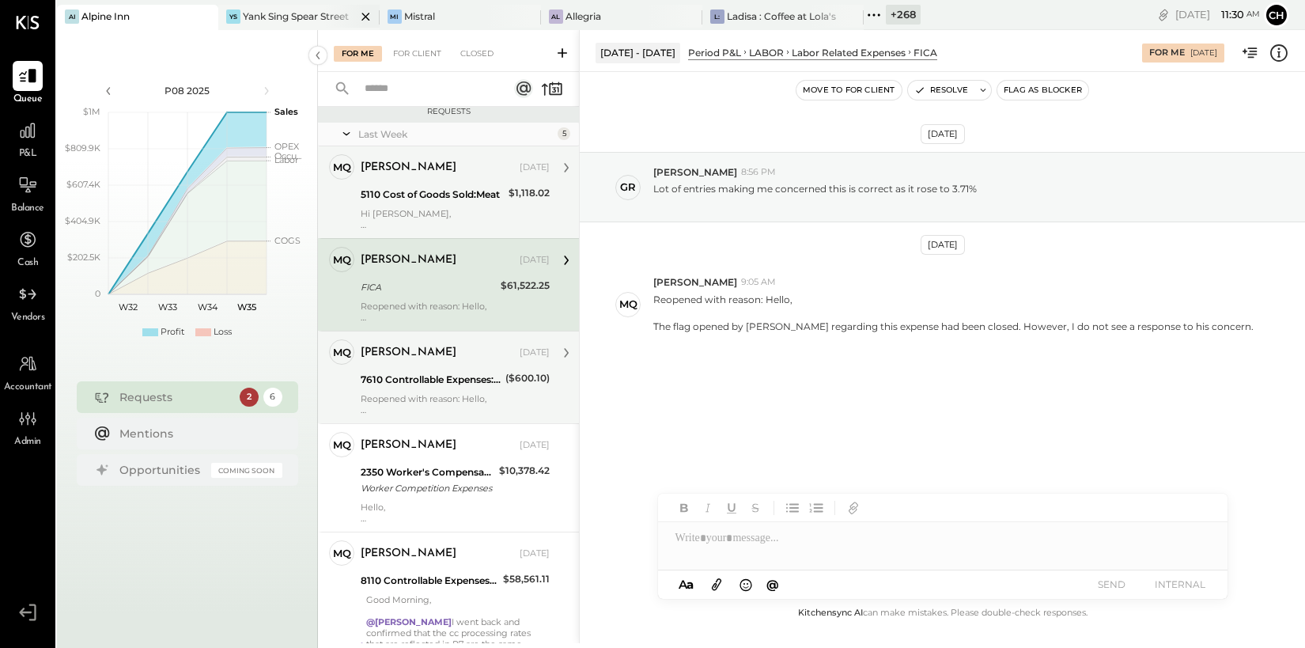
click at [361, 14] on icon at bounding box center [366, 16] width 20 height 19
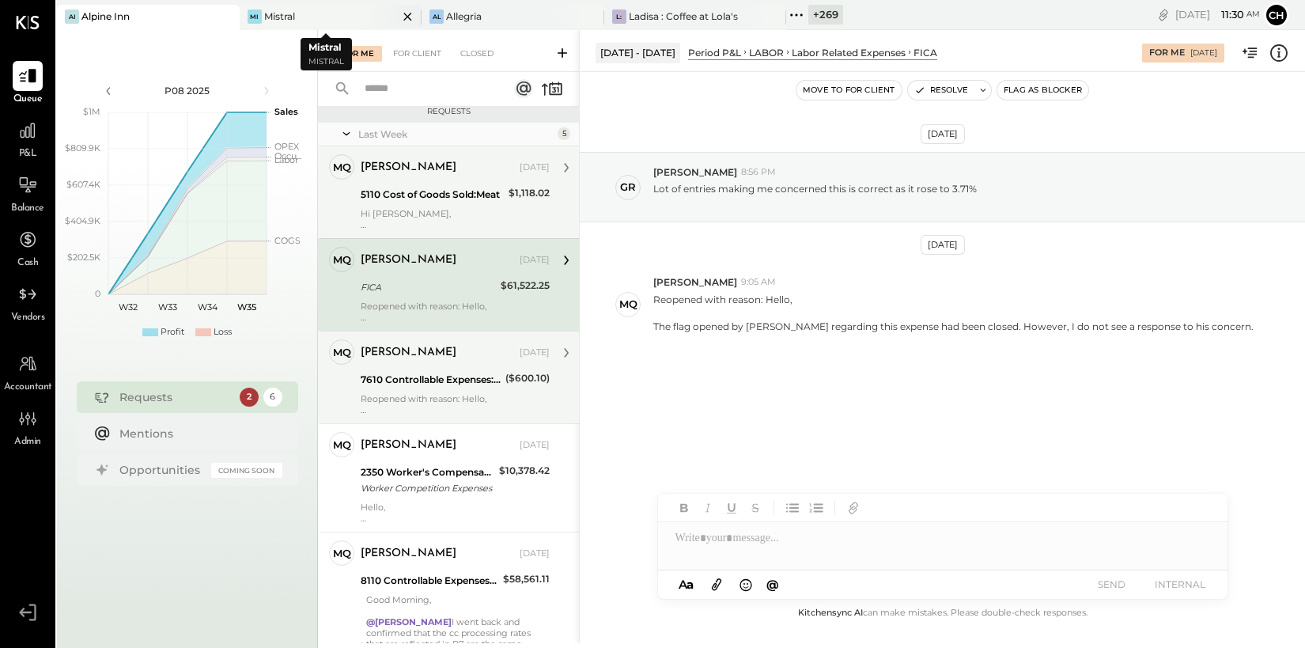
click at [403, 14] on icon at bounding box center [407, 17] width 8 height 8
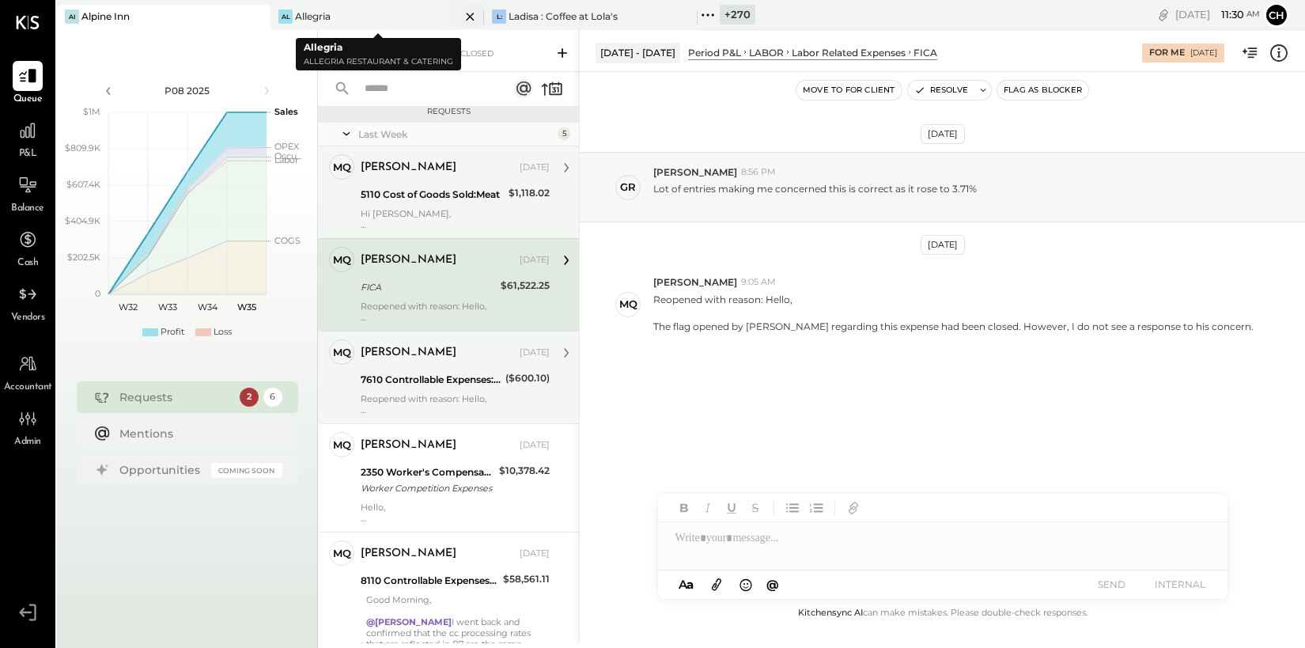
click at [470, 16] on icon at bounding box center [470, 17] width 8 height 8
click at [468, 17] on icon at bounding box center [470, 17] width 8 height 8
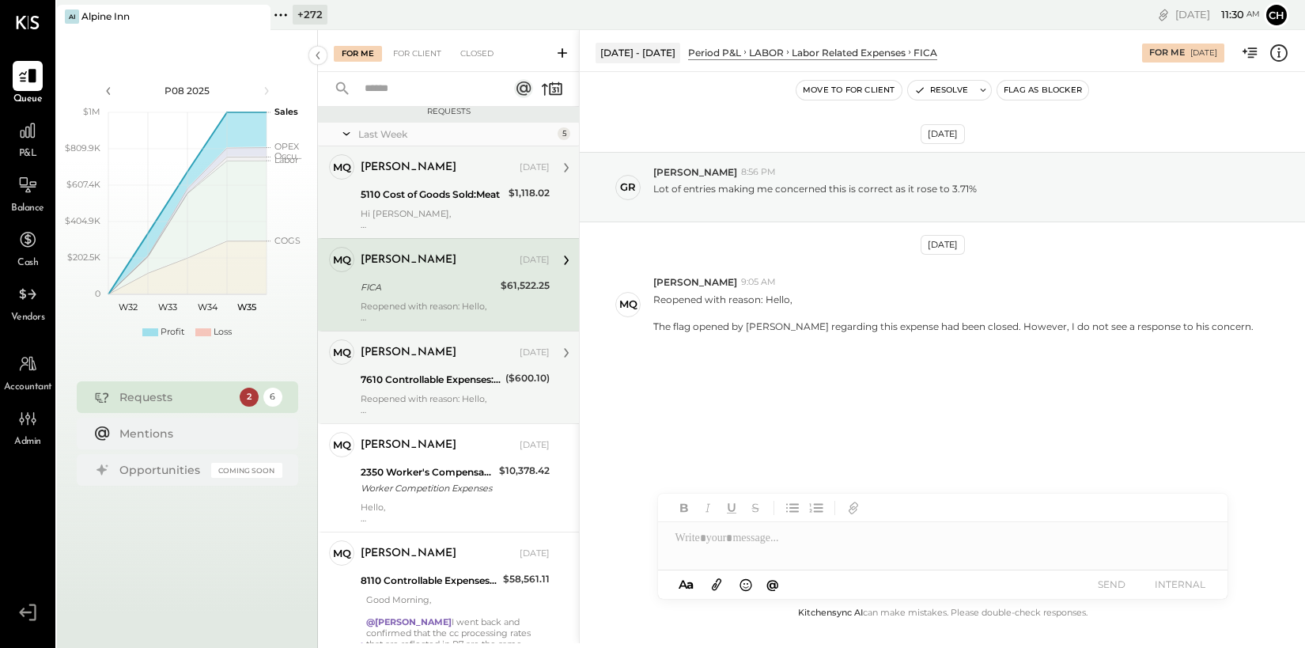
click at [282, 13] on icon at bounding box center [280, 15] width 21 height 21
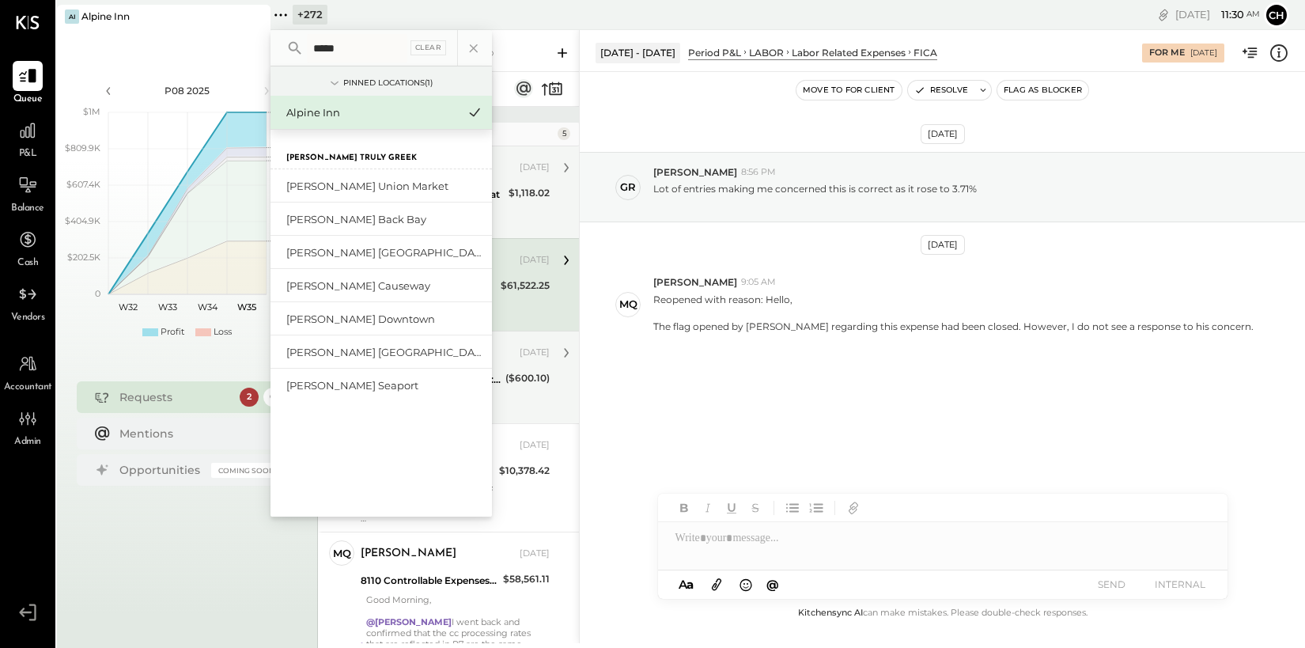
type input "*****"
click at [361, 312] on div "[PERSON_NAME] Downtown" at bounding box center [371, 319] width 171 height 15
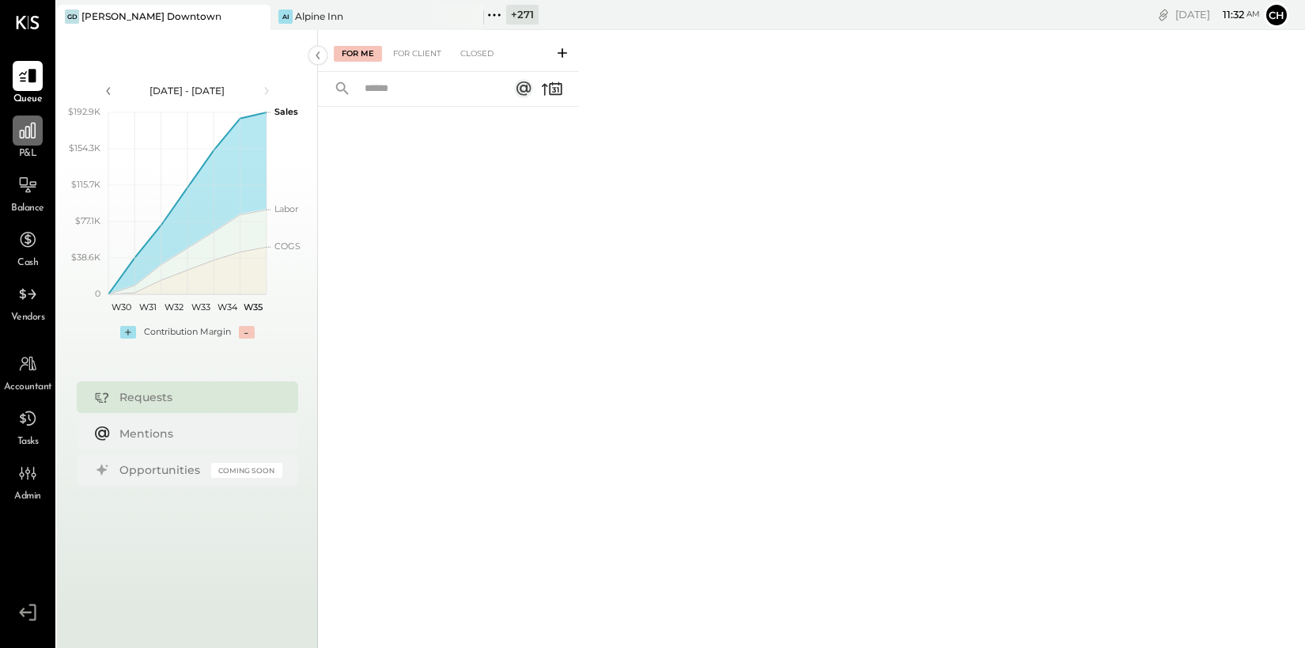
click at [25, 131] on icon at bounding box center [27, 130] width 21 height 21
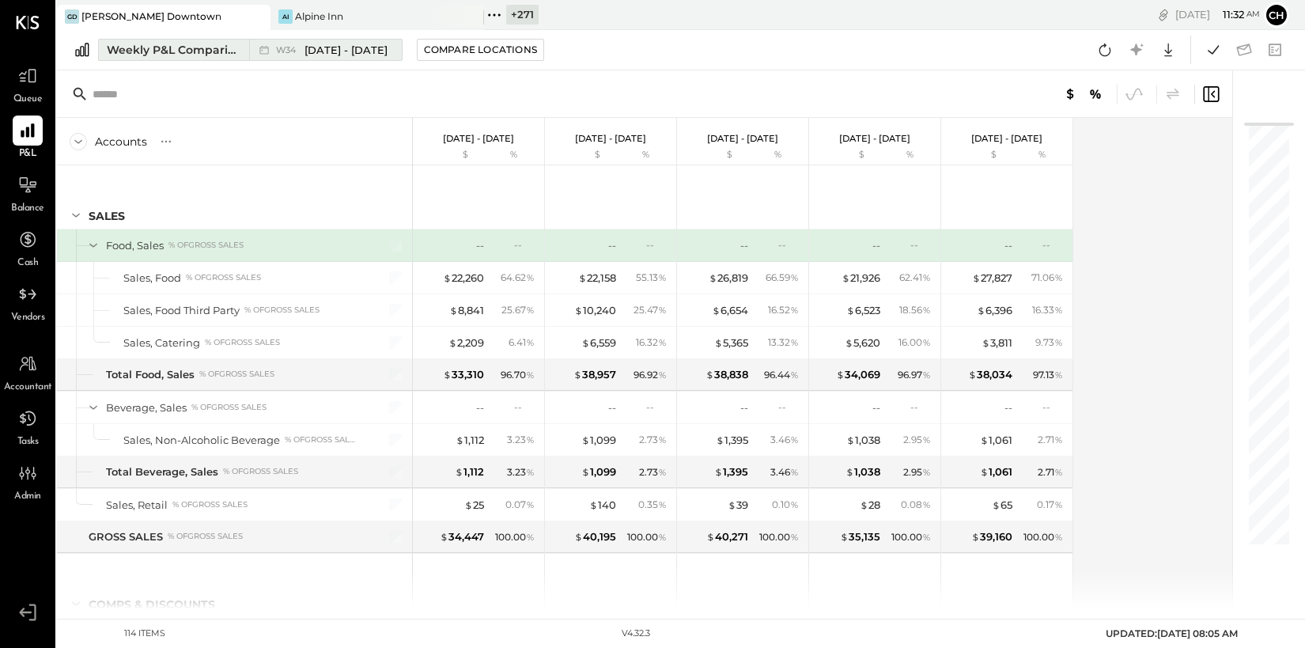
click at [240, 50] on button "Weekly P&L Comparison W34 [DATE] - [DATE]" at bounding box center [250, 50] width 304 height 22
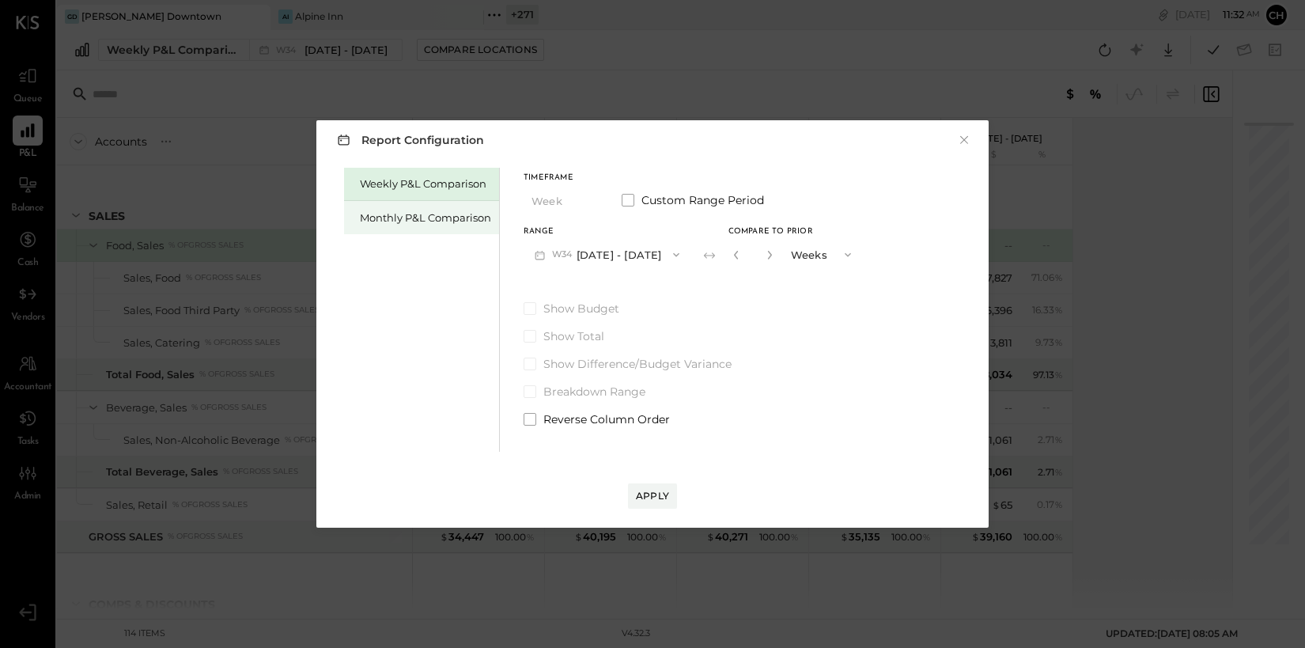
click at [470, 211] on div "Monthly P&L Comparison" at bounding box center [425, 217] width 131 height 15
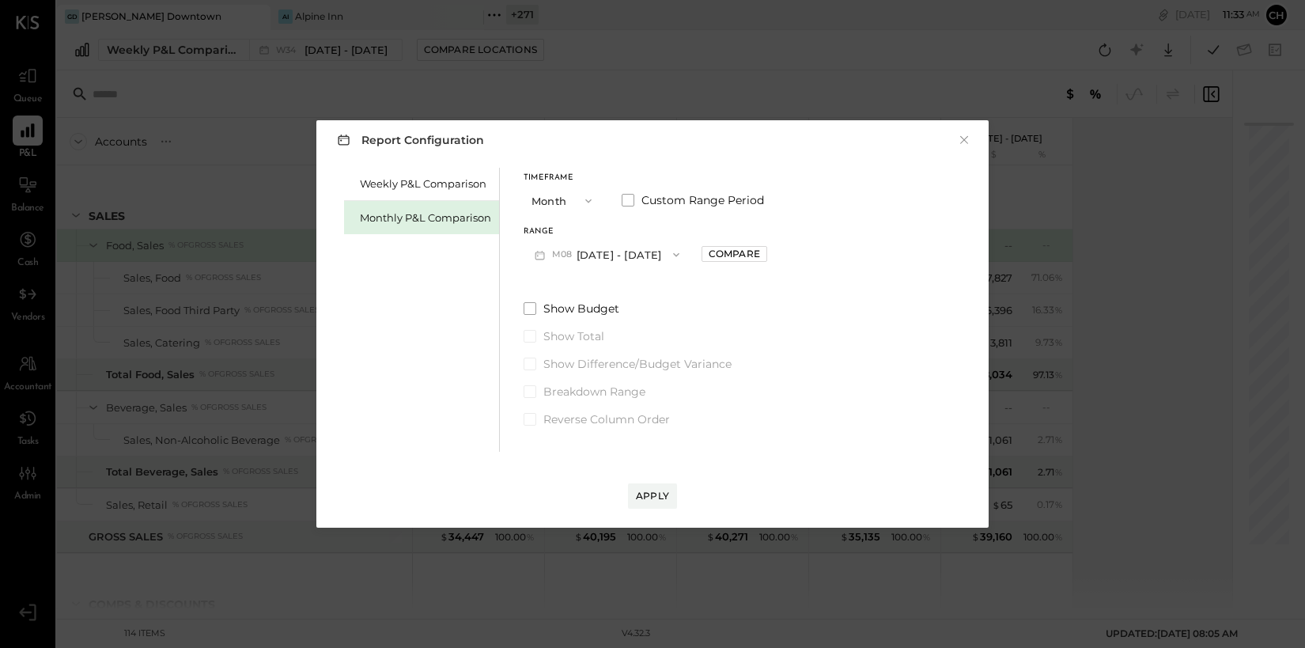
click at [598, 254] on button "M08 [DATE] - [DATE]" at bounding box center [606, 254] width 167 height 29
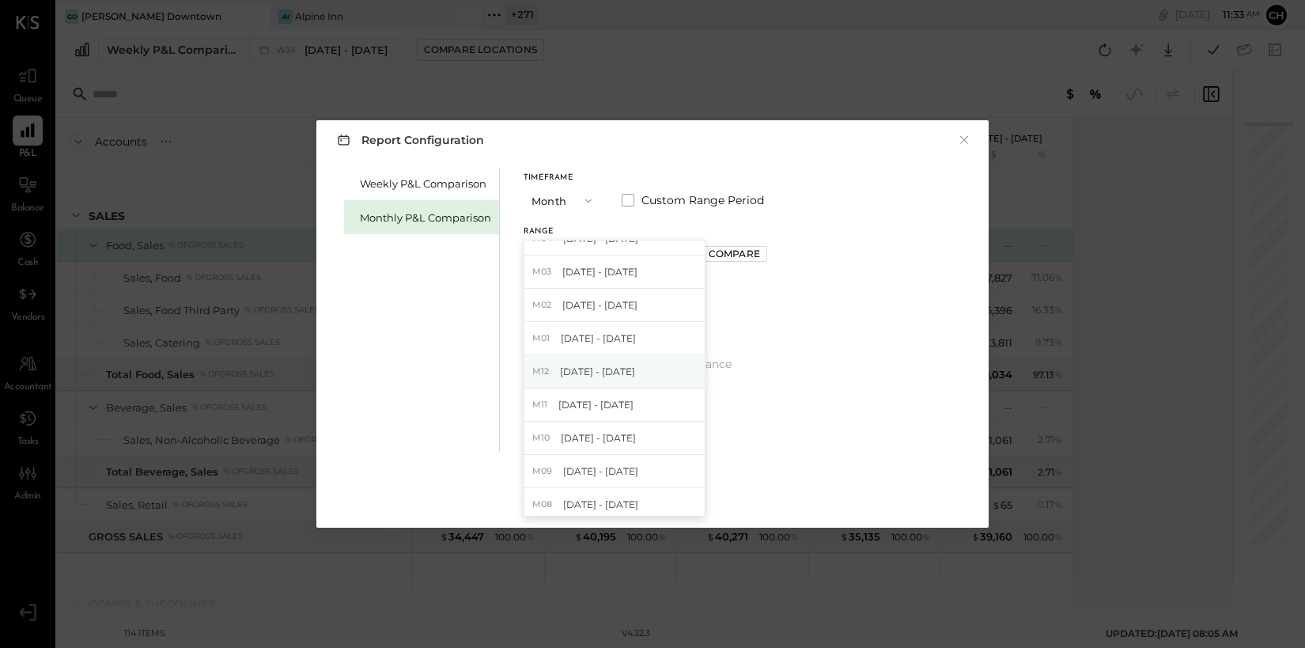
click at [610, 365] on span "[DATE] - [DATE]" at bounding box center [597, 371] width 75 height 13
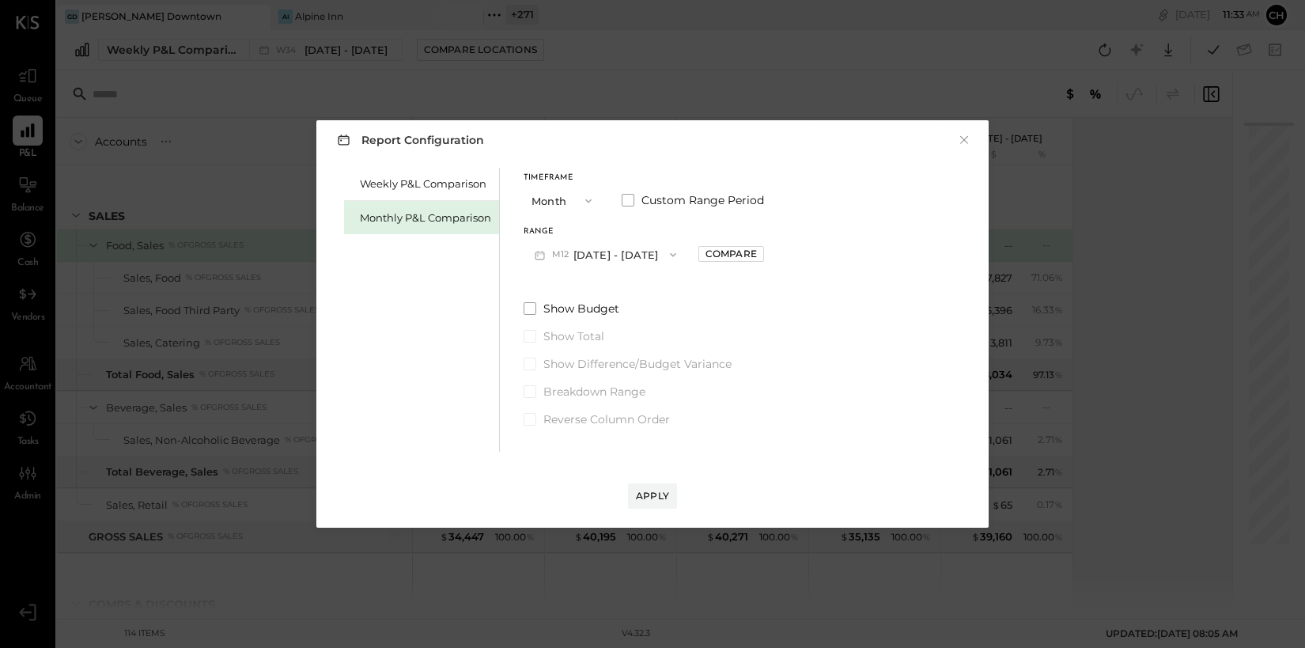
click at [648, 257] on button "M12 Dec 1 - 31, 2023" at bounding box center [605, 254] width 164 height 29
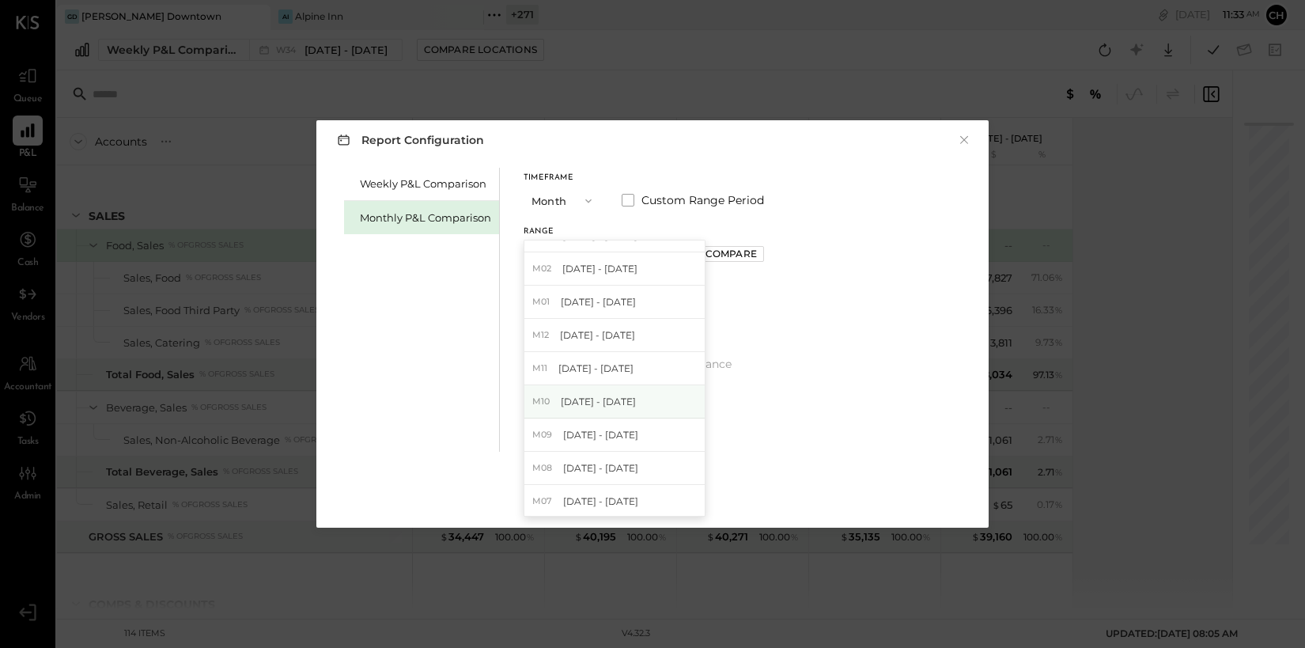
scroll to position [181, 0]
click at [622, 346] on span "[DATE] - [DATE]" at bounding box center [597, 340] width 75 height 13
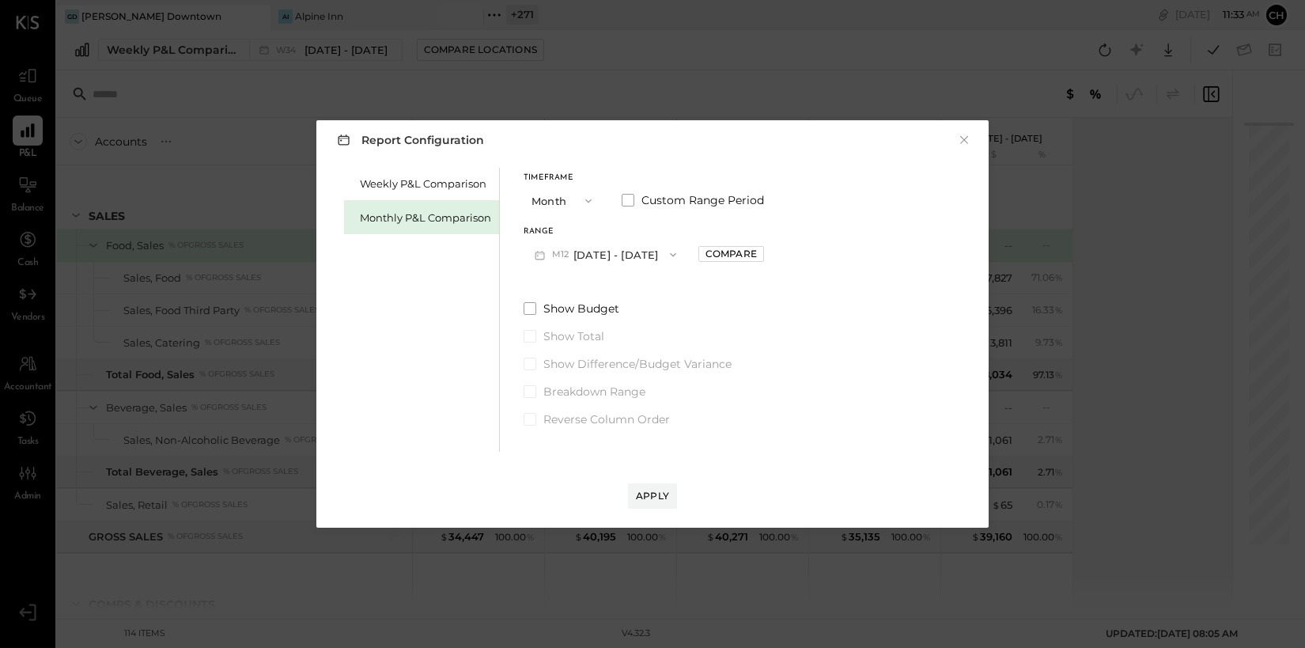
click at [659, 254] on span "button" at bounding box center [669, 254] width 21 height 13
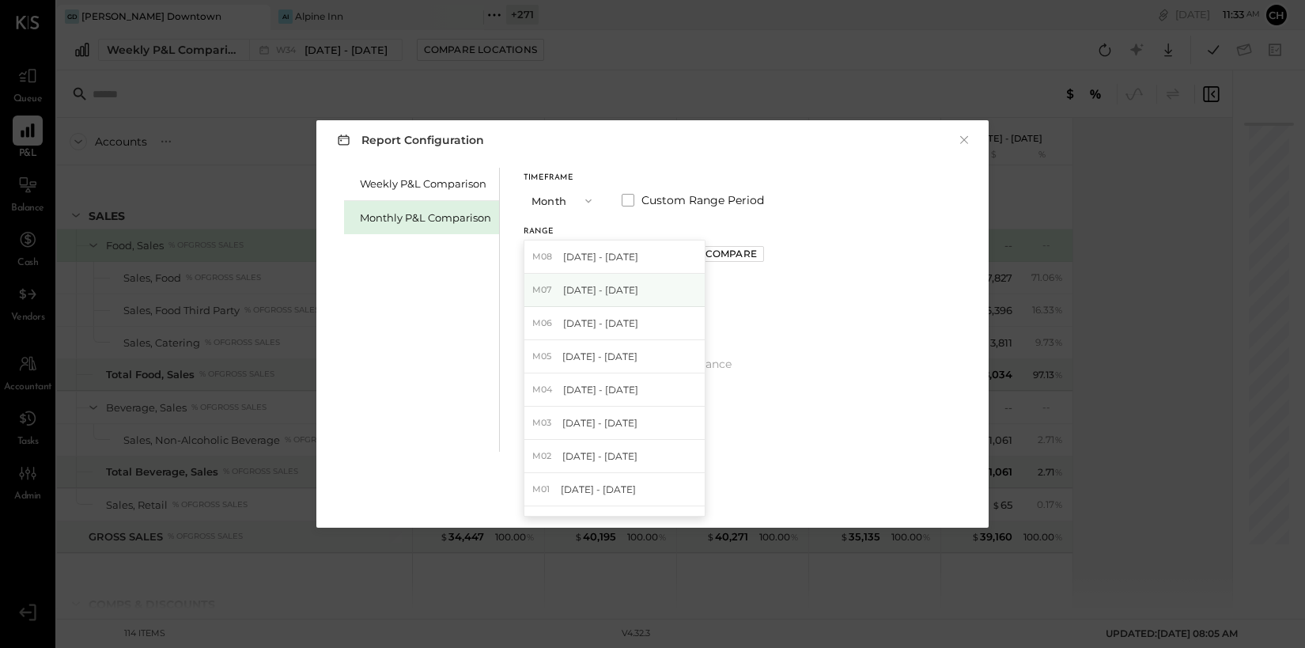
click at [629, 296] on div "M07 [DATE] - [DATE]" at bounding box center [614, 290] width 180 height 33
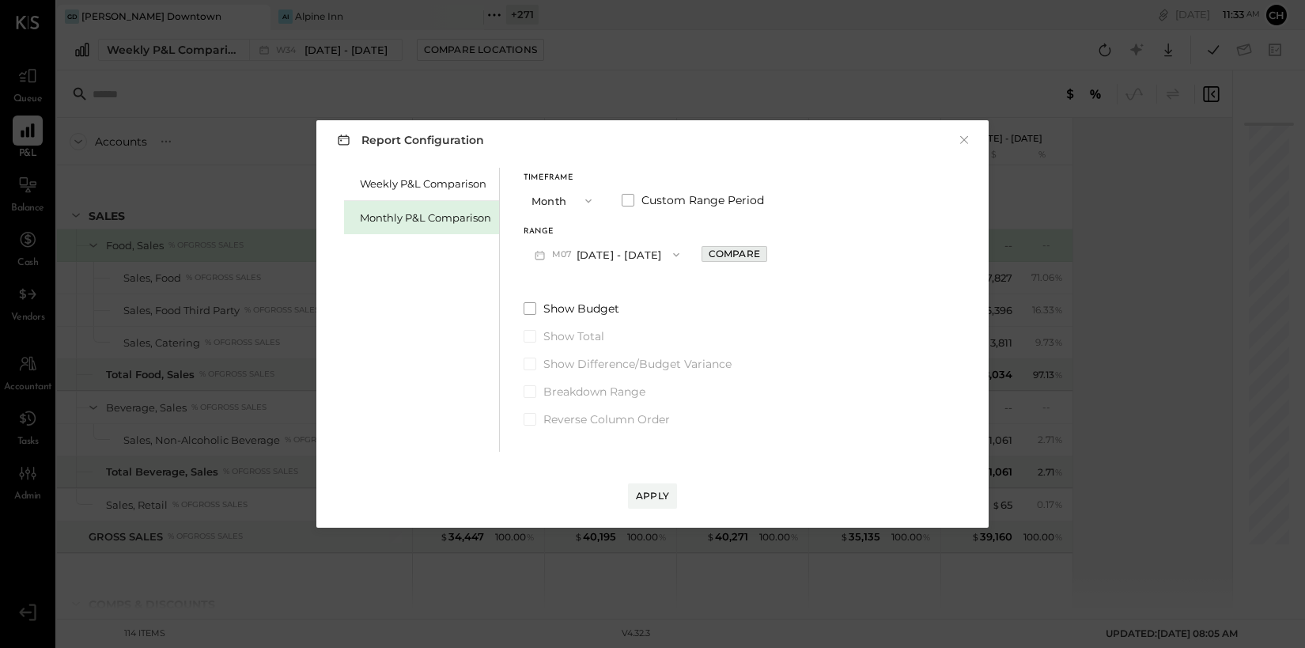
click at [713, 253] on div "Compare" at bounding box center [734, 253] width 51 height 13
click at [767, 254] on icon "button" at bounding box center [769, 255] width 4 height 9
click at [765, 253] on icon "button" at bounding box center [769, 254] width 9 height 9
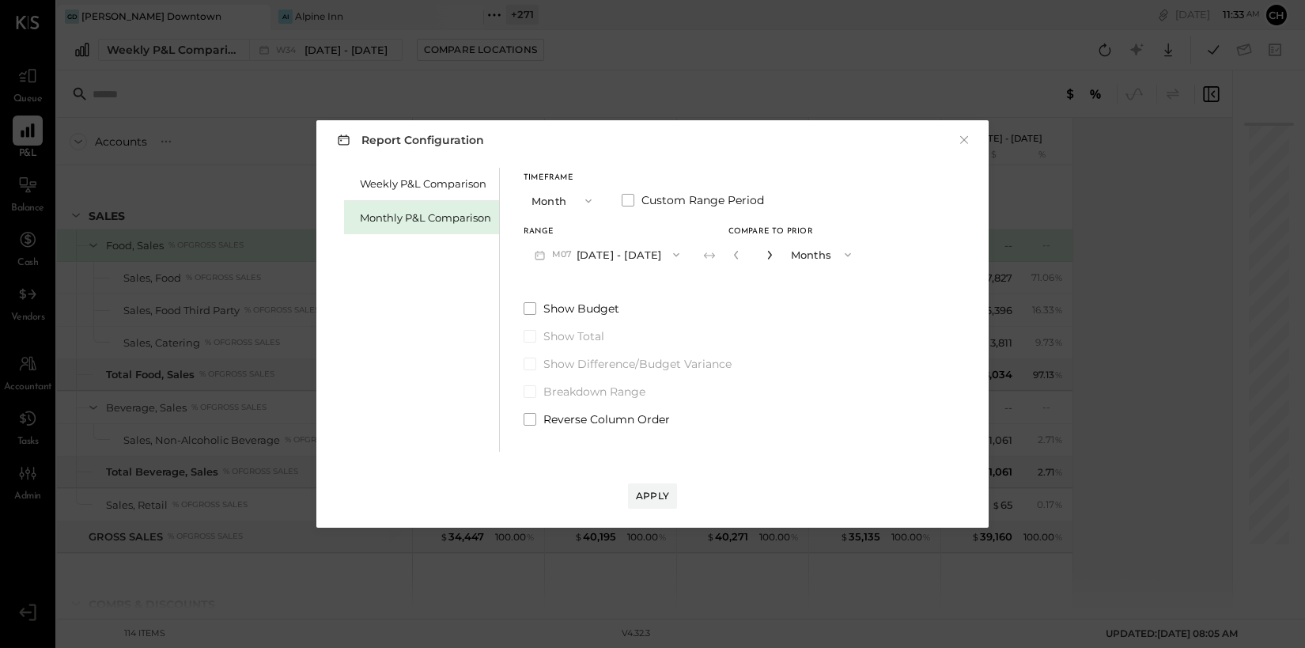
click at [765, 253] on icon "button" at bounding box center [769, 254] width 9 height 9
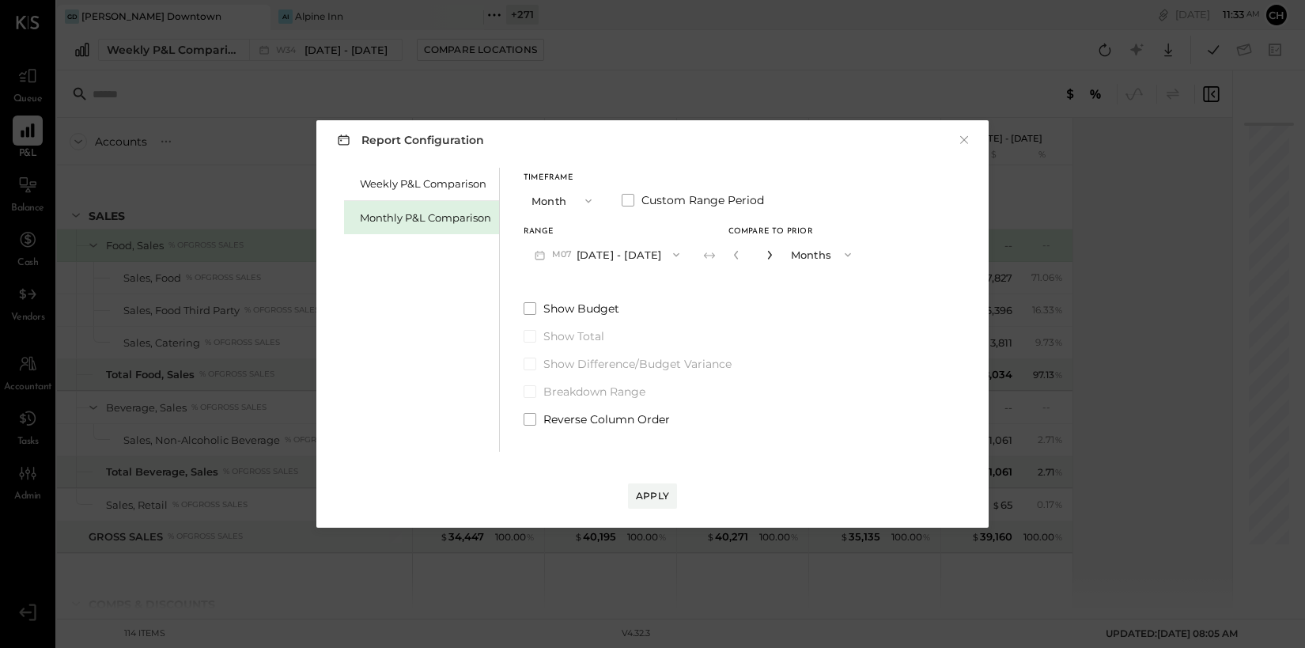
click at [765, 253] on icon "button" at bounding box center [769, 254] width 9 height 9
type input "**"
click at [660, 502] on div "Apply" at bounding box center [652, 495] width 33 height 13
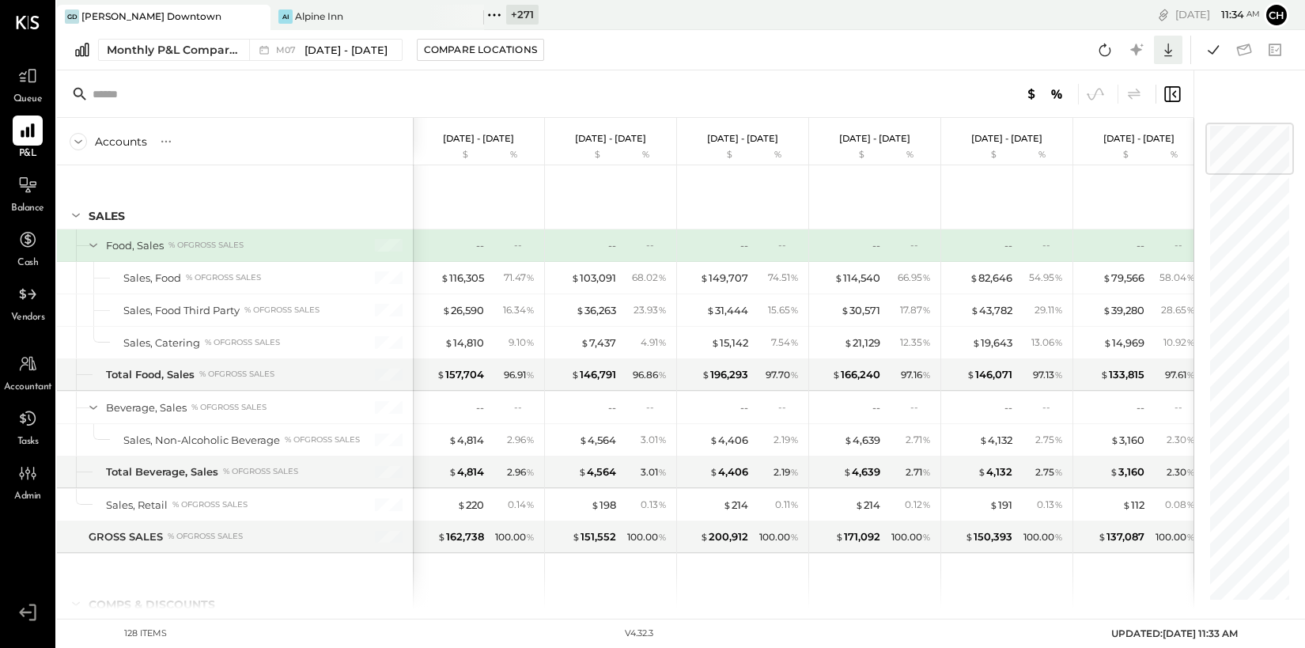
click at [1173, 50] on icon at bounding box center [1168, 50] width 21 height 21
click at [1137, 101] on div "Google Sheets" at bounding box center [1119, 109] width 127 height 33
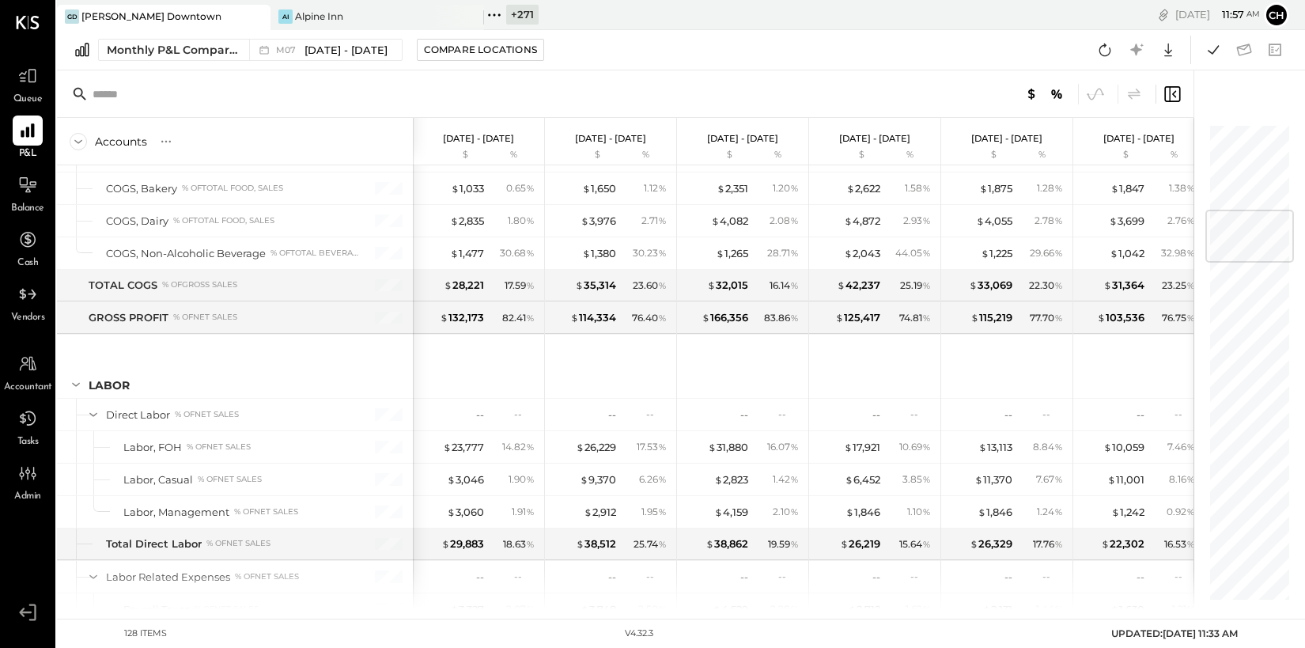
scroll to position [746, 0]
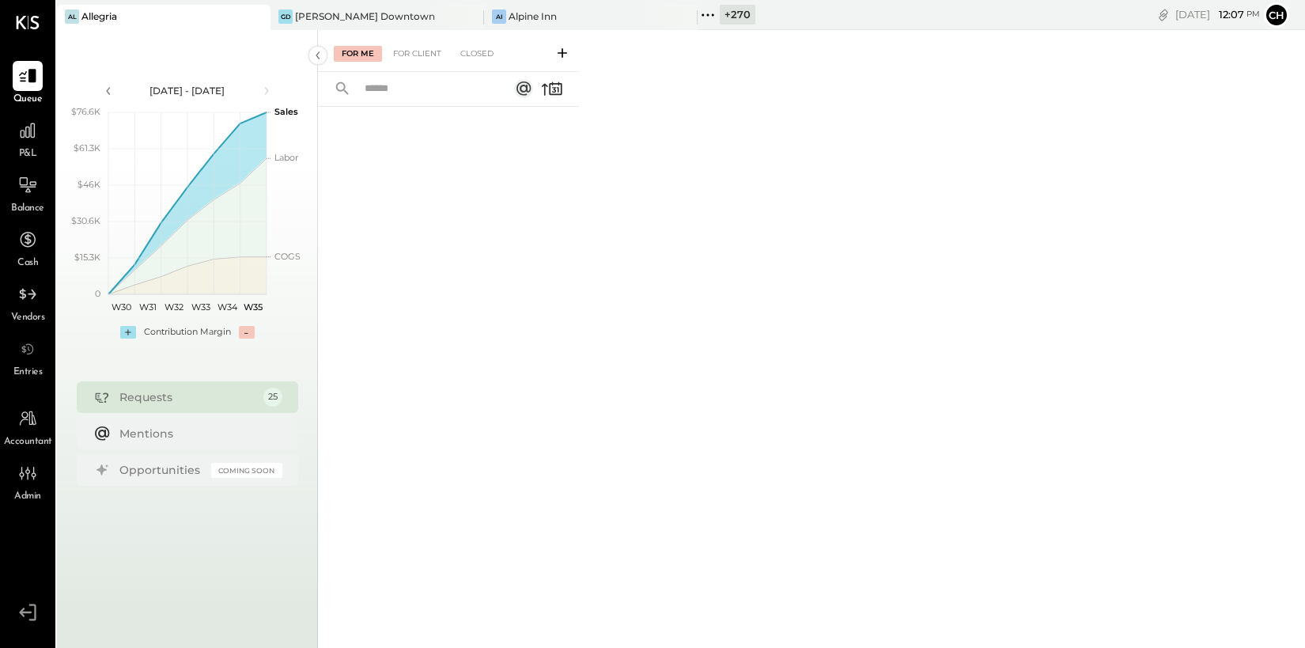
click at [707, 17] on icon at bounding box center [707, 15] width 21 height 21
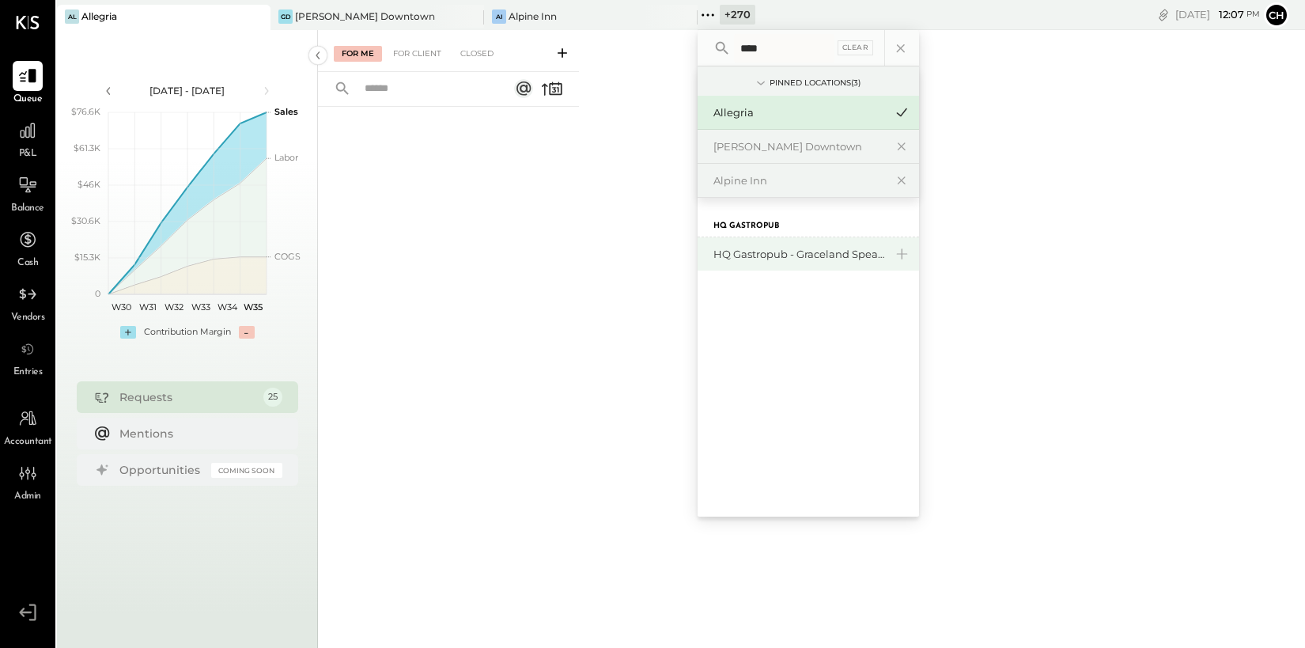
type input "****"
click at [758, 255] on div "HQ Gastropub - Graceland Speakeasy" at bounding box center [798, 254] width 171 height 15
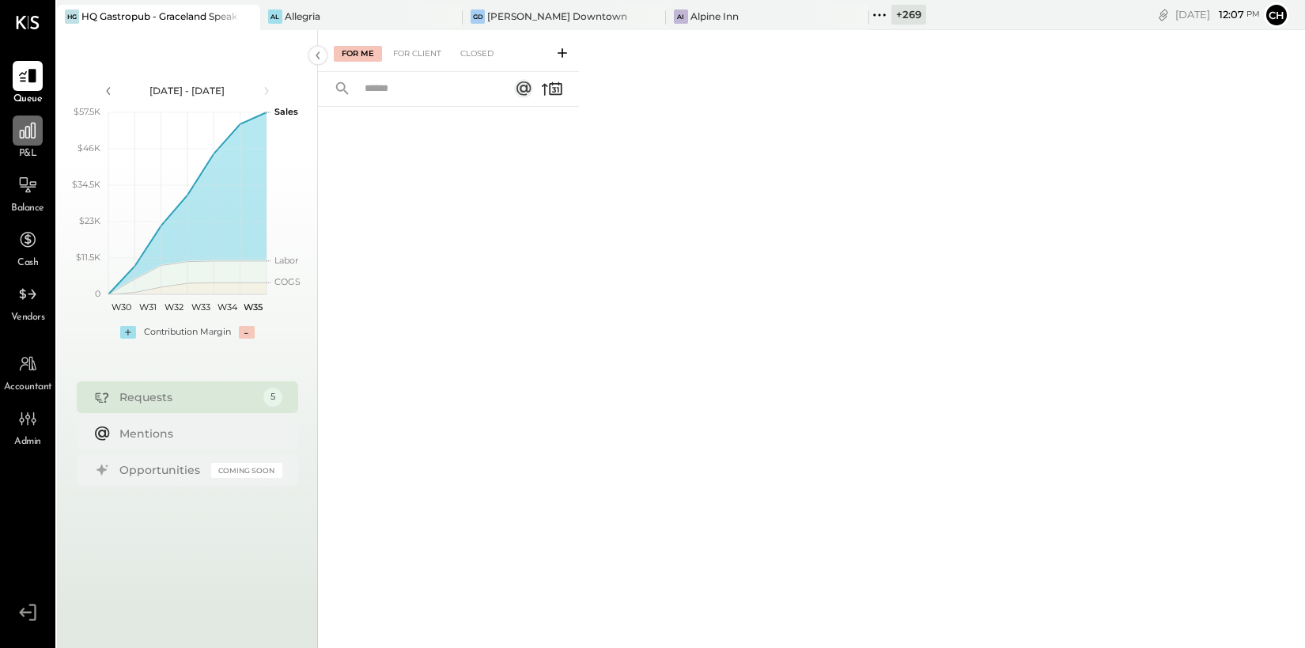
click at [17, 133] on icon at bounding box center [27, 130] width 21 height 21
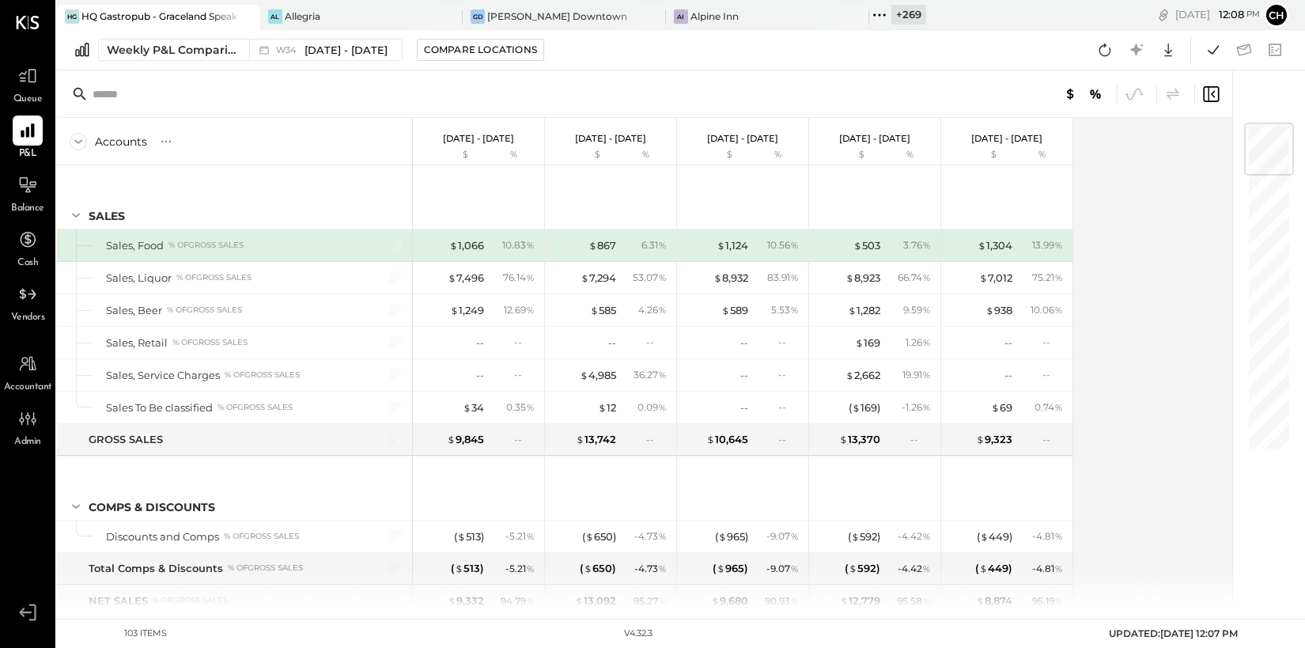
click at [241, 14] on icon at bounding box center [246, 16] width 20 height 19
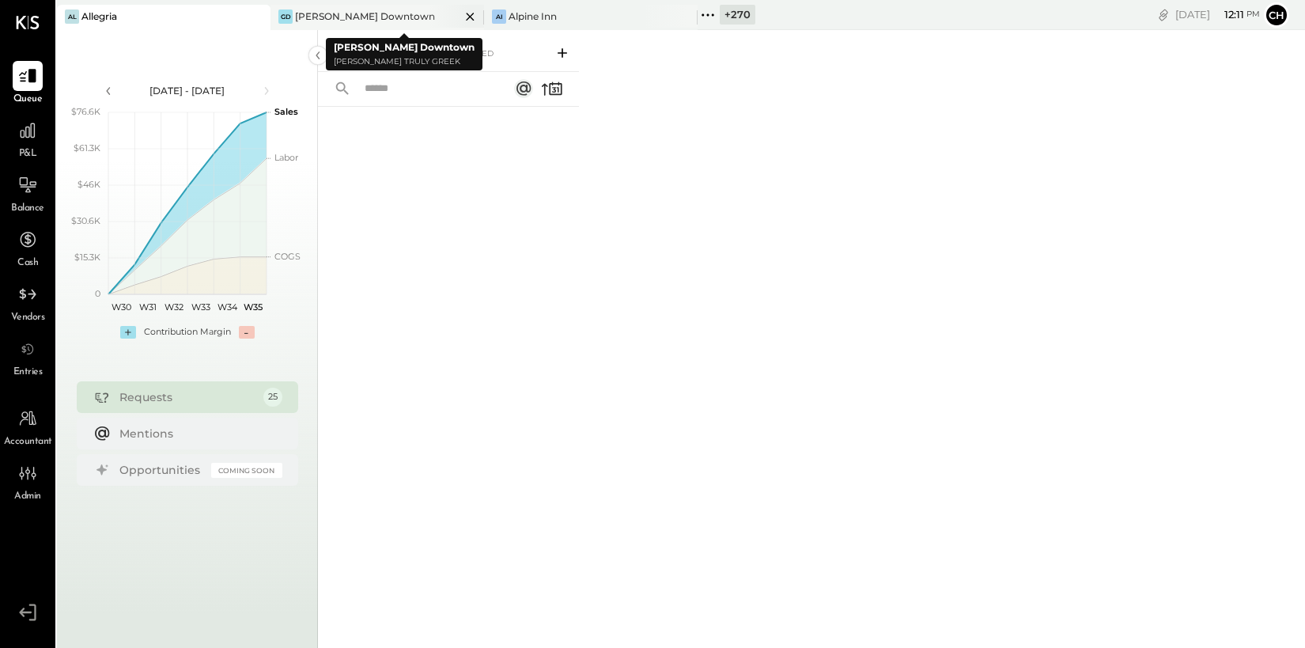
click at [470, 16] on icon at bounding box center [470, 16] width 20 height 19
click at [467, 16] on icon at bounding box center [470, 16] width 20 height 19
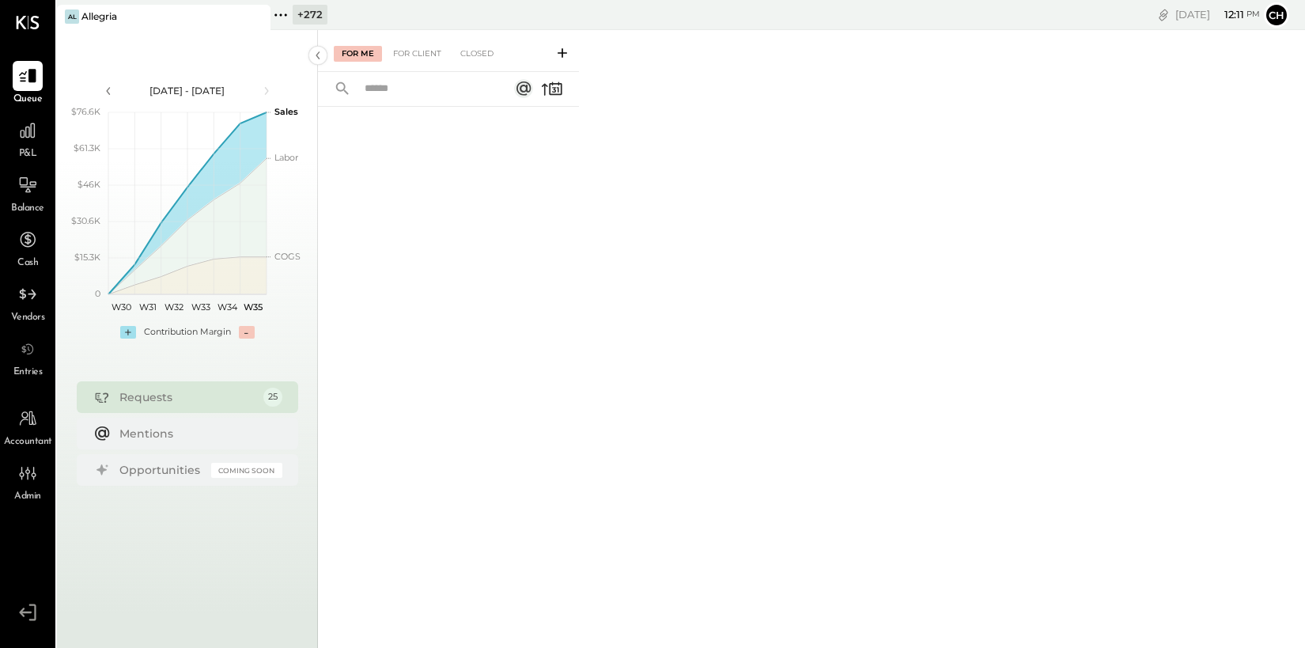
click at [289, 17] on icon at bounding box center [280, 15] width 21 height 21
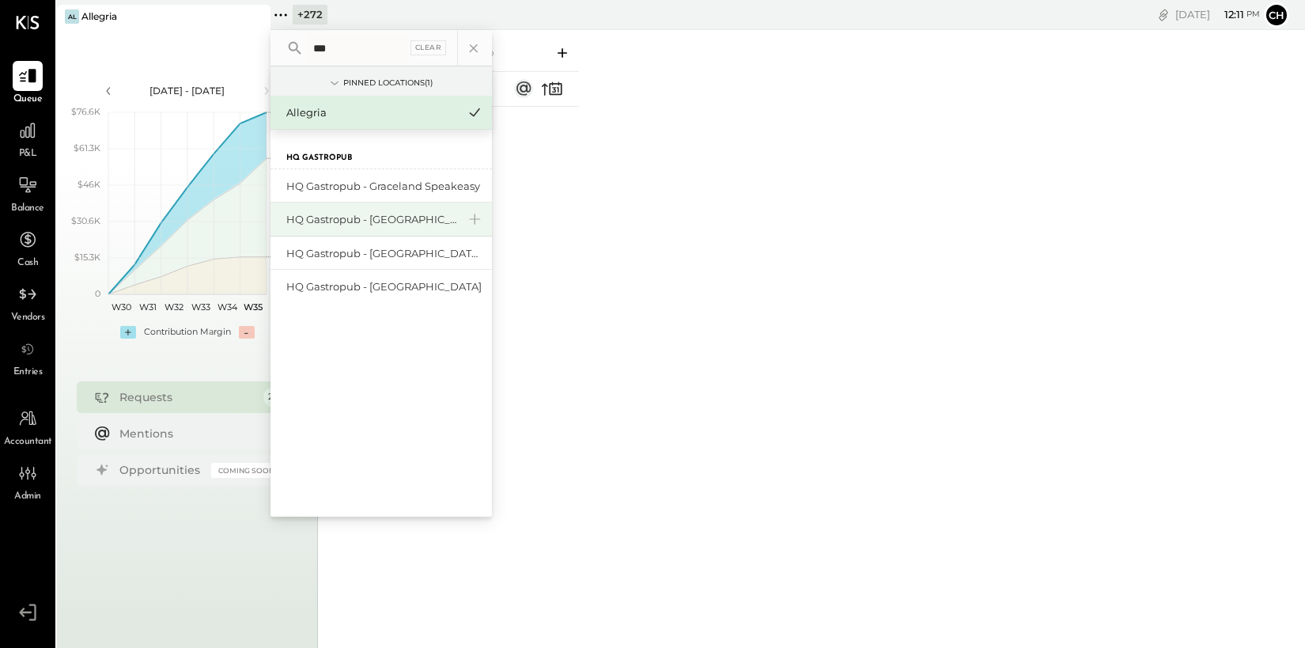
type input "**"
click at [376, 214] on div "HQ Gastropub - [GEOGRAPHIC_DATA]" at bounding box center [371, 219] width 171 height 15
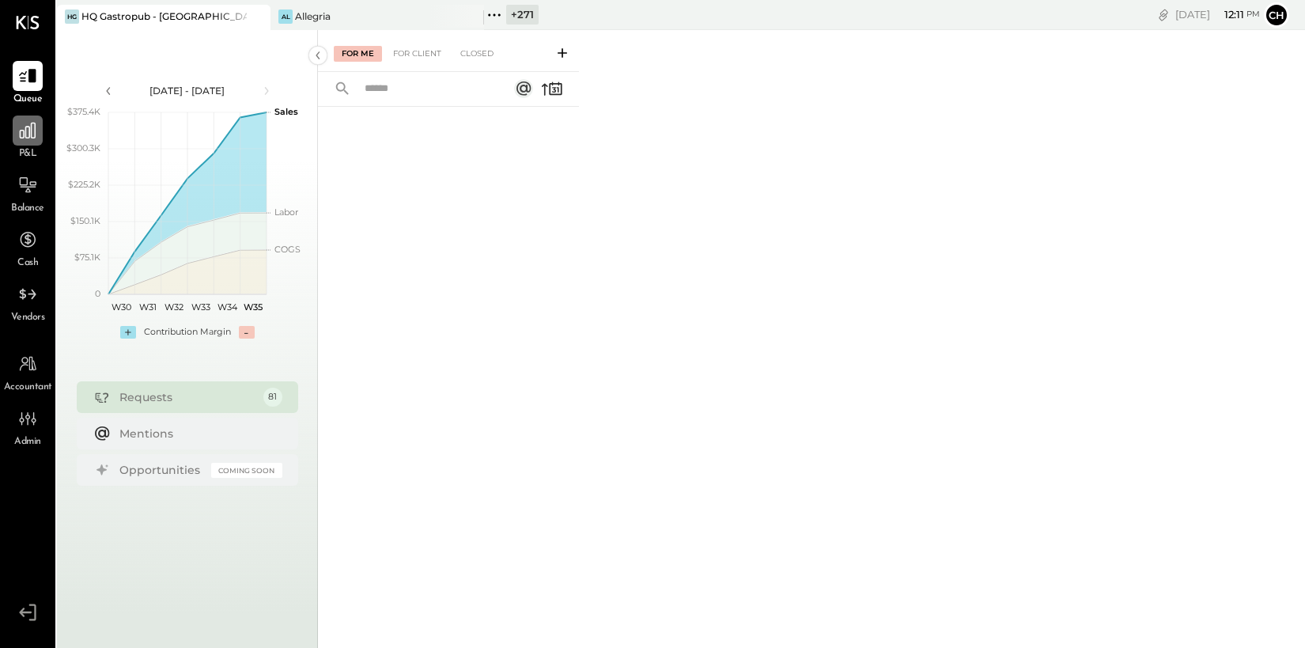
click at [36, 130] on icon at bounding box center [27, 130] width 21 height 21
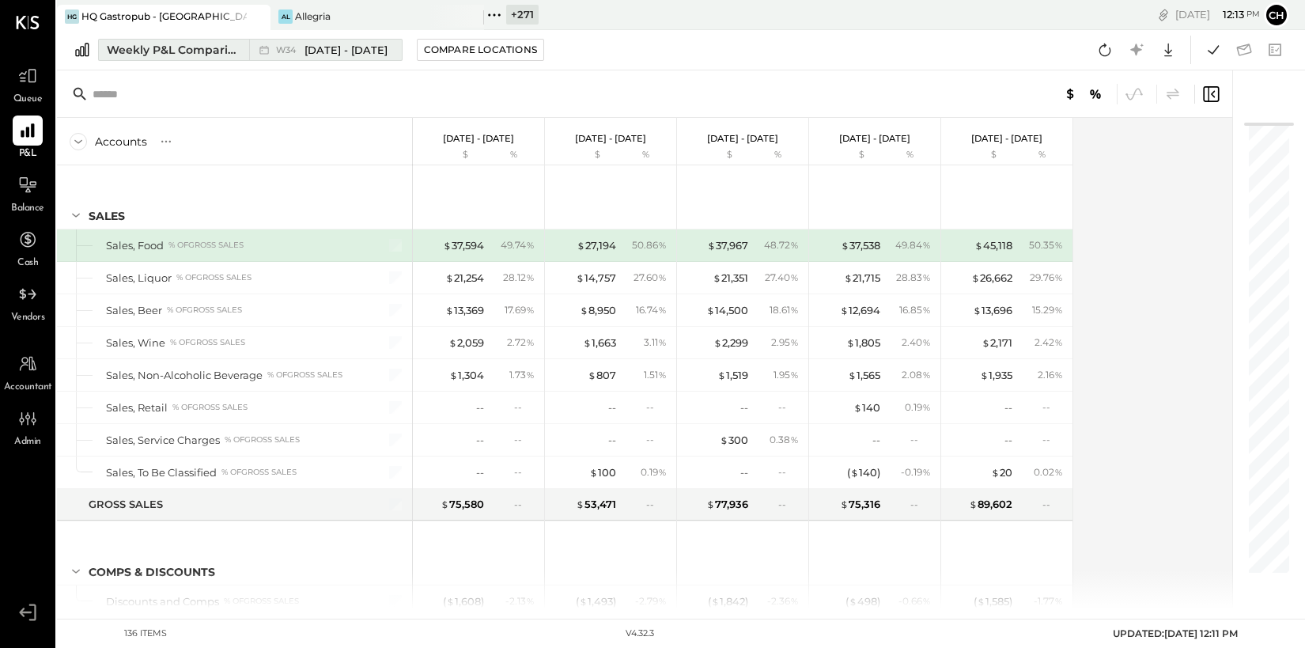
click at [235, 47] on div "Weekly P&L Comparison" at bounding box center [173, 50] width 133 height 16
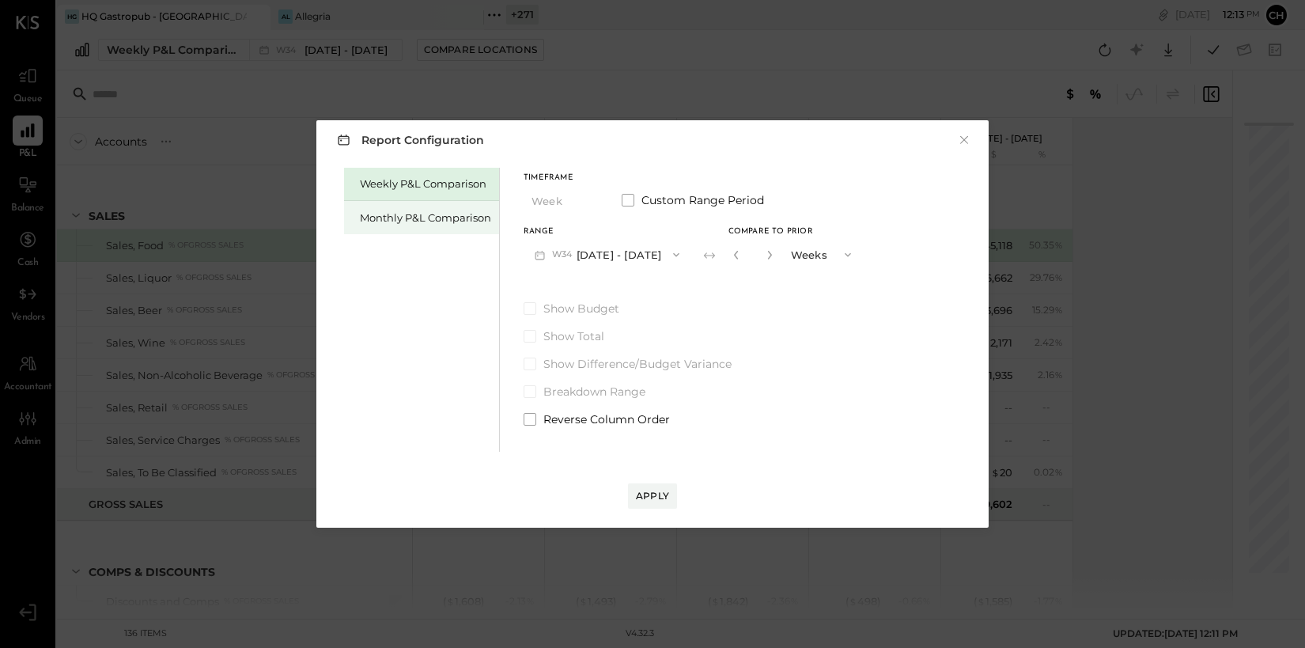
click at [416, 216] on div "Monthly P&L Comparison" at bounding box center [425, 217] width 131 height 15
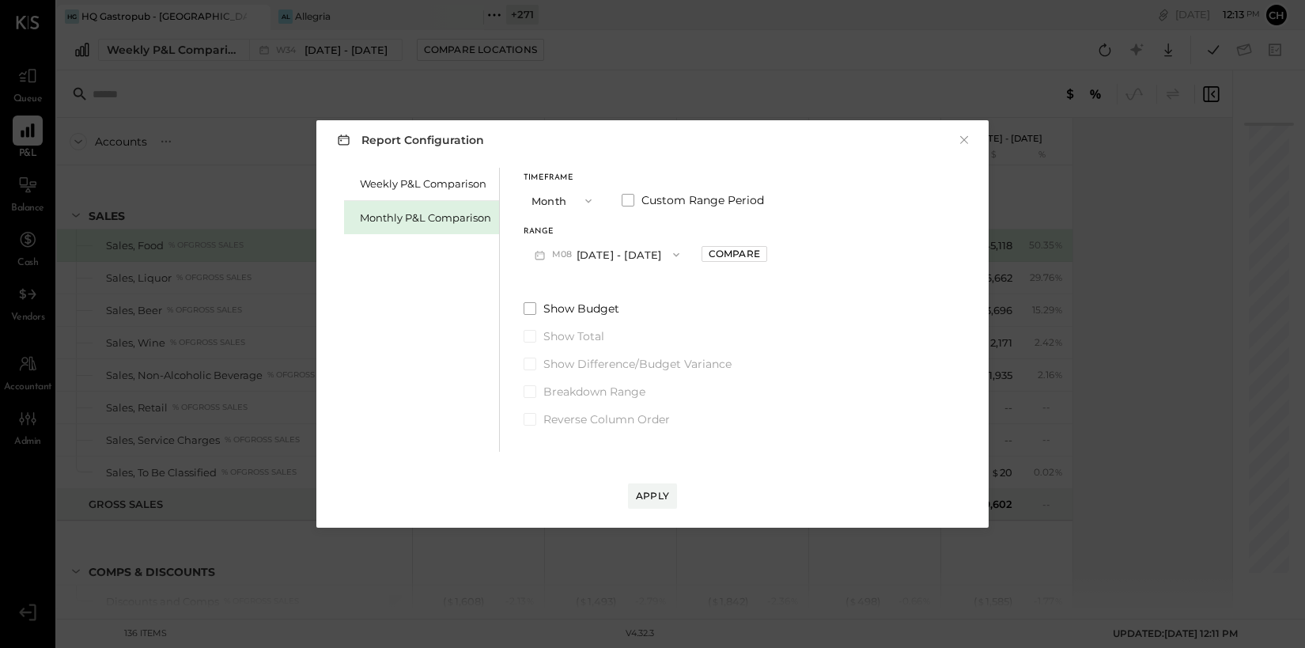
click at [611, 251] on button "M08 [DATE] - [DATE]" at bounding box center [606, 254] width 167 height 29
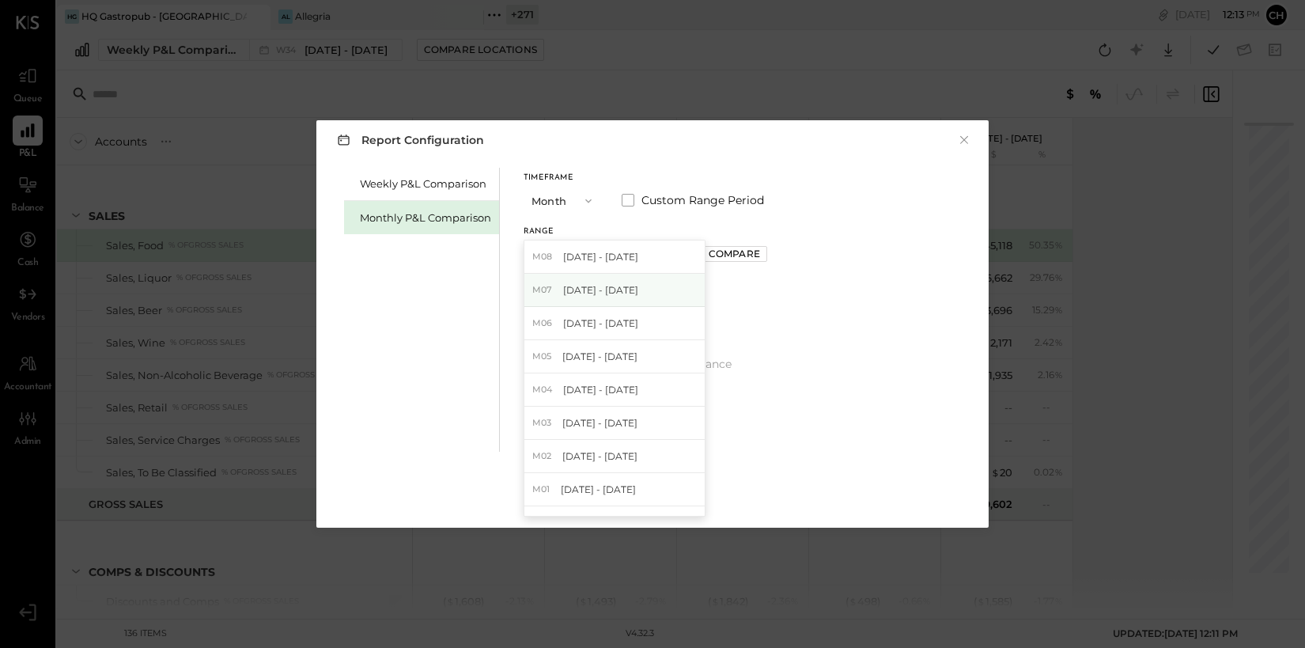
click at [628, 285] on div "M07 [DATE] - [DATE]" at bounding box center [614, 290] width 180 height 33
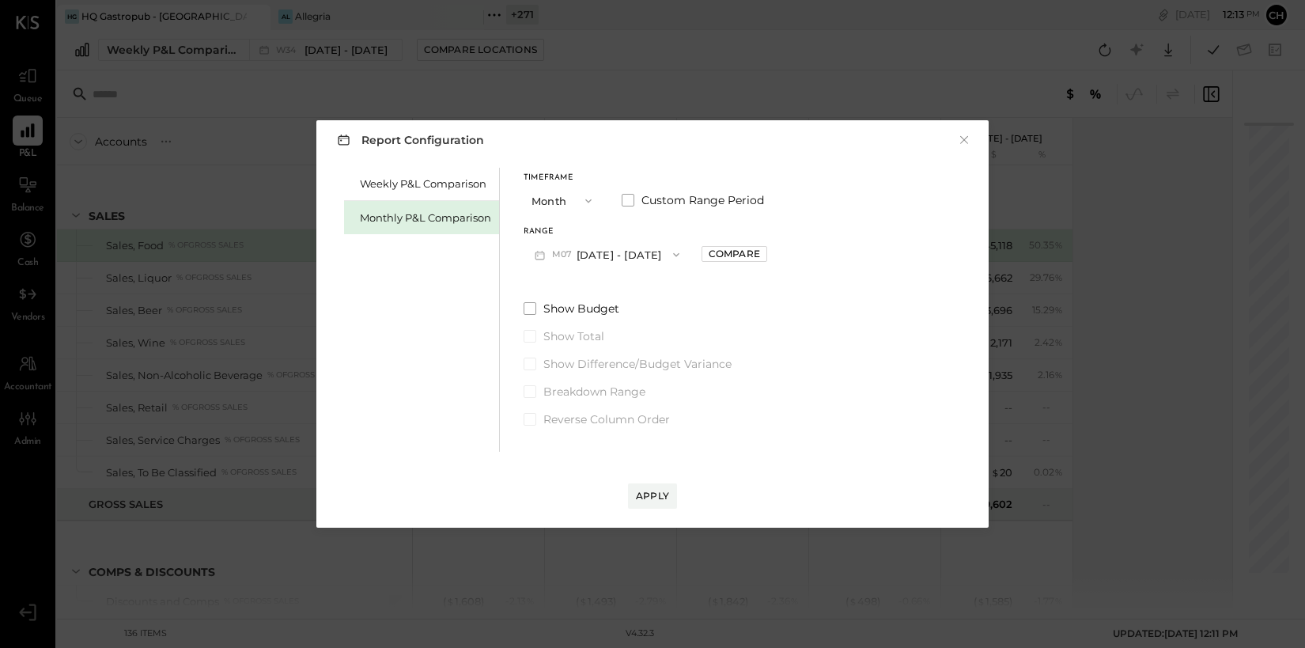
click at [585, 202] on icon "button" at bounding box center [588, 201] width 13 height 13
click at [584, 262] on div "YTD" at bounding box center [562, 257] width 77 height 28
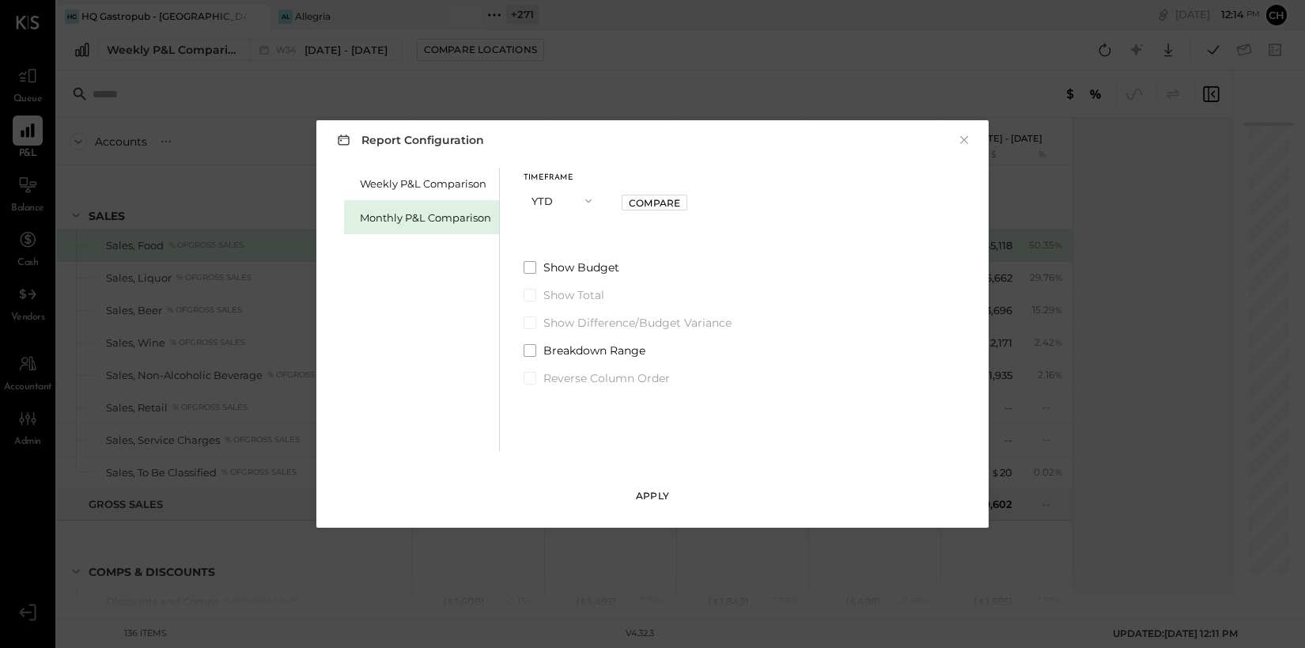
click at [641, 490] on div "Apply" at bounding box center [652, 495] width 33 height 13
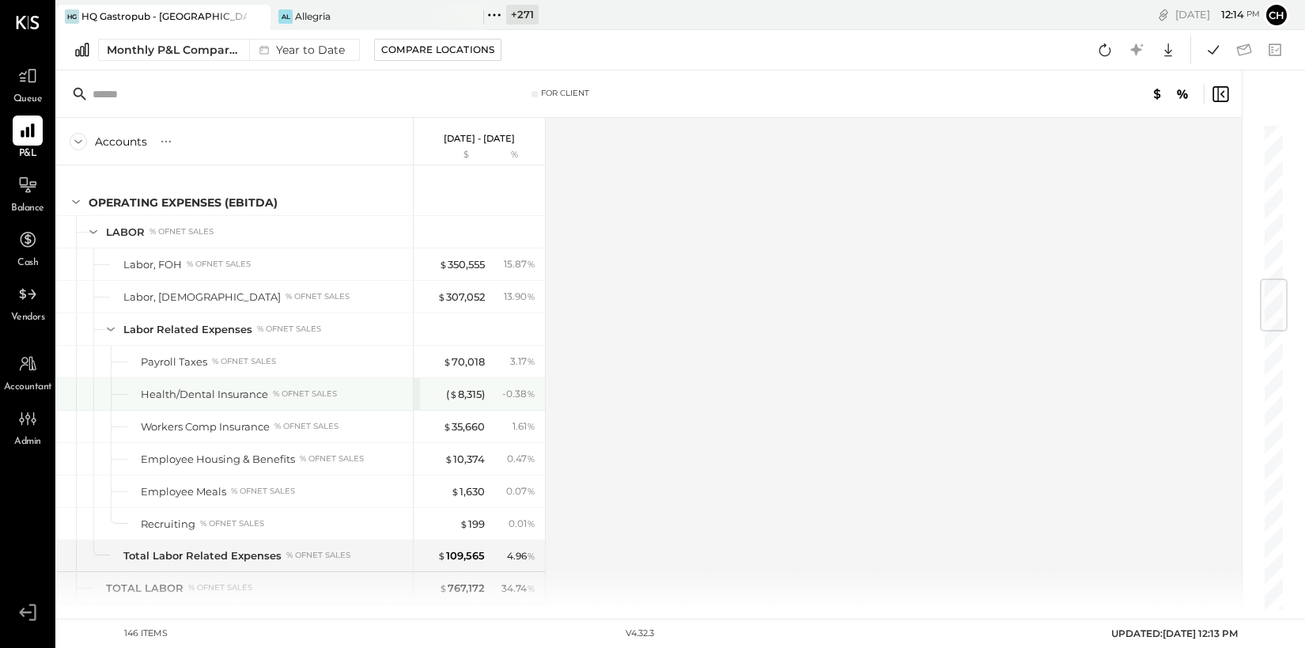
scroll to position [1411, 0]
